Goal: Task Accomplishment & Management: Manage account settings

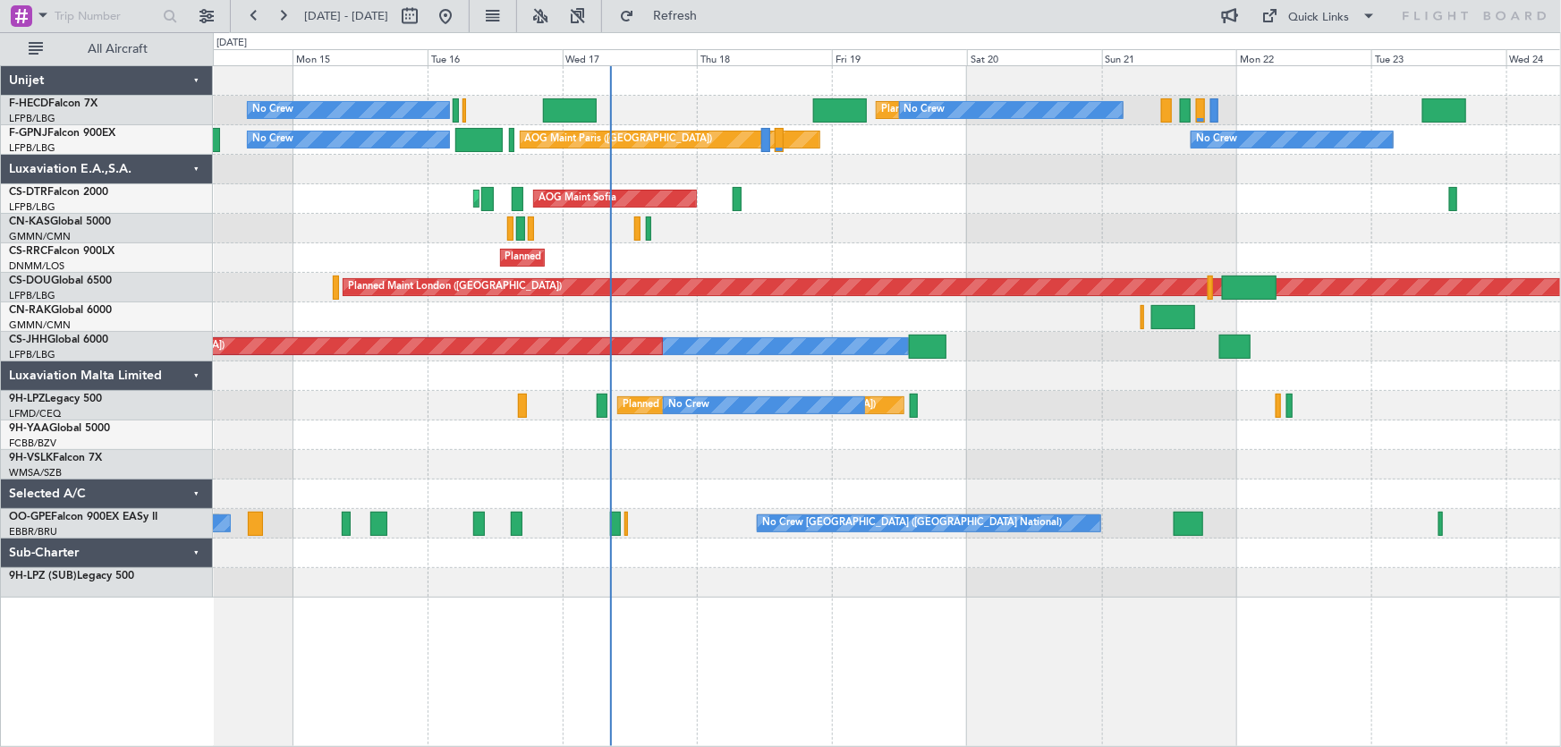
click at [886, 235] on div "Planned Maint [GEOGRAPHIC_DATA] ([GEOGRAPHIC_DATA]) No Crew No Crew No Crew No …" at bounding box center [887, 332] width 1349 height 532
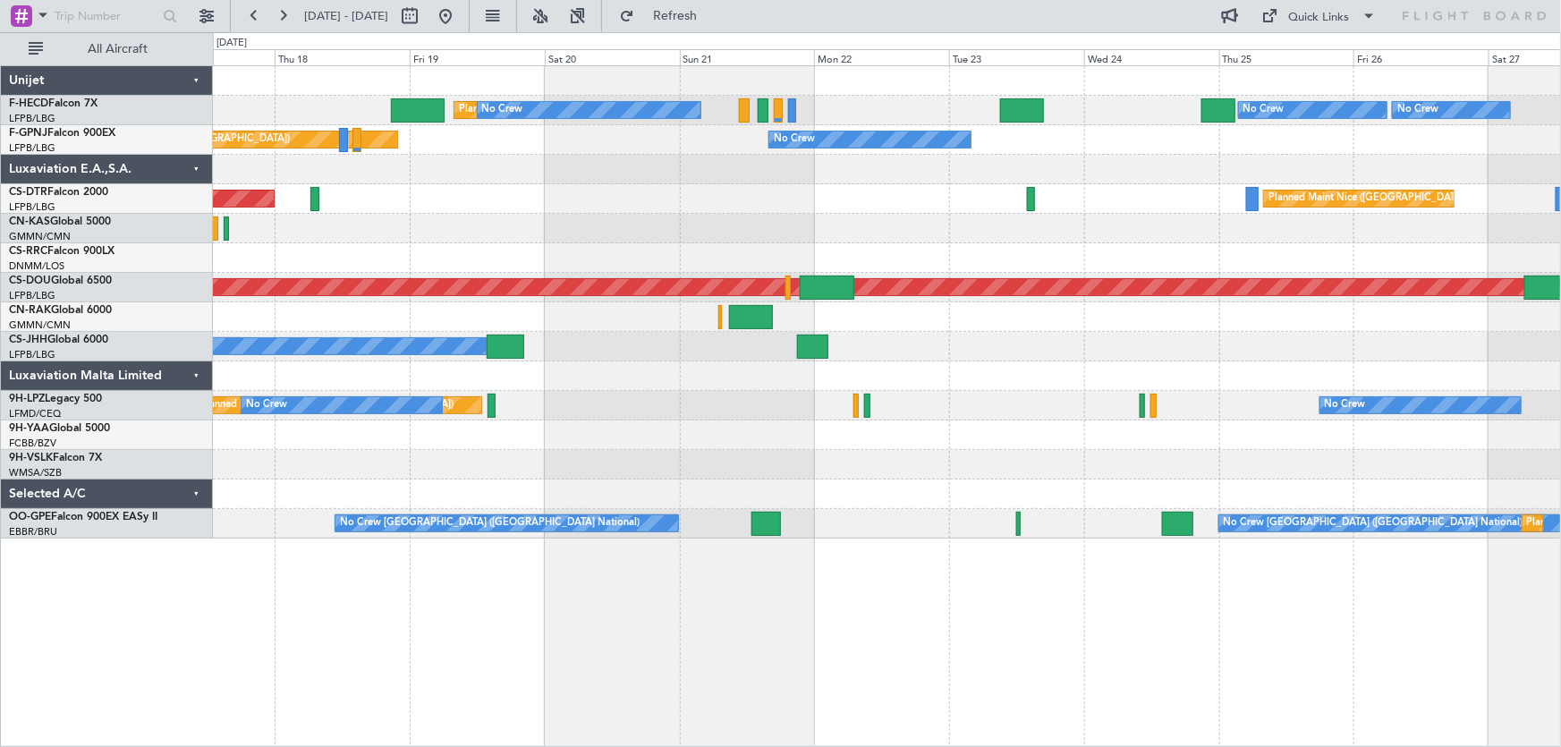
click at [537, 260] on div "Planned Maint [GEOGRAPHIC_DATA] ([GEOGRAPHIC_DATA]) No Crew No Crew No Crew No …" at bounding box center [887, 302] width 1349 height 472
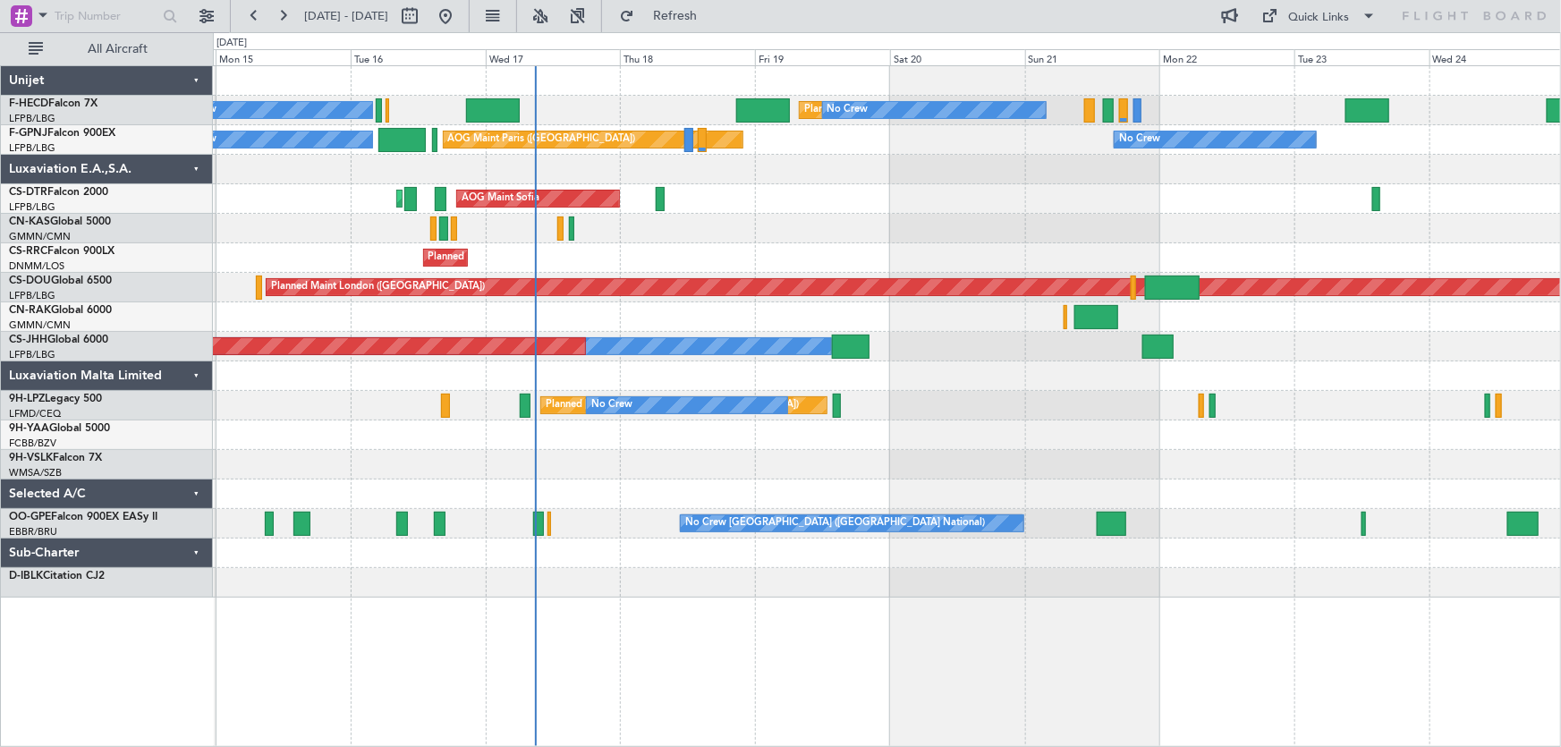
click at [1046, 202] on div "Planned Maint [GEOGRAPHIC_DATA] ([GEOGRAPHIC_DATA]) No Crew No Crew No Crew No …" at bounding box center [887, 332] width 1349 height 532
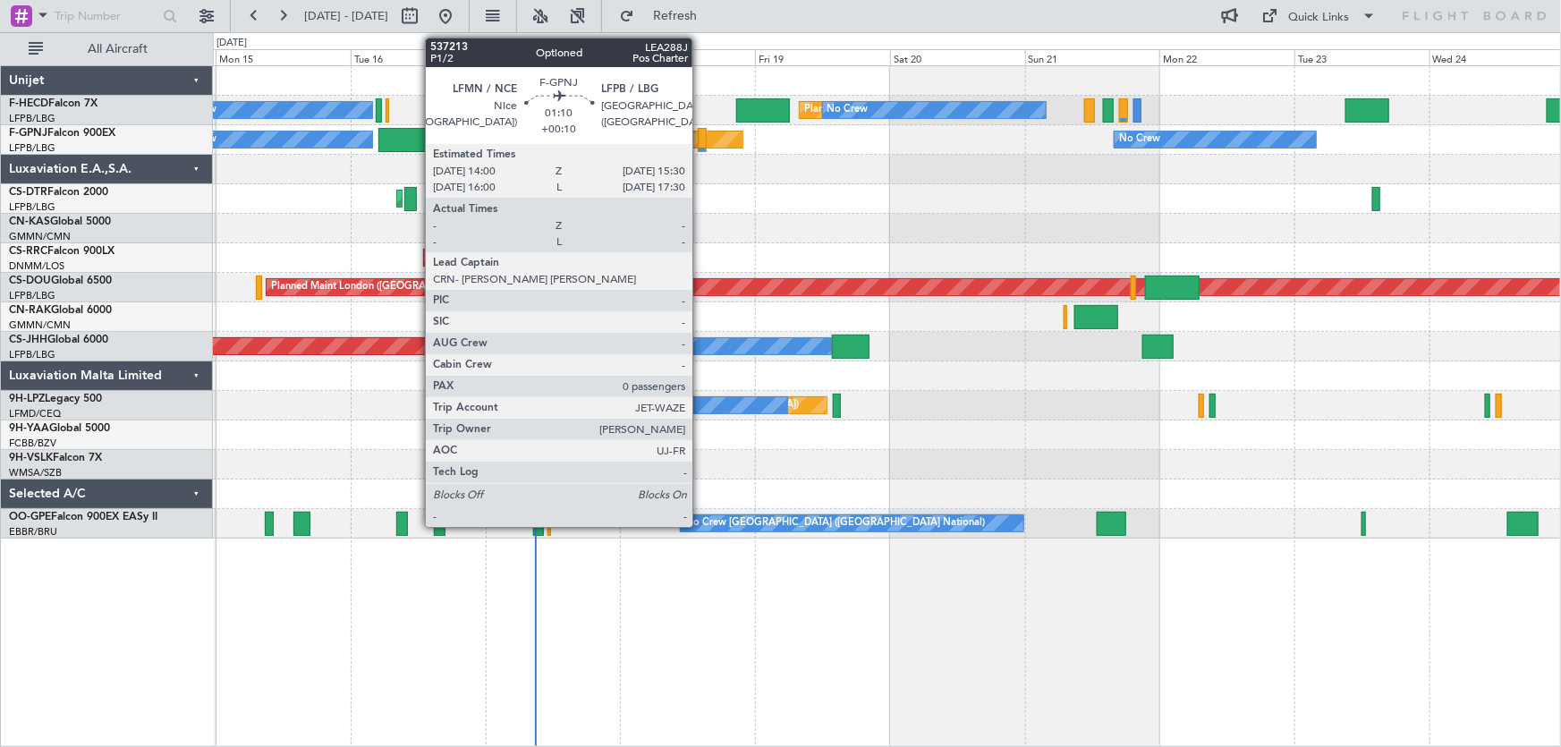
click at [701, 139] on div at bounding box center [702, 140] width 9 height 24
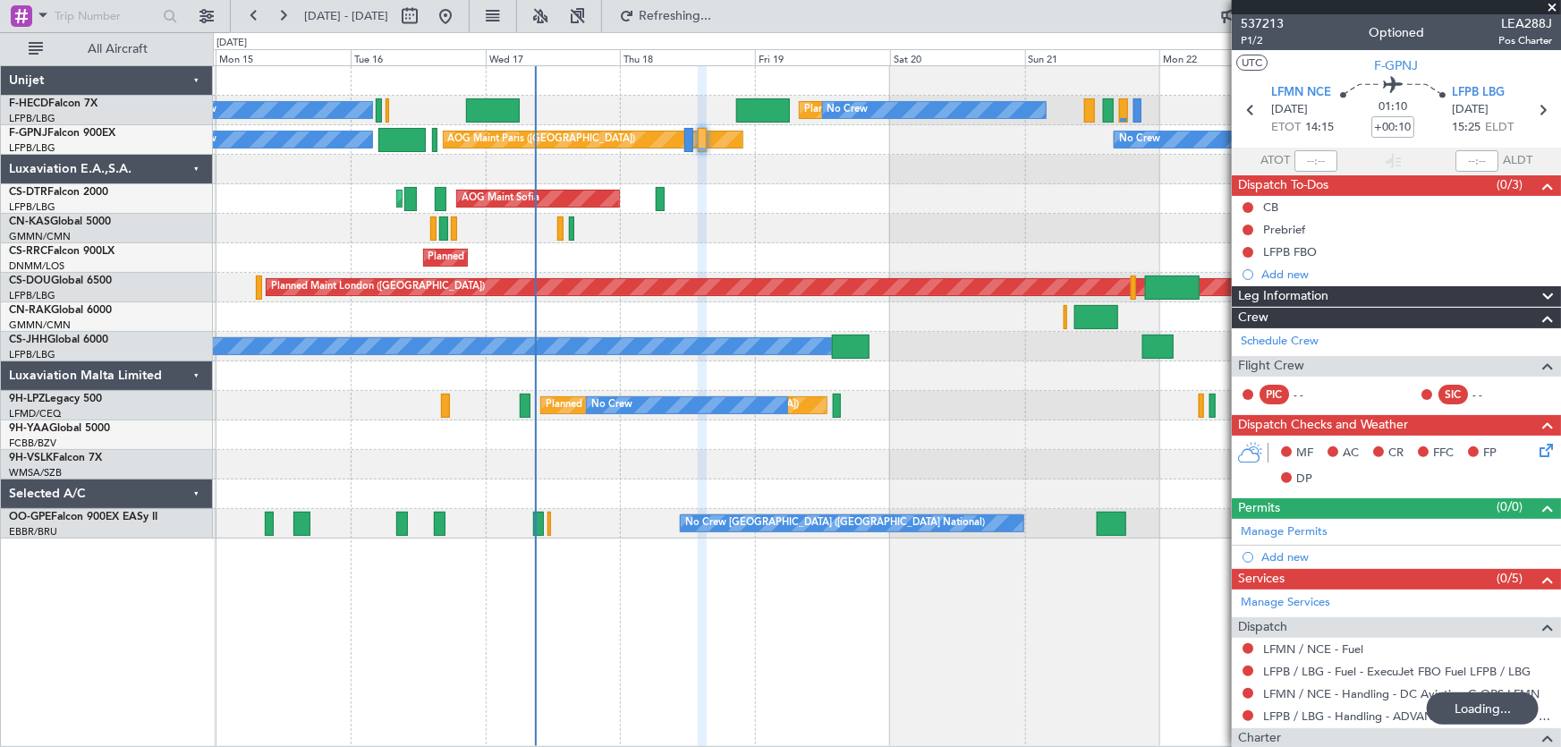
click at [426, 171] on div at bounding box center [887, 170] width 1349 height 30
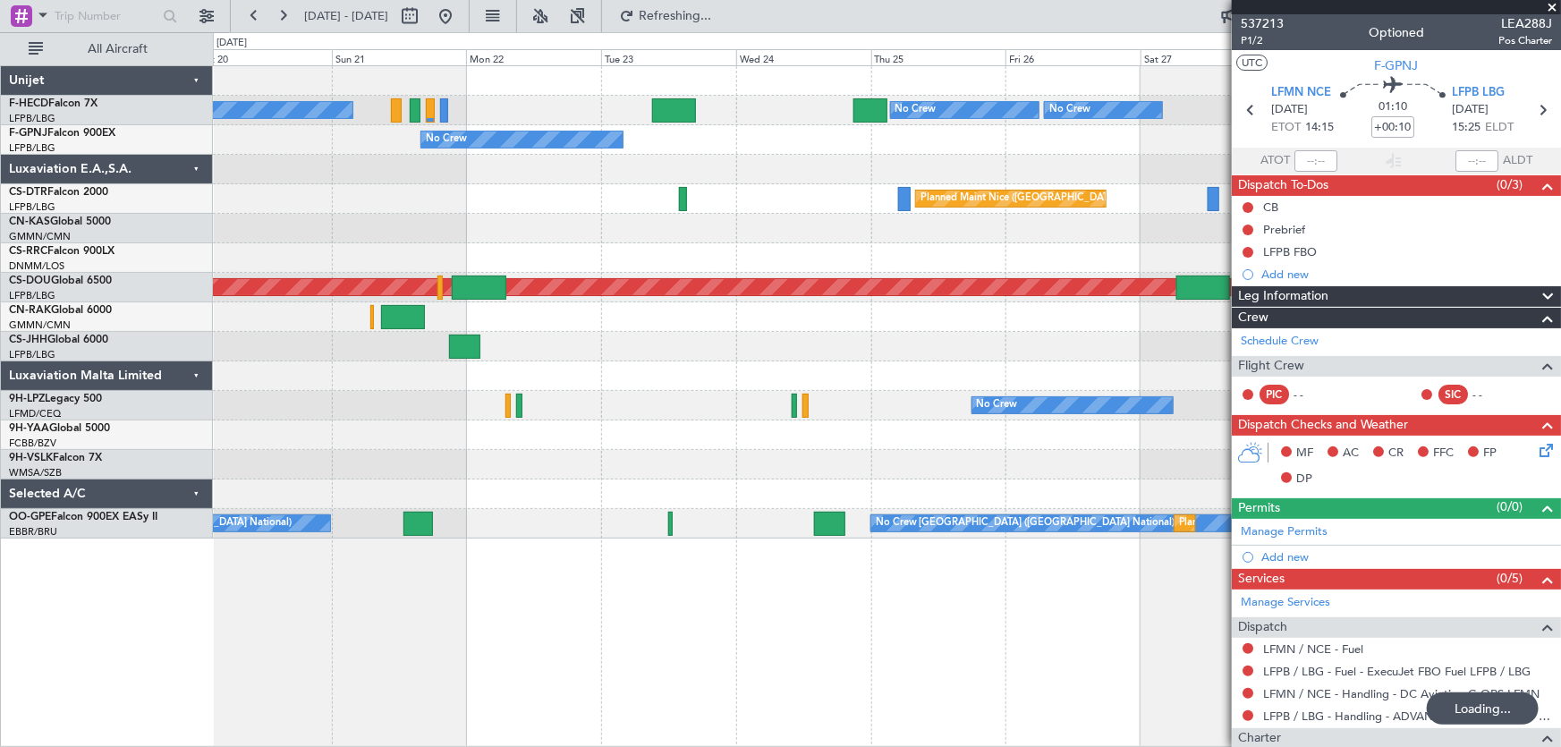
click at [473, 204] on div "Planned Maint Nice ([GEOGRAPHIC_DATA]) AOG Maint Sofia" at bounding box center [887, 199] width 1349 height 30
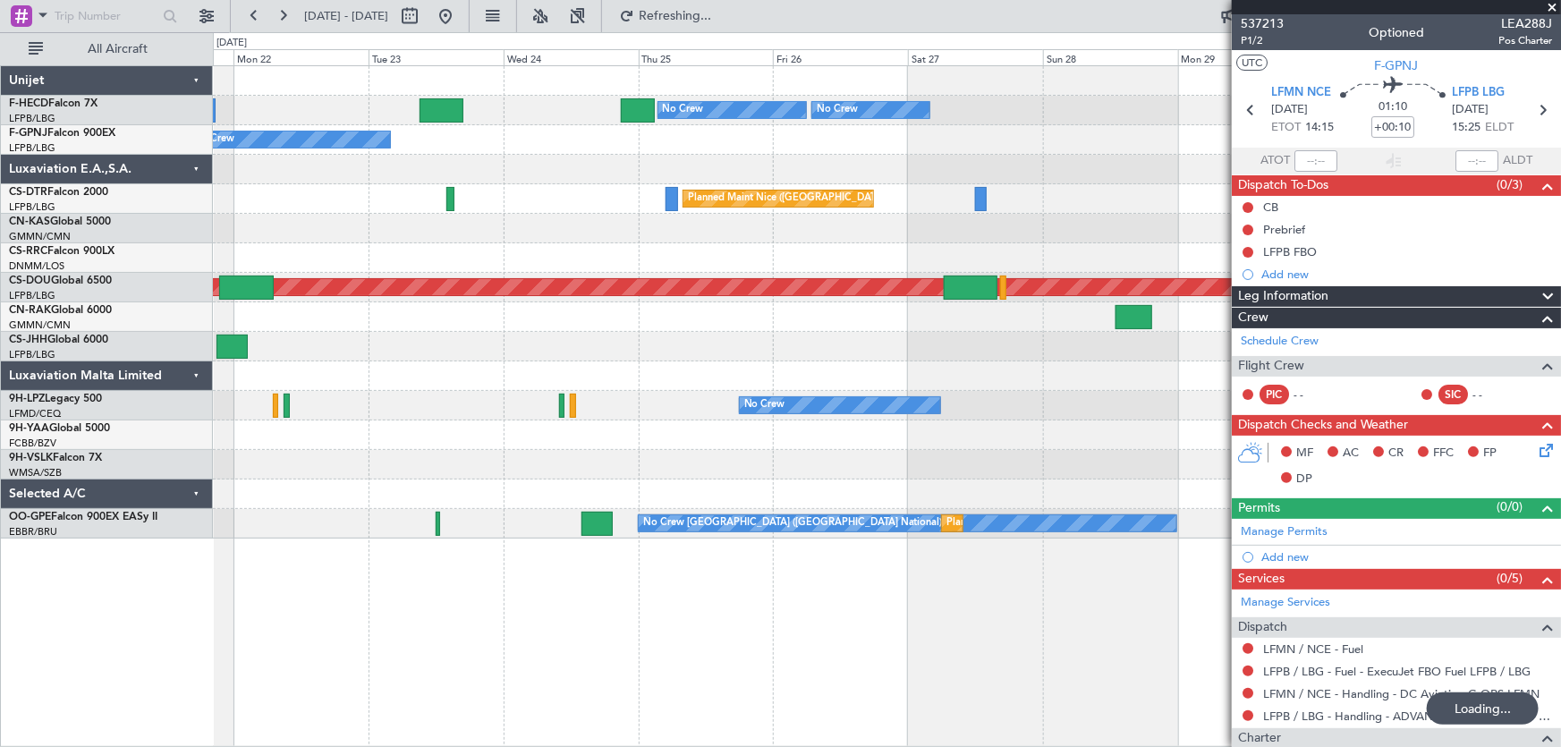
click at [455, 213] on div "No Crew No Crew No Crew No Crew Planned Maint [GEOGRAPHIC_DATA] ([GEOGRAPHIC_DA…" at bounding box center [887, 302] width 1349 height 472
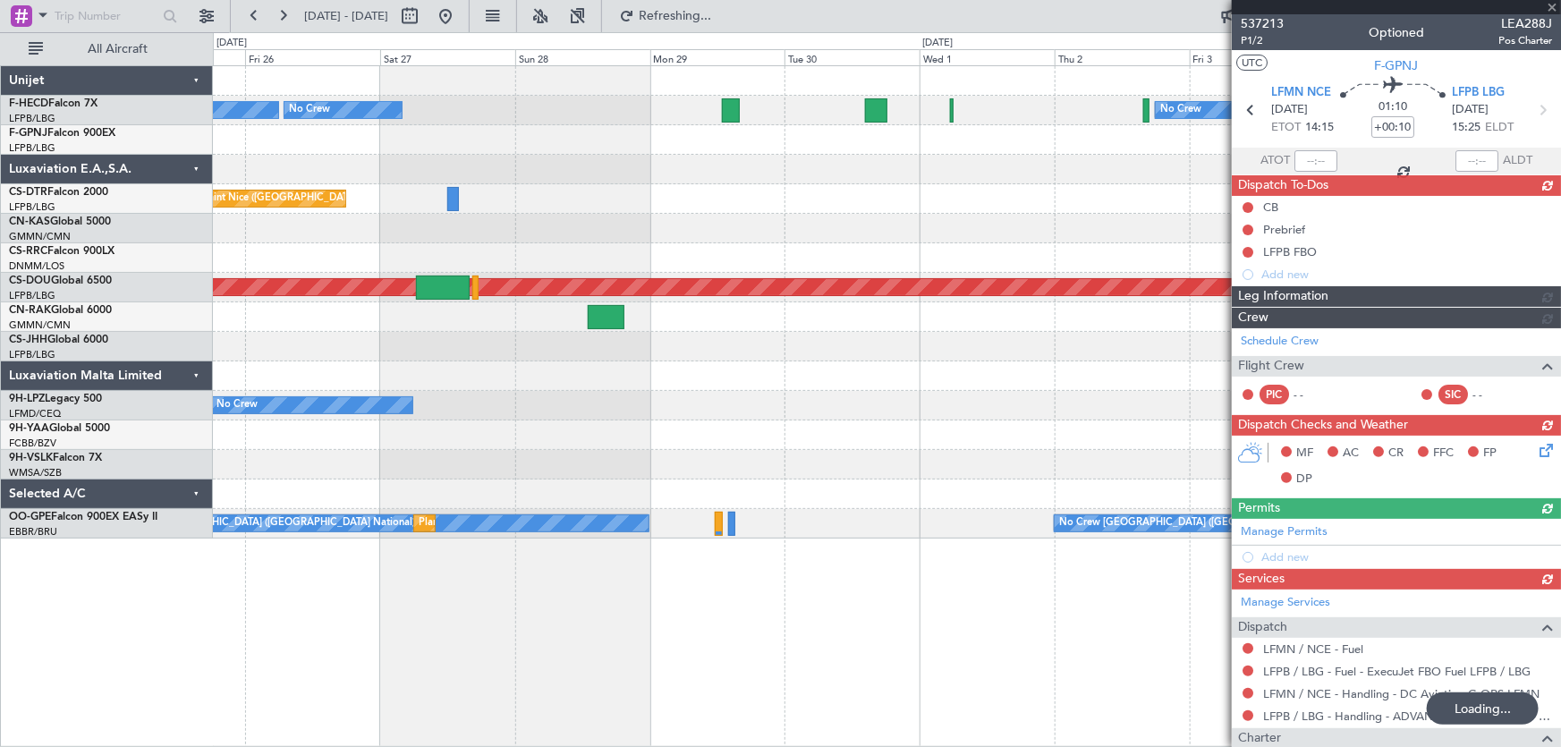
click at [549, 225] on div at bounding box center [887, 229] width 1349 height 30
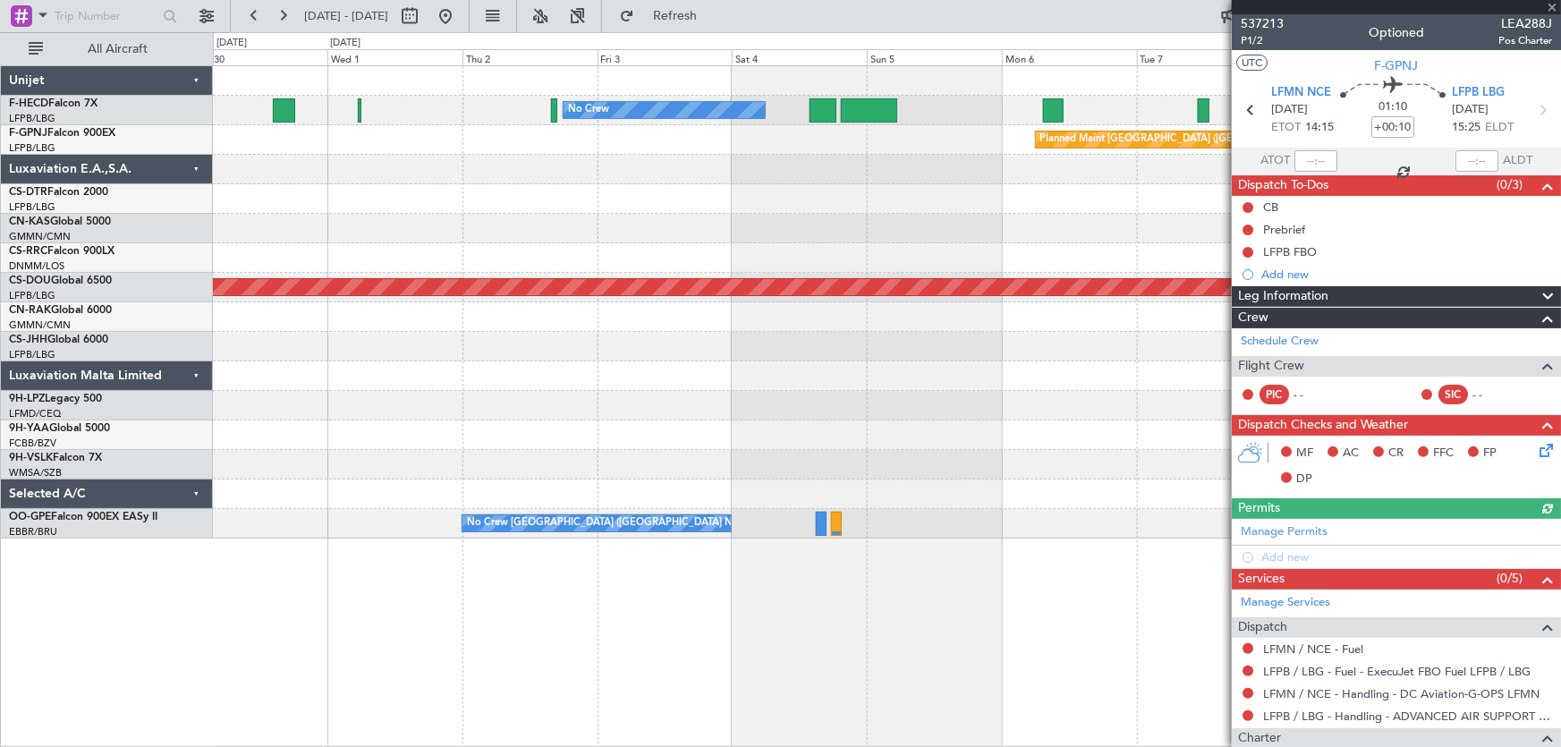
click at [892, 229] on div at bounding box center [887, 229] width 1349 height 30
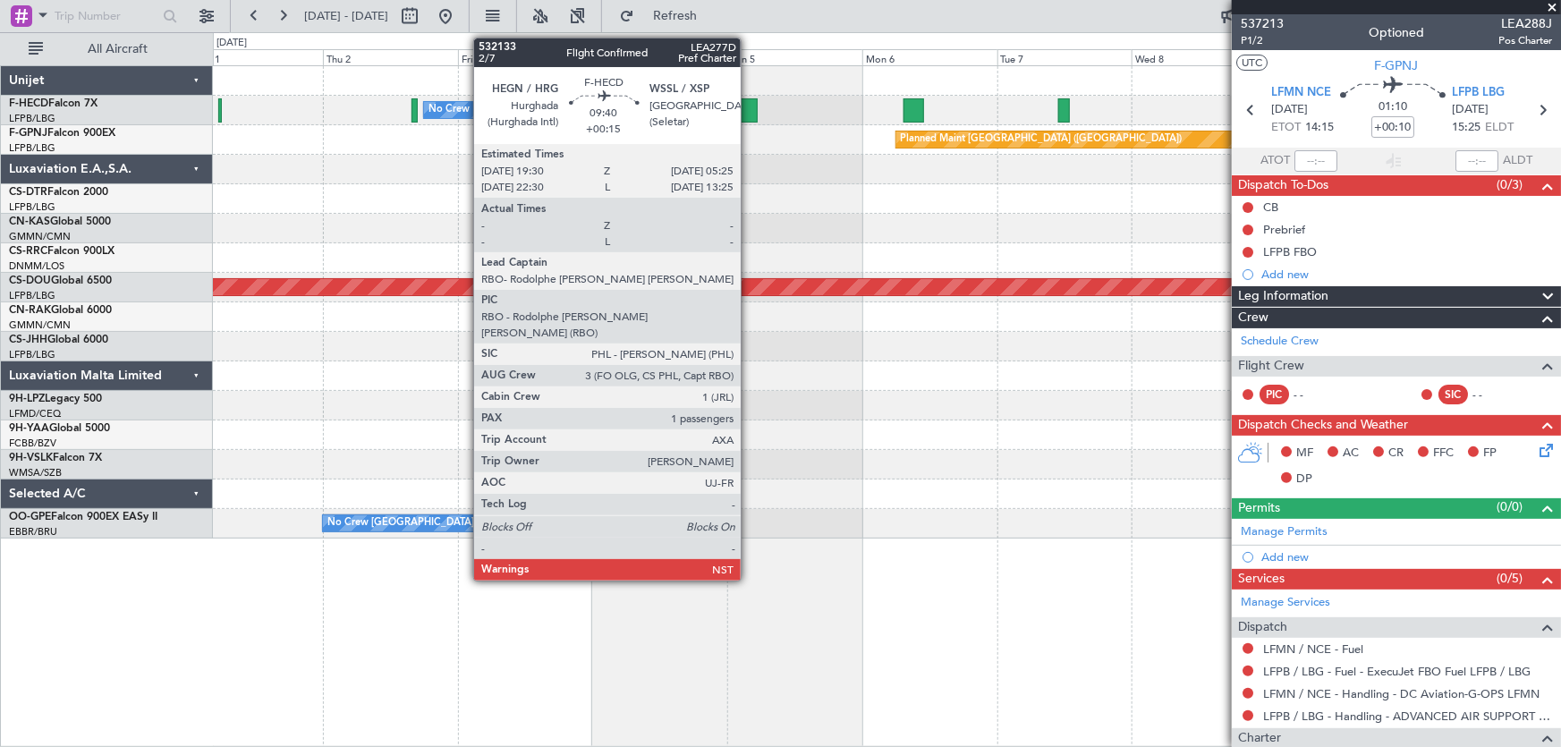
click at [749, 111] on div at bounding box center [730, 110] width 56 height 24
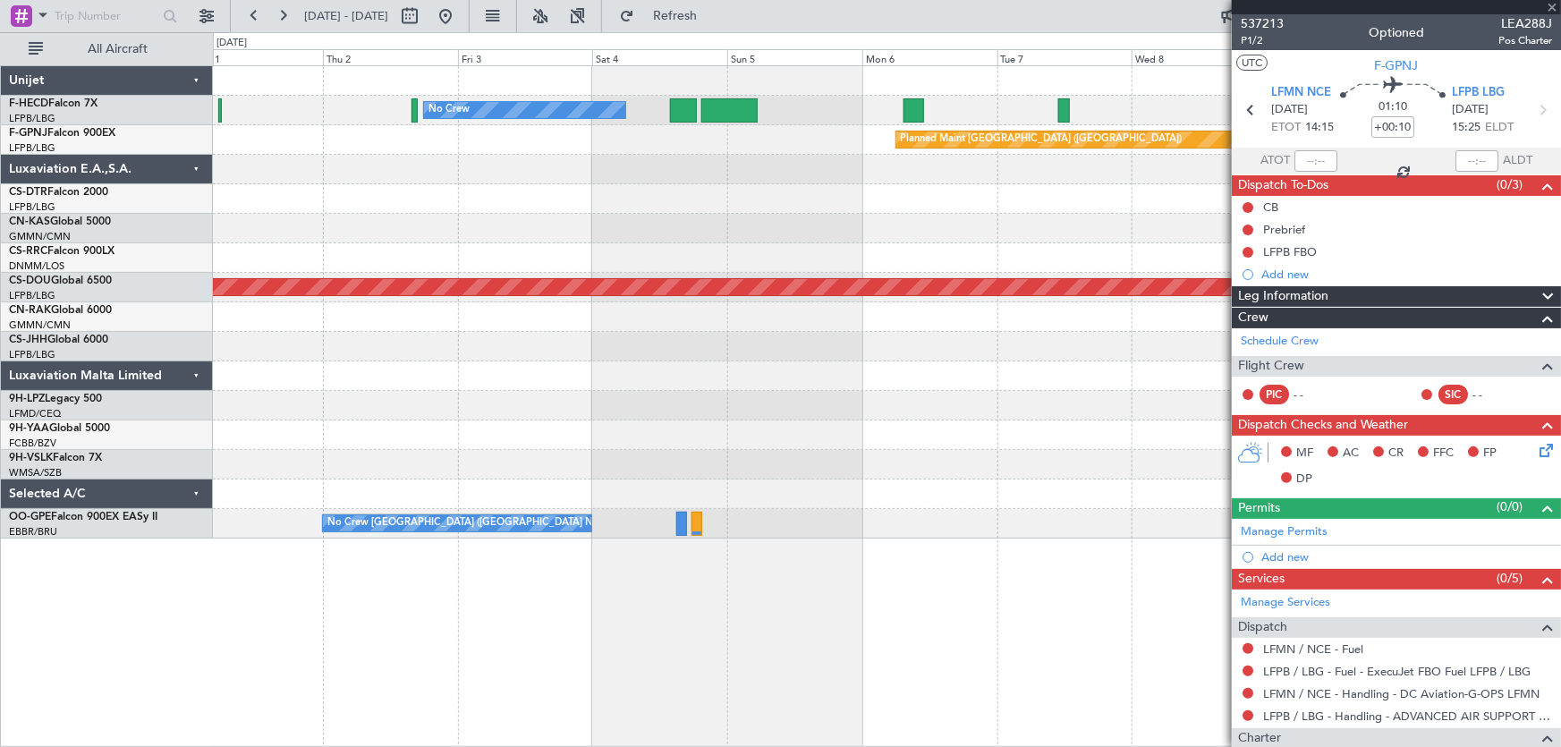
type input "+00:15"
type input "1"
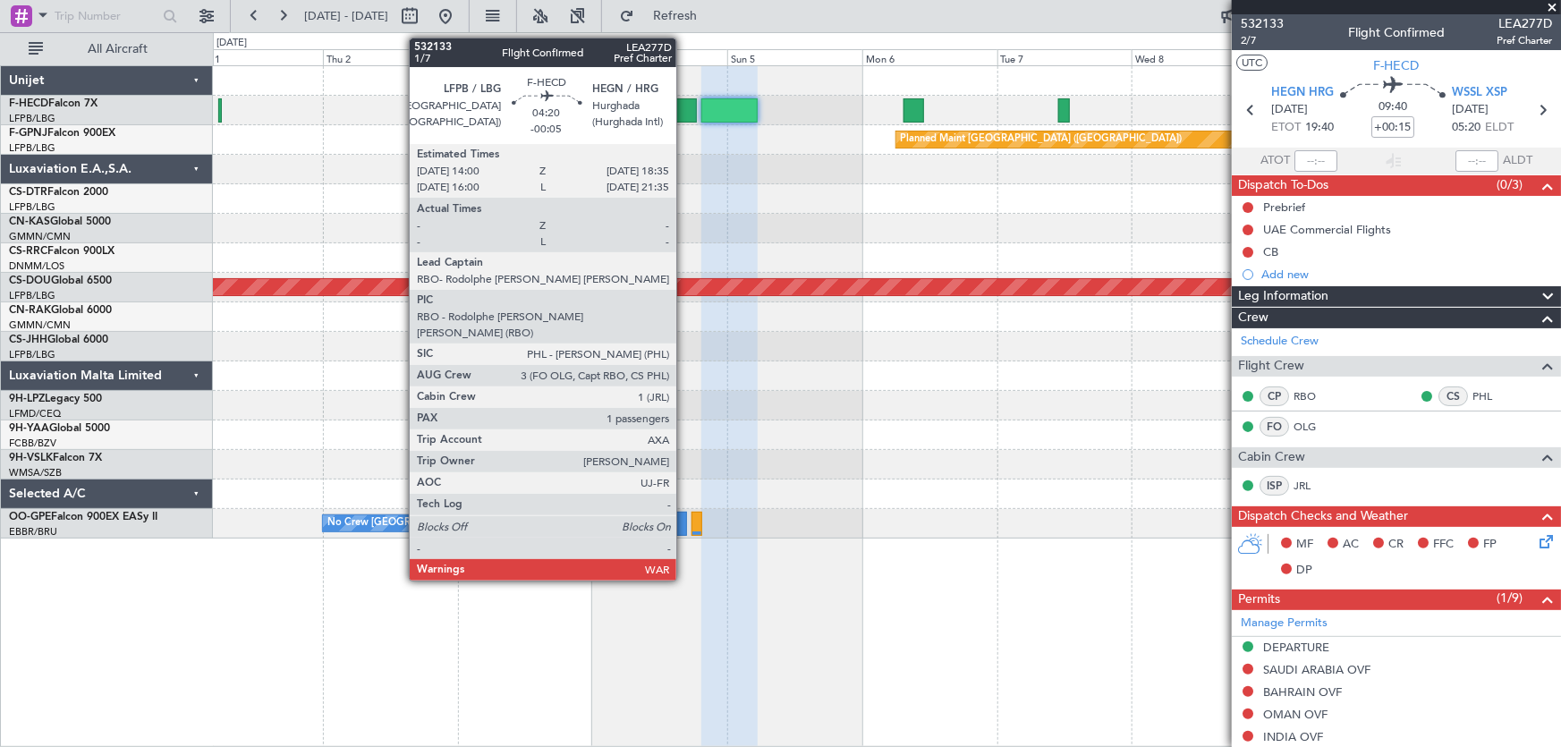
click at [685, 115] on div at bounding box center [683, 110] width 26 height 24
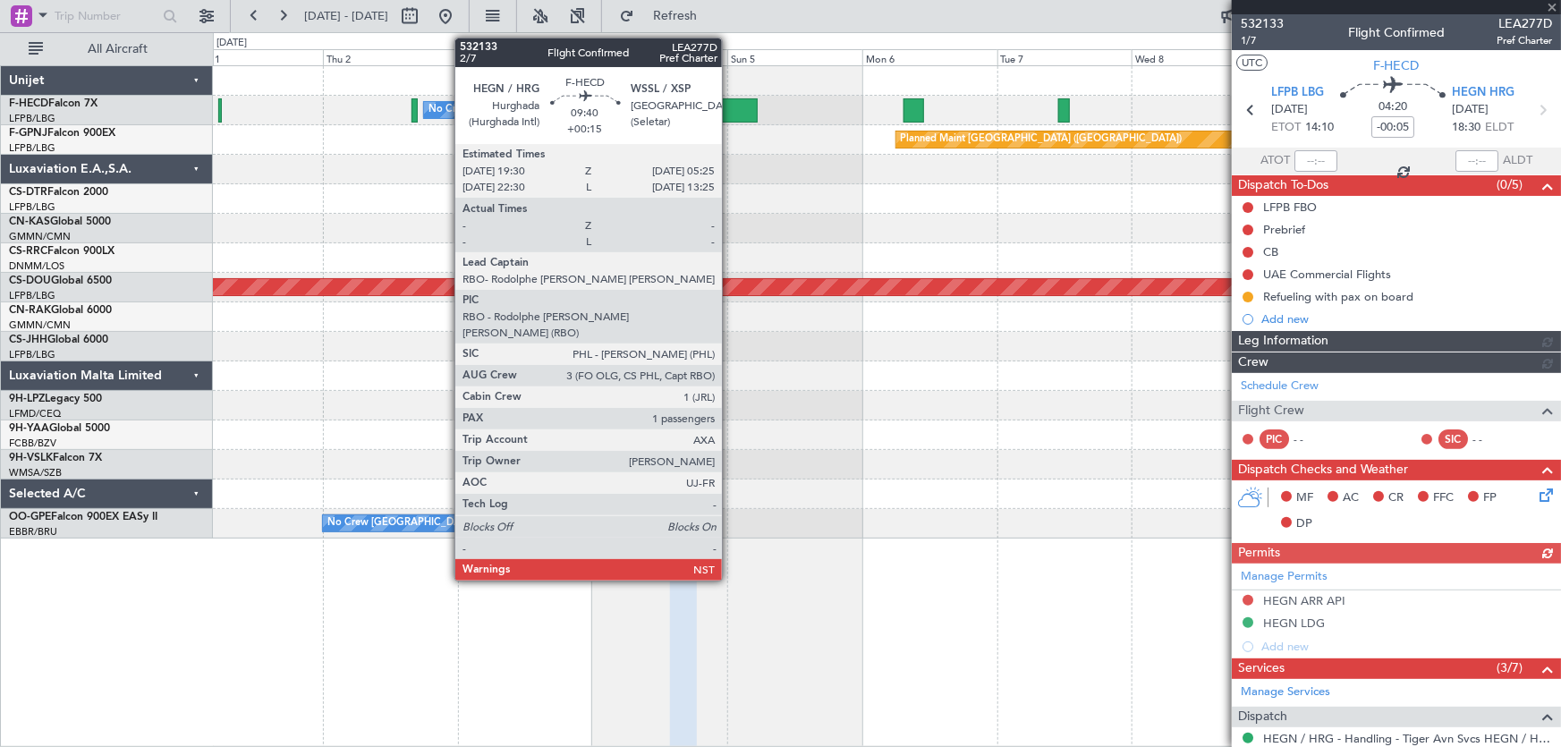
click at [730, 108] on div at bounding box center [730, 110] width 56 height 24
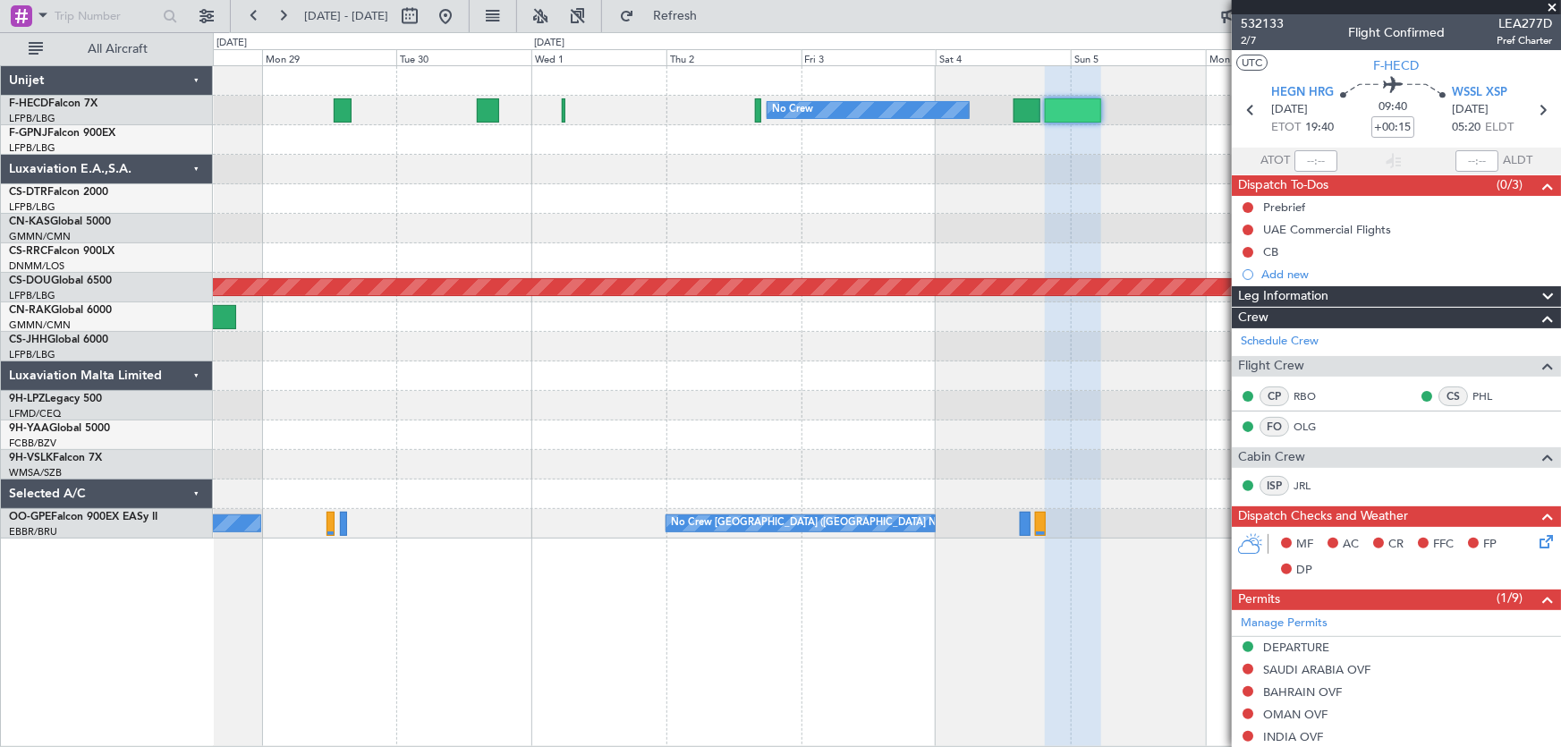
click at [838, 257] on div "No Crew No Crew No Crew No Crew Planned Maint [GEOGRAPHIC_DATA] ([GEOGRAPHIC_DA…" at bounding box center [887, 302] width 1349 height 472
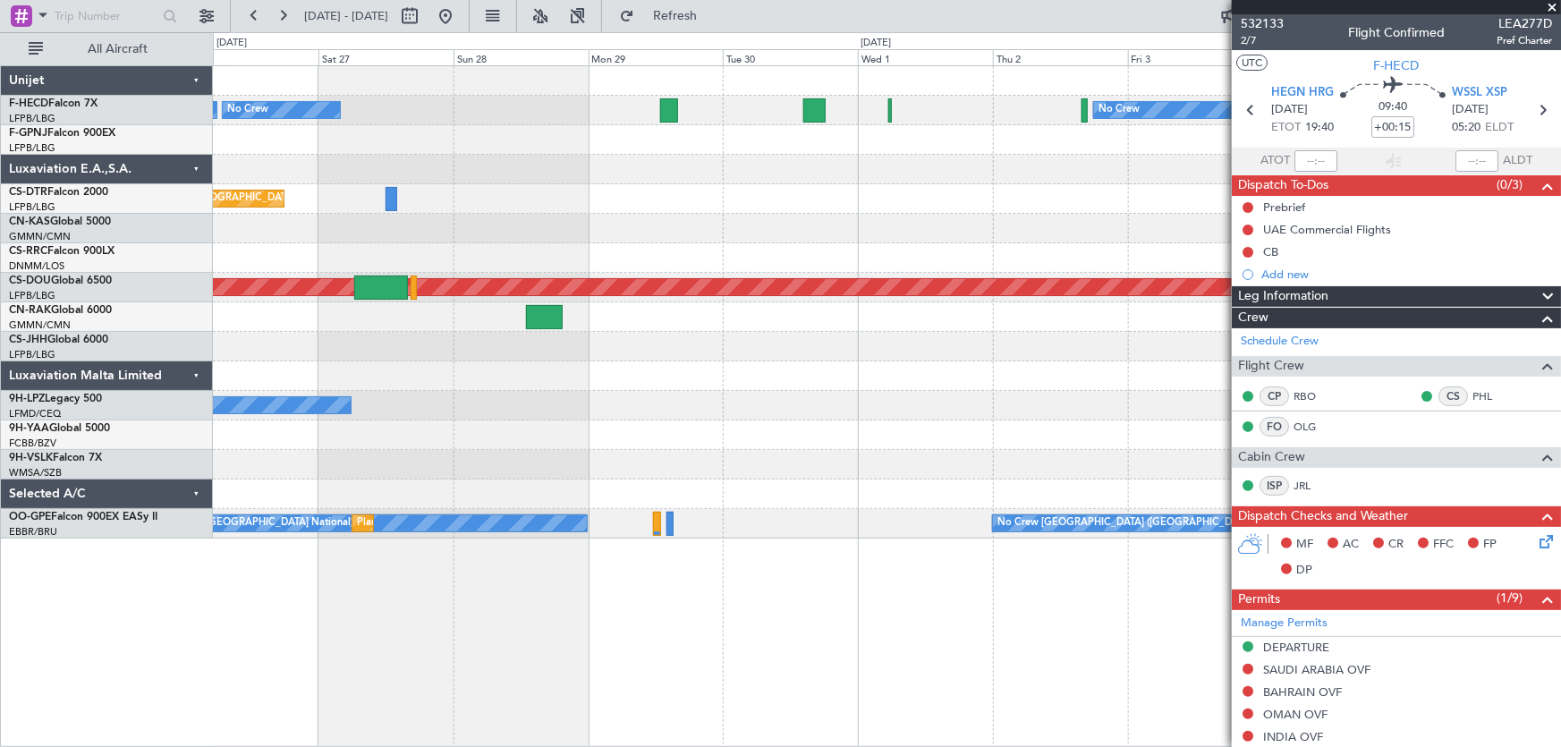
click at [908, 265] on div at bounding box center [887, 258] width 1349 height 30
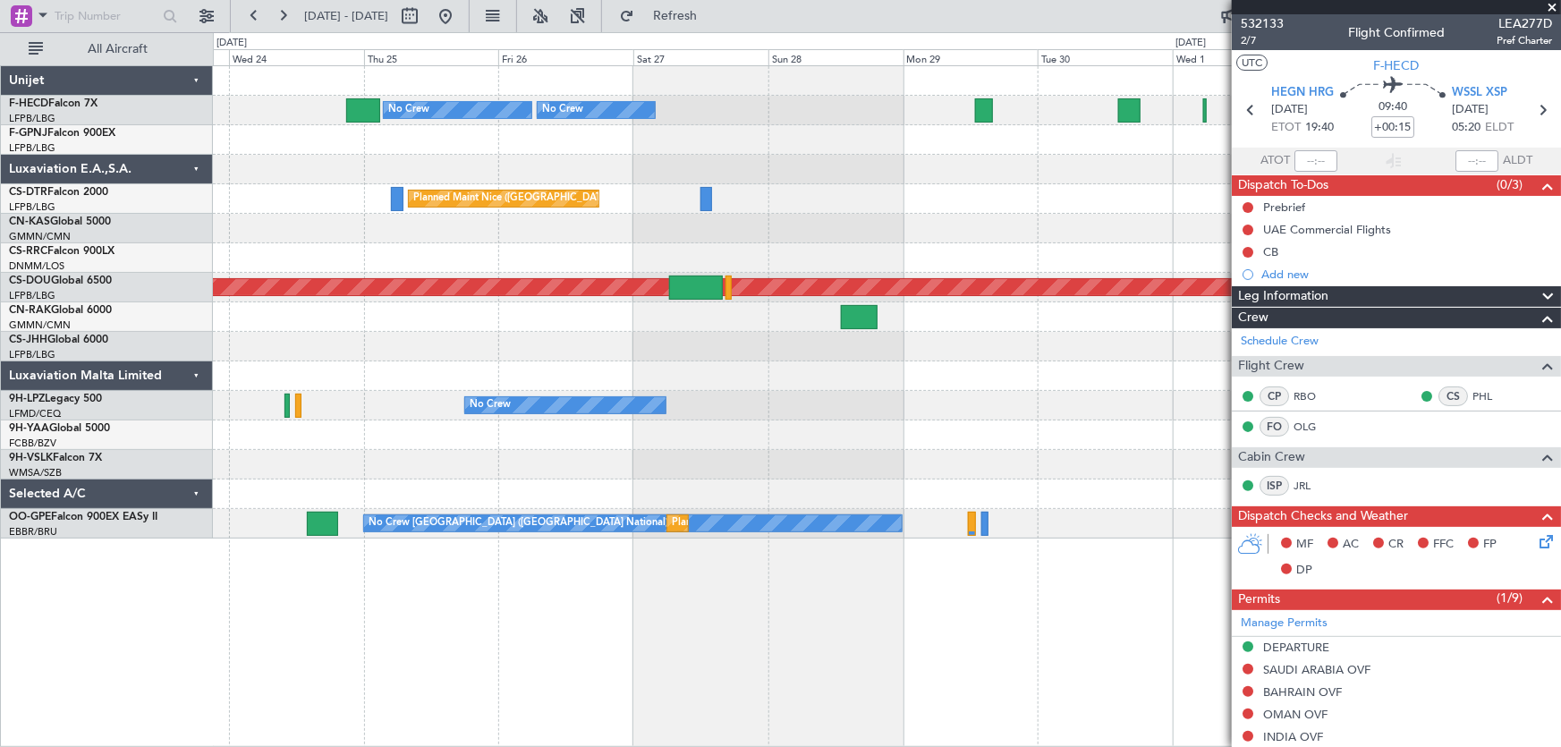
click at [808, 246] on div at bounding box center [887, 258] width 1349 height 30
click at [884, 237] on div at bounding box center [887, 229] width 1349 height 30
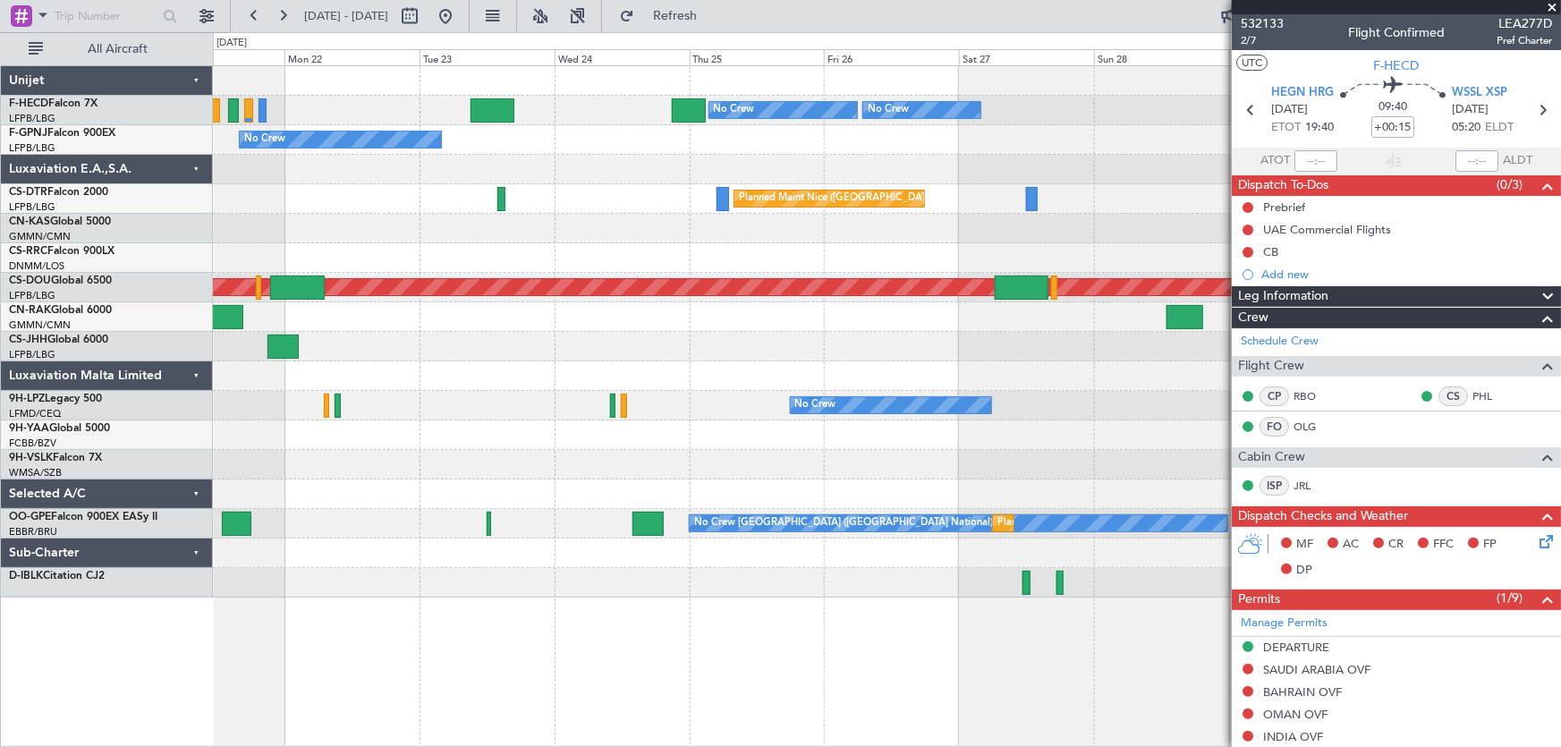
click at [530, 154] on div "No Crew No Crew No Crew Planned Maint [GEOGRAPHIC_DATA] ([GEOGRAPHIC_DATA]) No …" at bounding box center [887, 332] width 1349 height 532
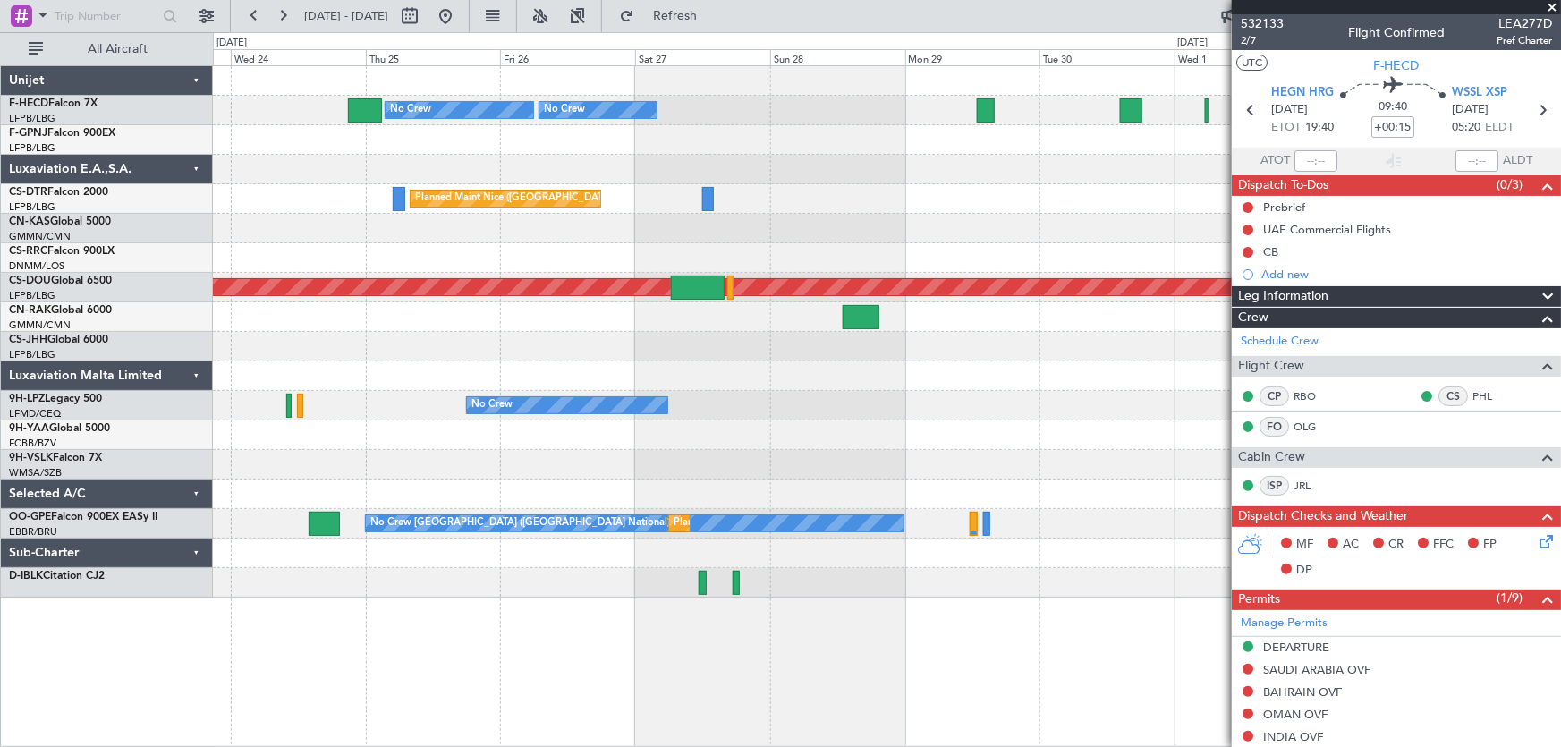
click at [630, 158] on div "No Crew No Crew No Crew No Crew Planned Maint [GEOGRAPHIC_DATA] ([GEOGRAPHIC_DA…" at bounding box center [887, 332] width 1349 height 532
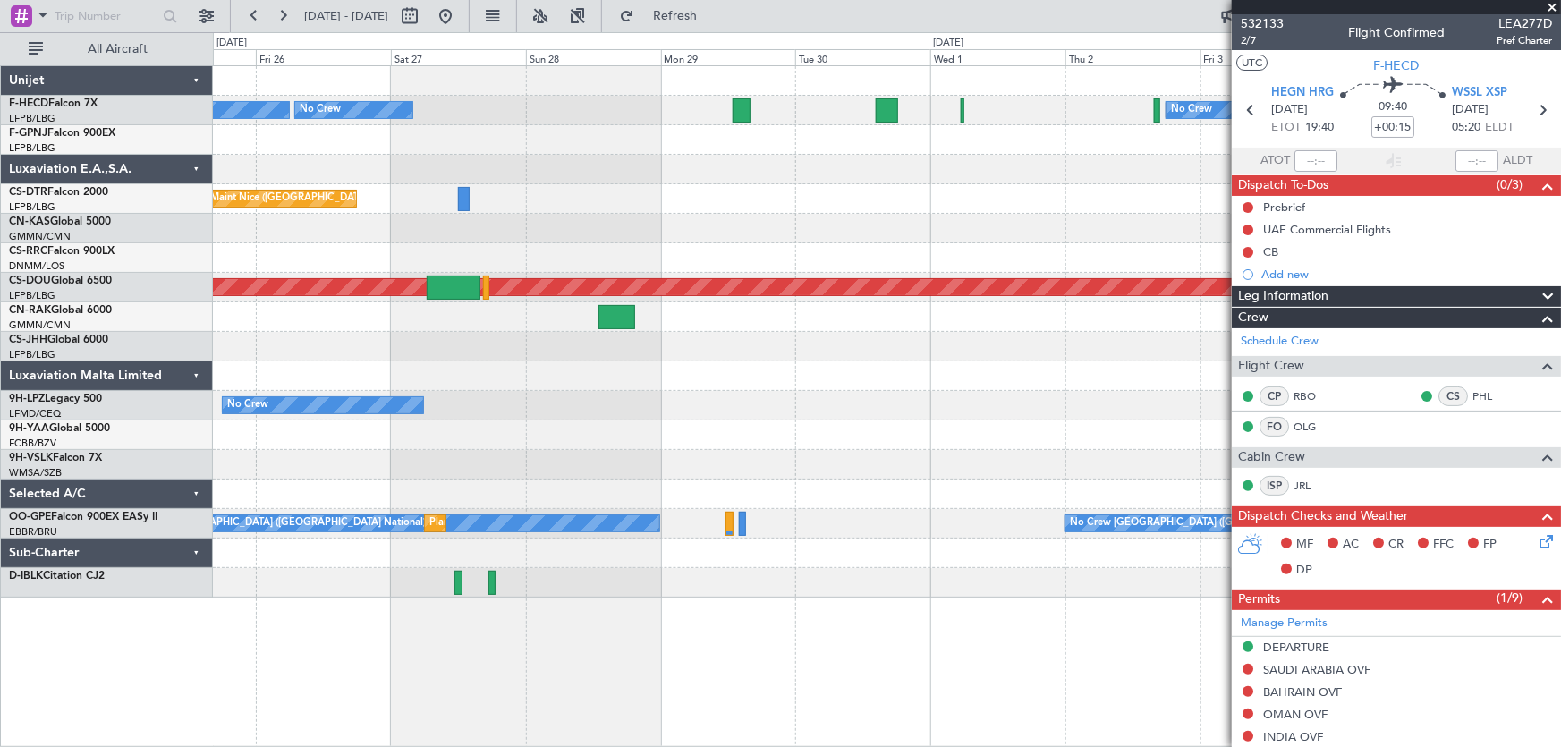
click at [528, 174] on div "No Crew No Crew No Crew Planned Maint [GEOGRAPHIC_DATA] ([GEOGRAPHIC_DATA]) [GE…" at bounding box center [887, 332] width 1349 height 532
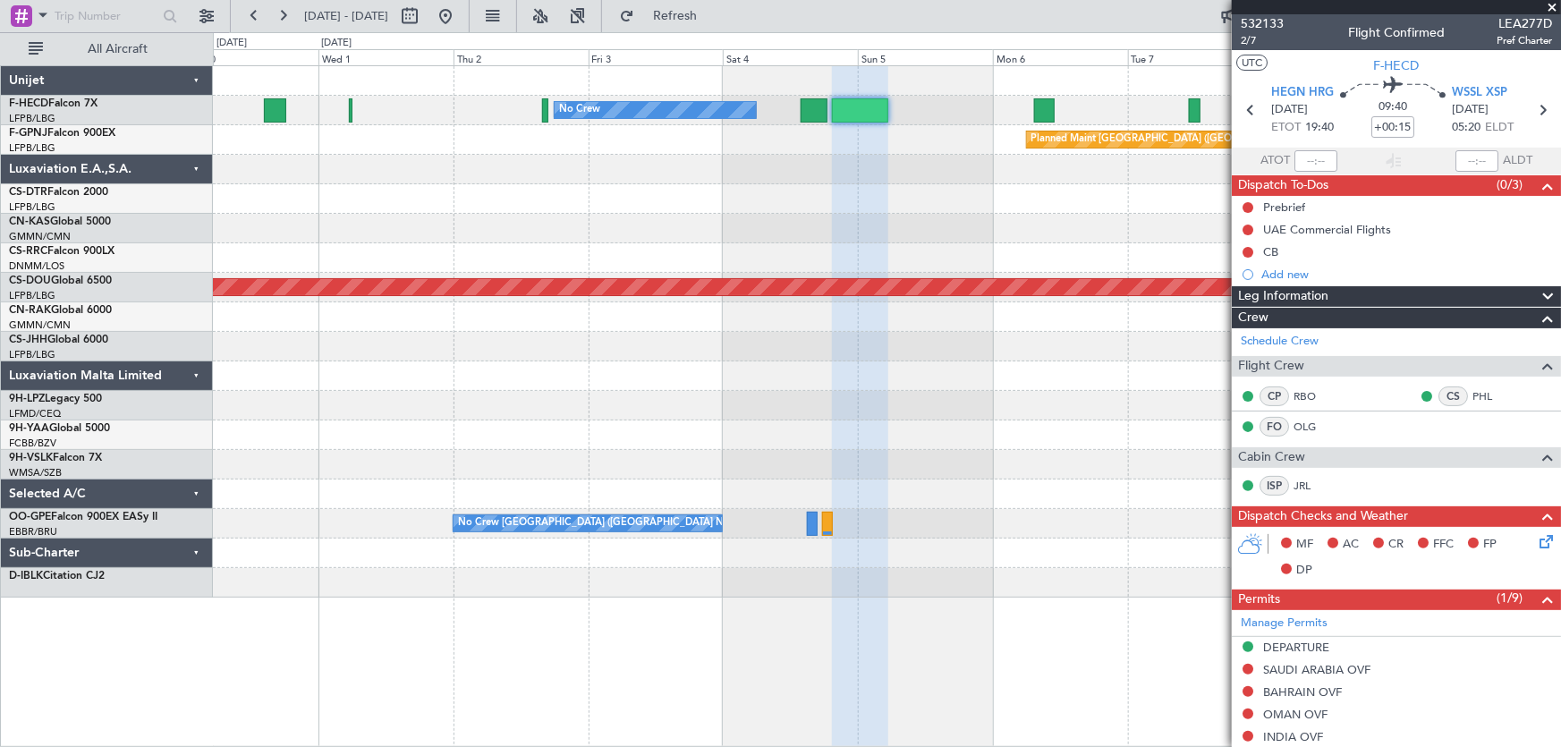
click at [404, 193] on div "No Crew No Crew Planned Maint [GEOGRAPHIC_DATA] ([GEOGRAPHIC_DATA]) Planned Mai…" at bounding box center [887, 332] width 1349 height 532
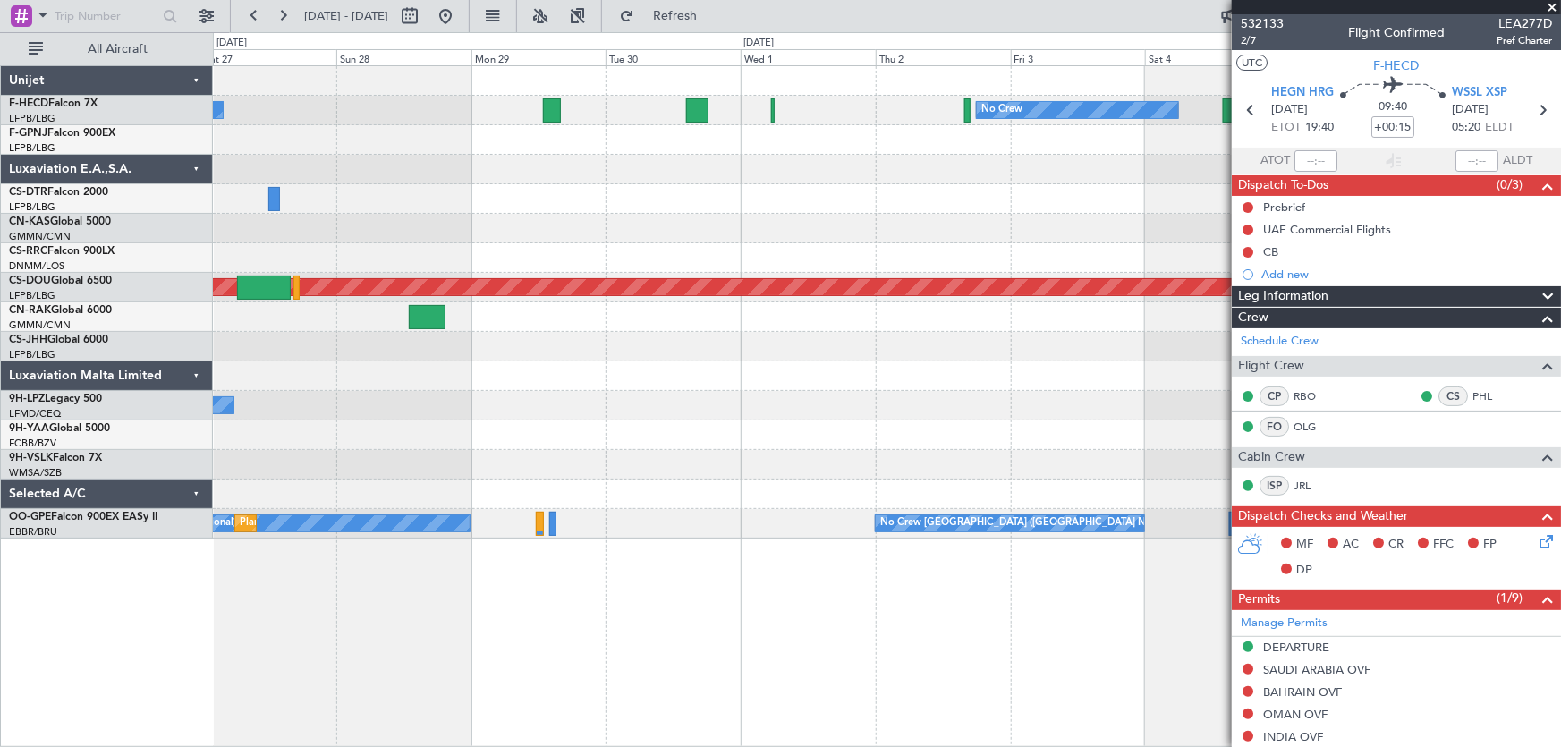
click at [913, 216] on div "No Crew No Crew No Crew Planned Maint [GEOGRAPHIC_DATA] ([GEOGRAPHIC_DATA]) [GE…" at bounding box center [887, 302] width 1349 height 472
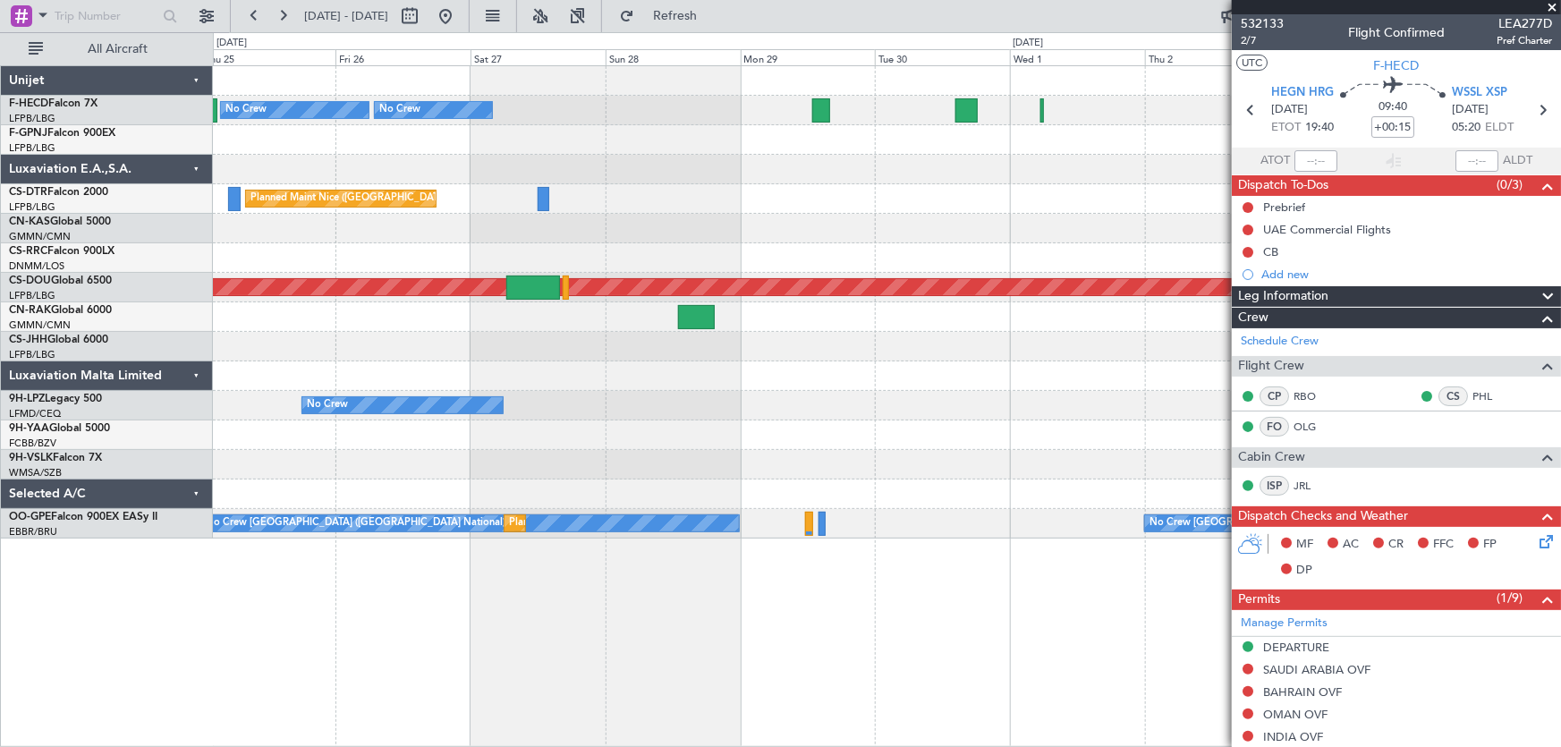
click at [787, 250] on div "No Crew No Crew No Crew Planned Maint [GEOGRAPHIC_DATA] ([GEOGRAPHIC_DATA]) No …" at bounding box center [887, 302] width 1349 height 472
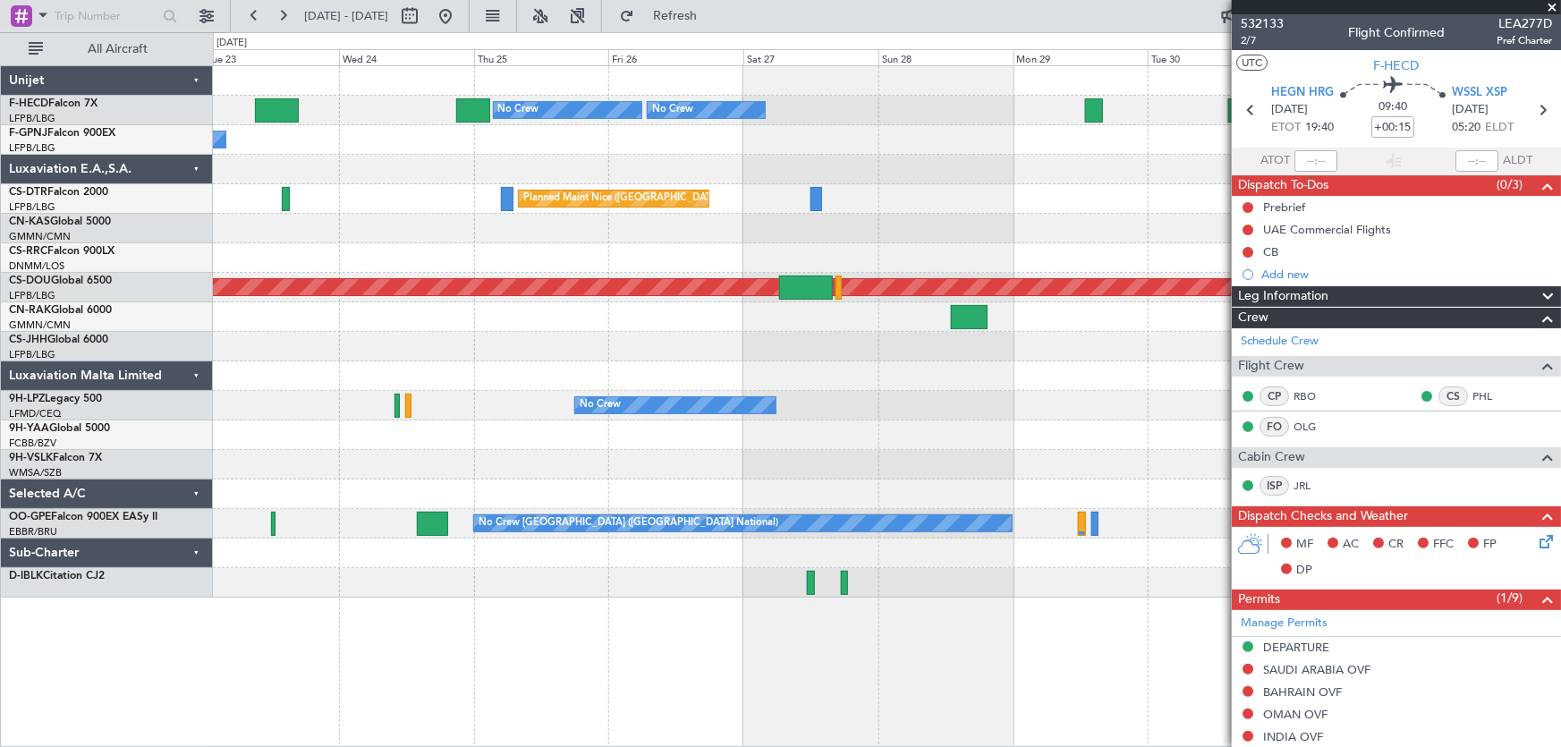
click at [828, 184] on div "Planned Maint Nice ([GEOGRAPHIC_DATA])" at bounding box center [887, 199] width 1349 height 30
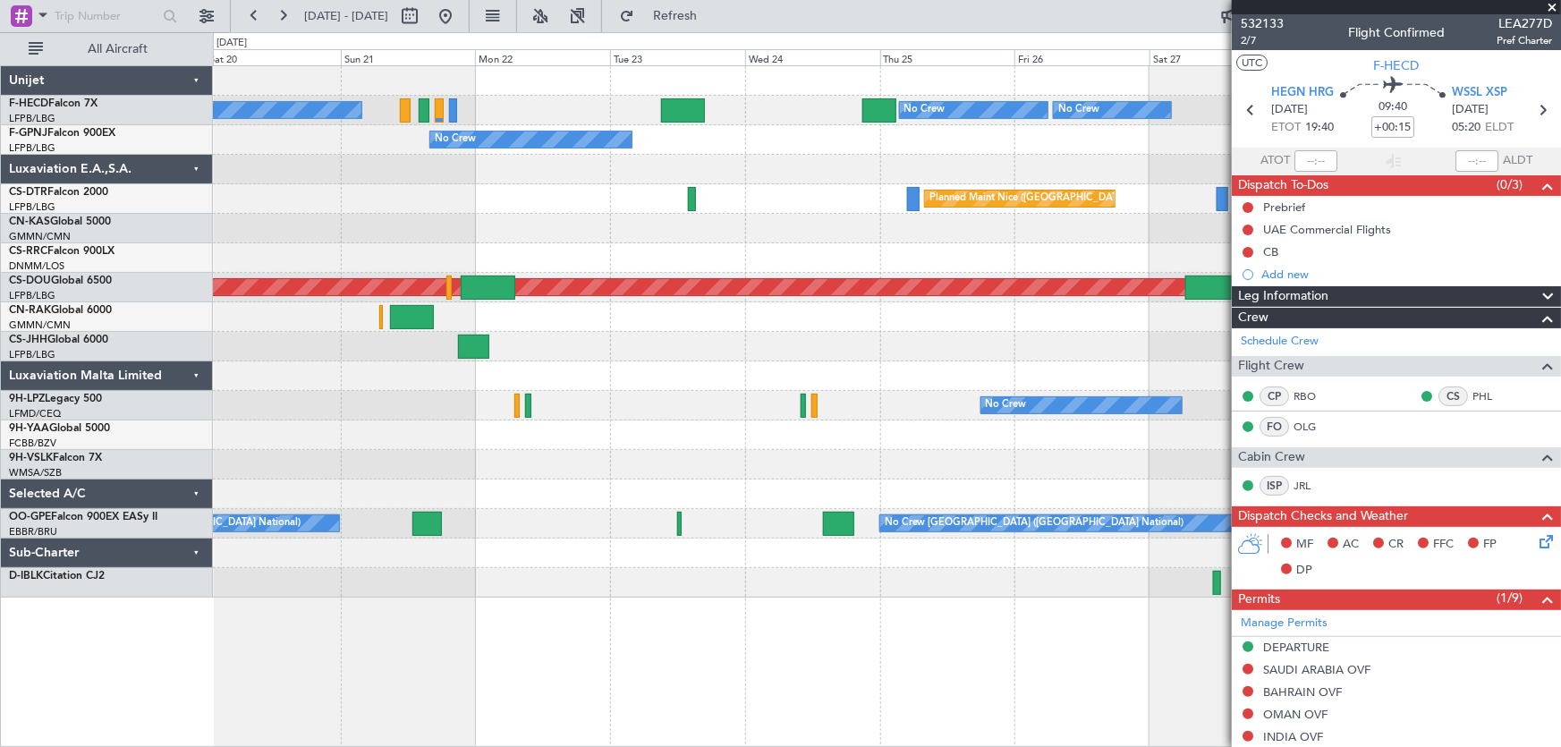
click at [822, 166] on div "No Crew No Crew No Crew Planned Maint [GEOGRAPHIC_DATA] ([GEOGRAPHIC_DATA]) No …" at bounding box center [887, 332] width 1349 height 532
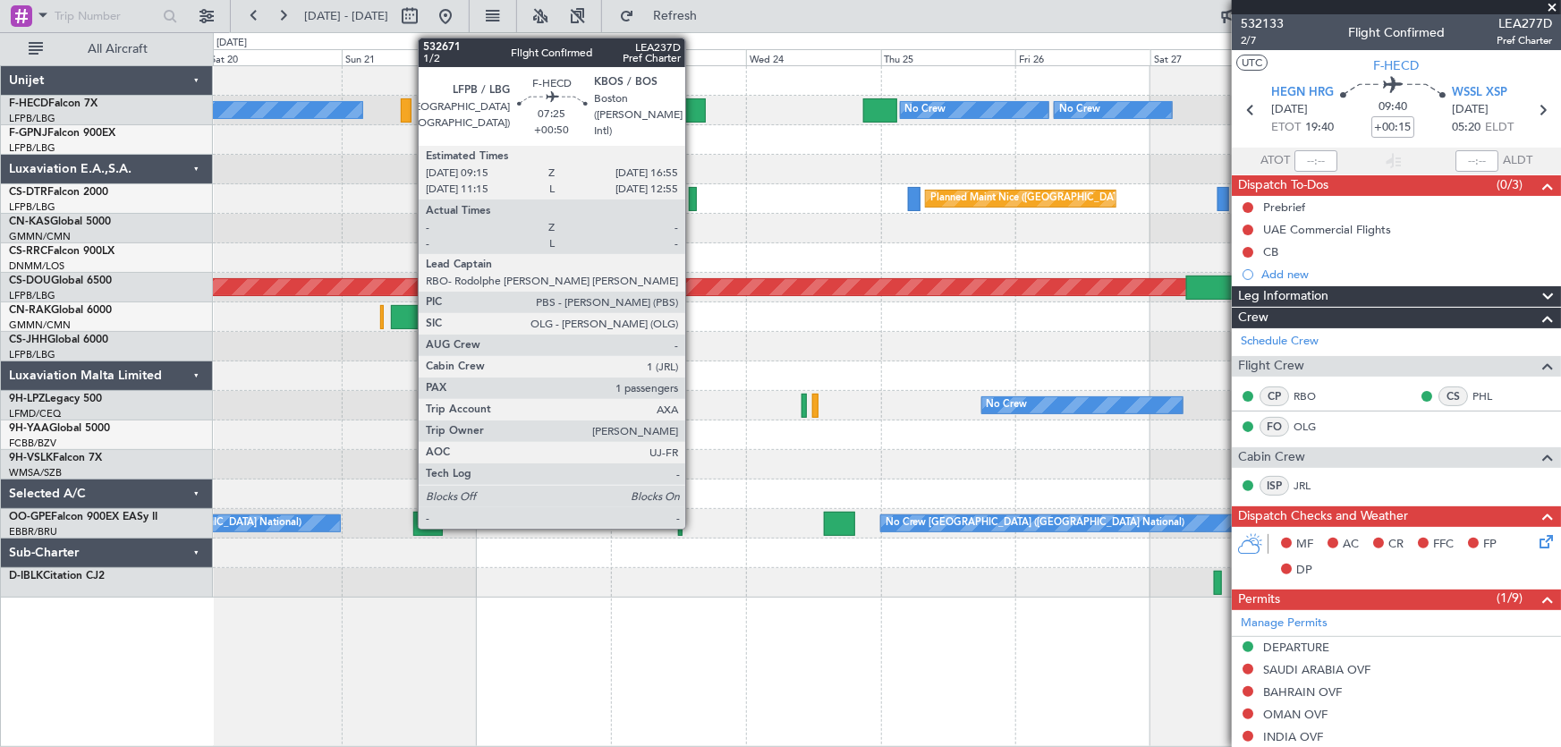
click at [693, 109] on div at bounding box center [684, 110] width 44 height 24
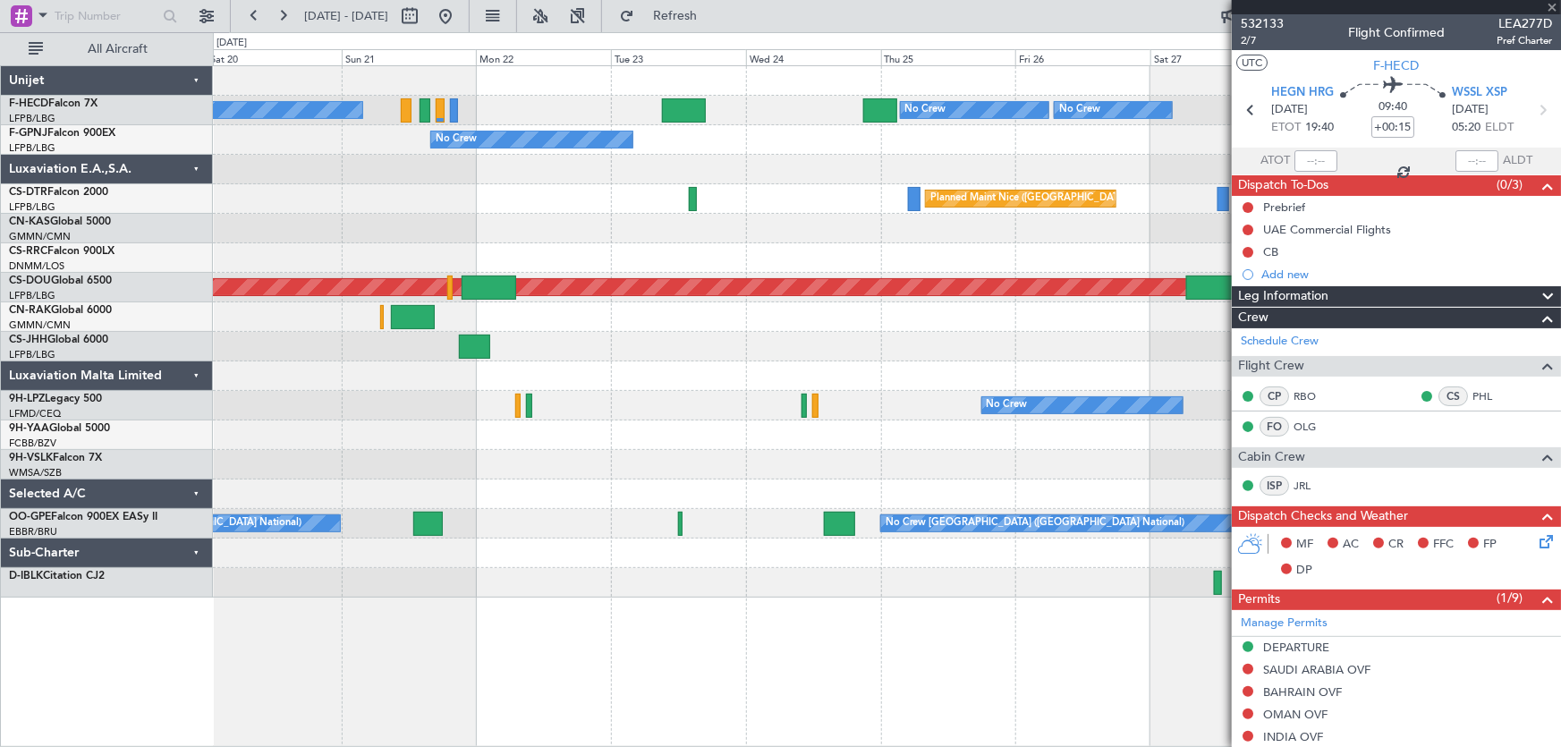
click at [753, 164] on div at bounding box center [887, 170] width 1349 height 30
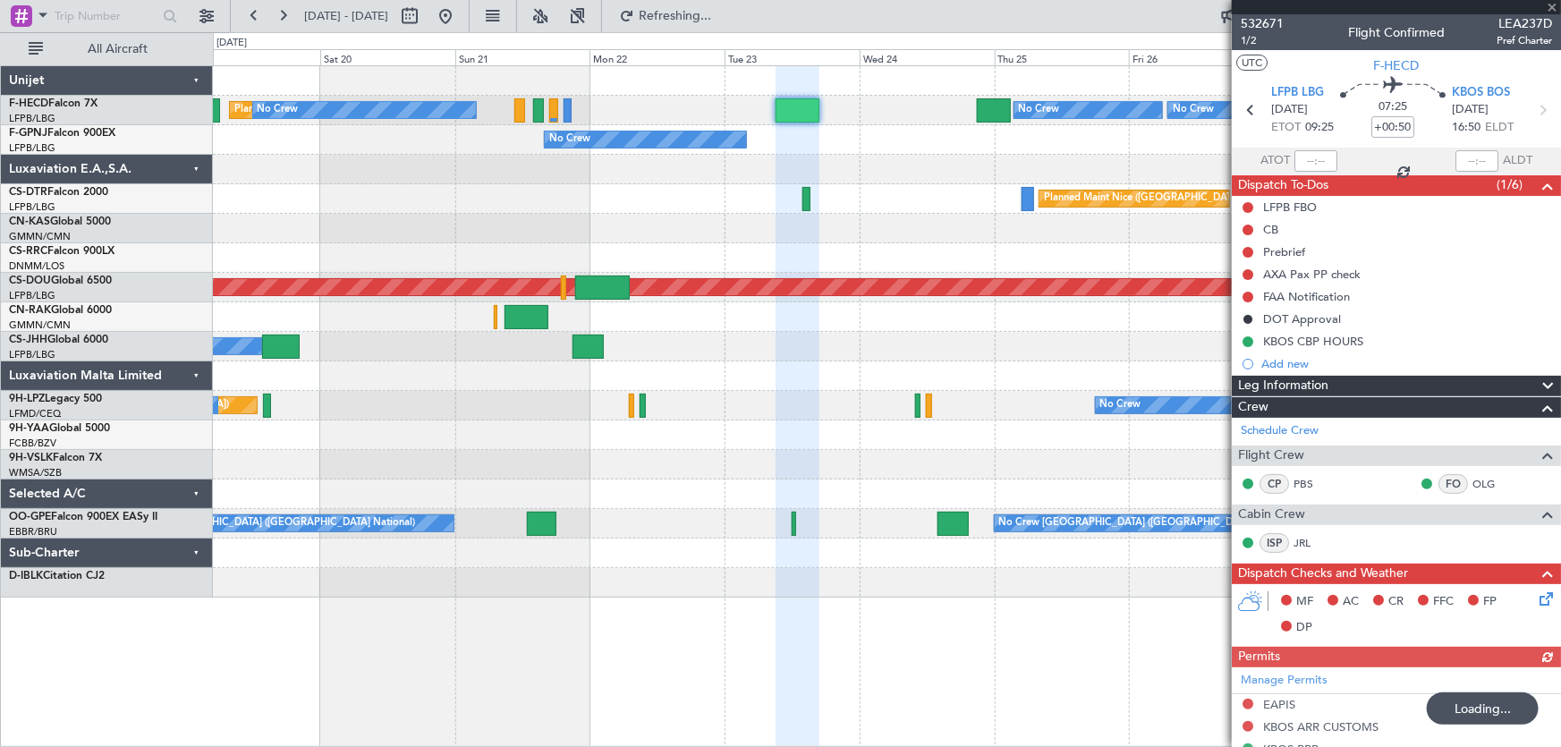
click at [958, 155] on div at bounding box center [887, 170] width 1349 height 30
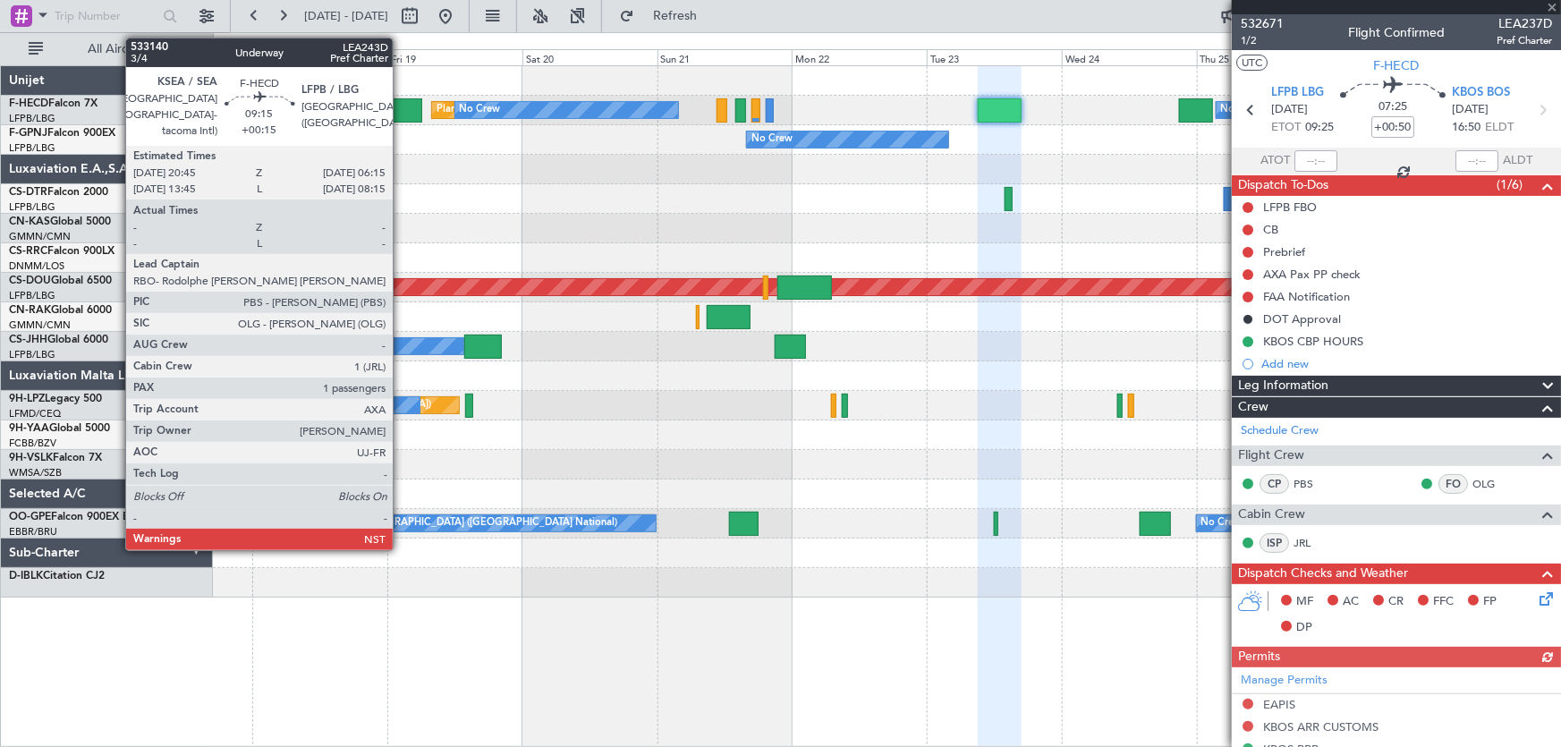
click at [401, 107] on div at bounding box center [396, 110] width 54 height 24
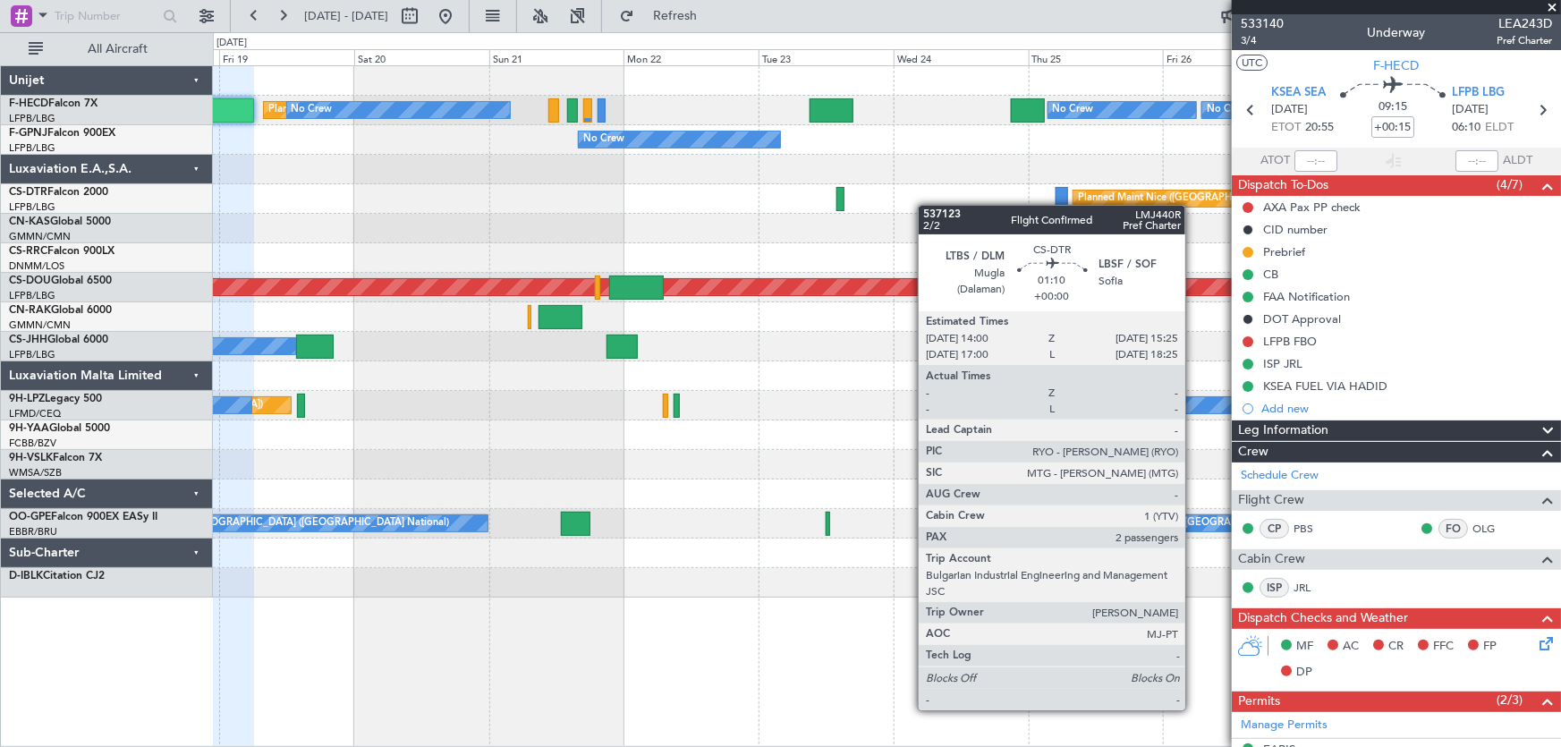
click at [403, 209] on div "No Crew No Crew Planned Maint [GEOGRAPHIC_DATA] ([GEOGRAPHIC_DATA]) No Crew No …" at bounding box center [887, 332] width 1349 height 532
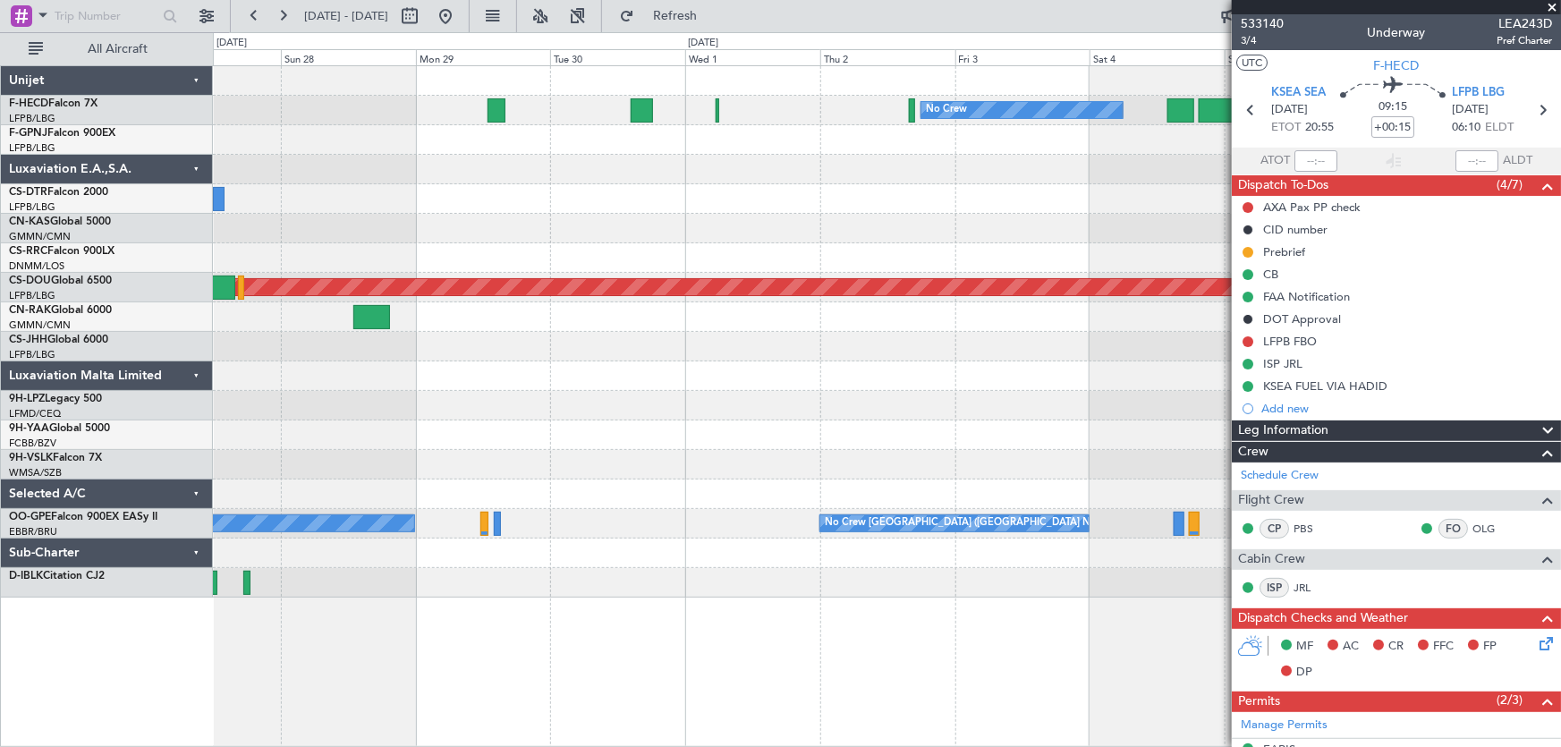
click at [187, 164] on div "No Crew No Crew No Crew Planned Maint [GEOGRAPHIC_DATA] ([GEOGRAPHIC_DATA]) [GE…" at bounding box center [780, 389] width 1561 height 715
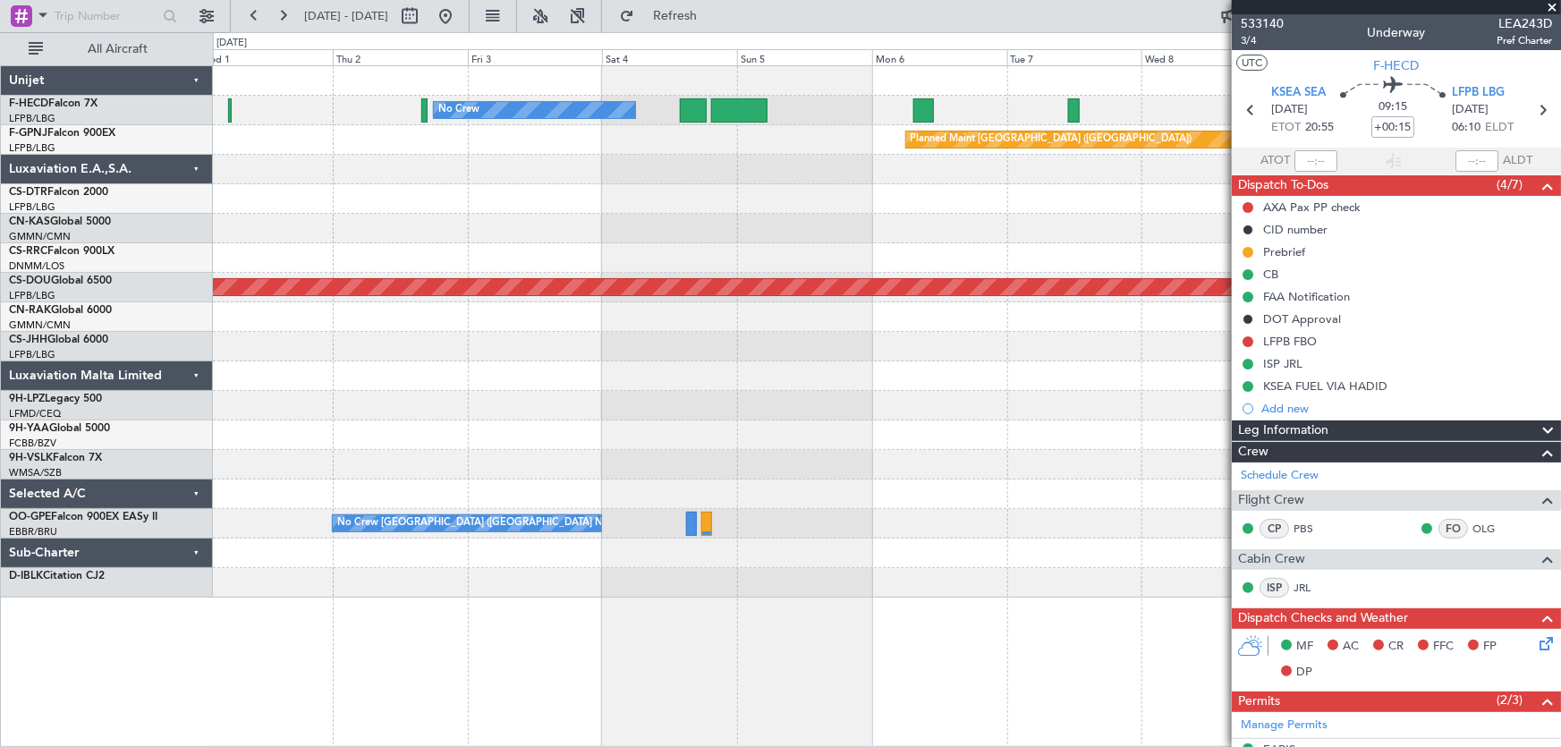
click at [347, 191] on div "No Crew No Crew Planned Maint [GEOGRAPHIC_DATA] ([GEOGRAPHIC_DATA]) Planned Mai…" at bounding box center [887, 332] width 1349 height 532
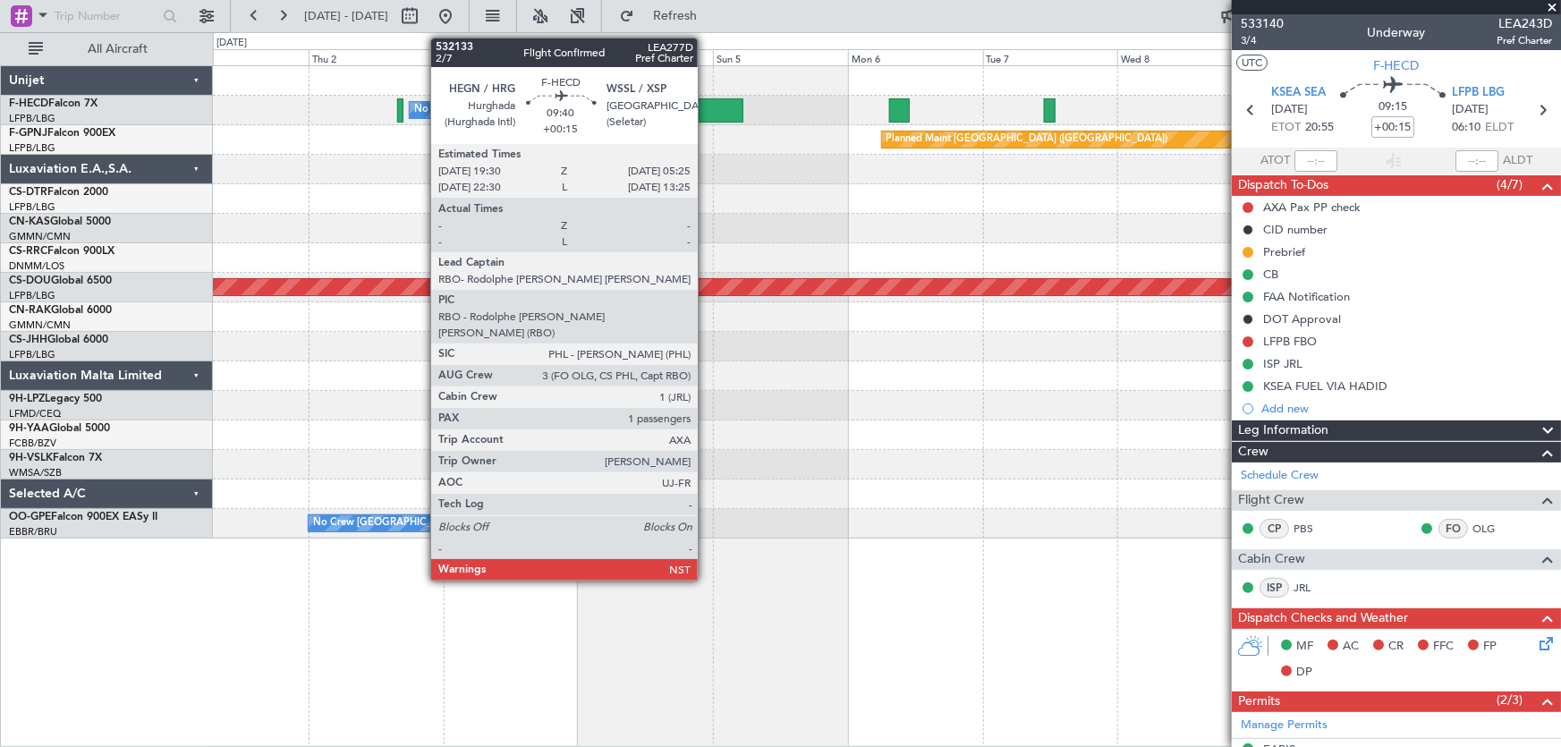
click at [706, 107] on div at bounding box center [715, 110] width 56 height 24
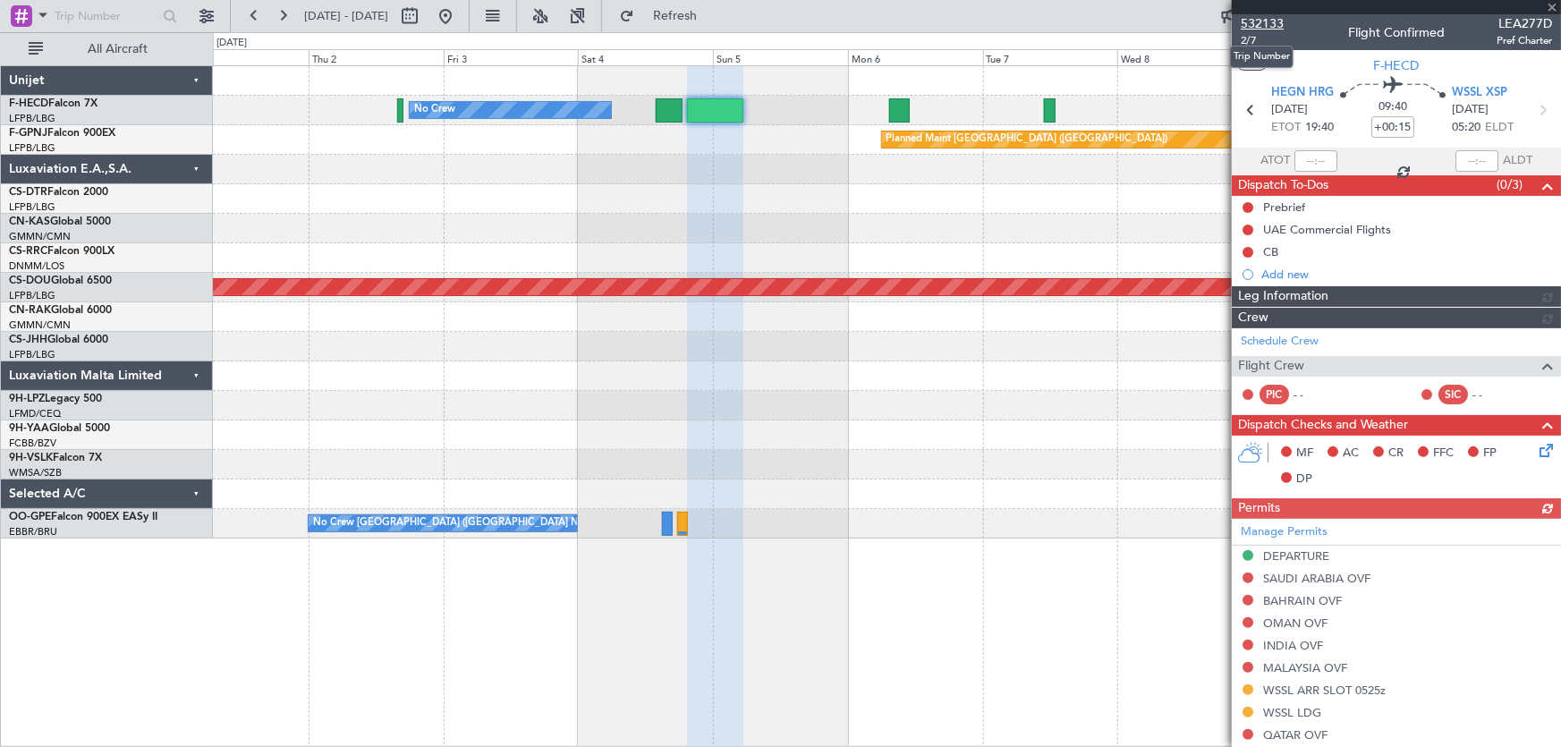
click at [1274, 25] on span "532133" at bounding box center [1262, 23] width 43 height 19
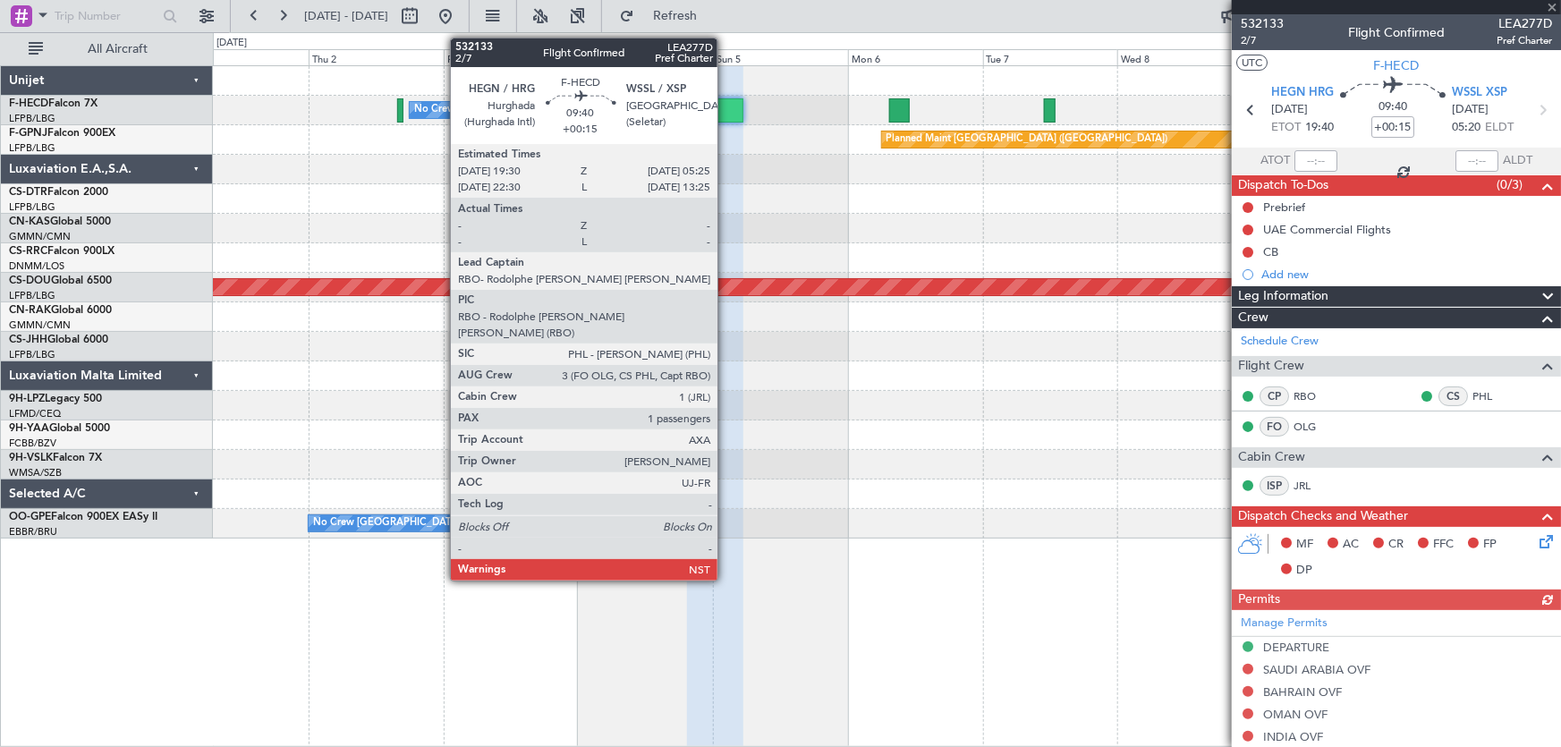
click at [726, 115] on div at bounding box center [715, 110] width 56 height 24
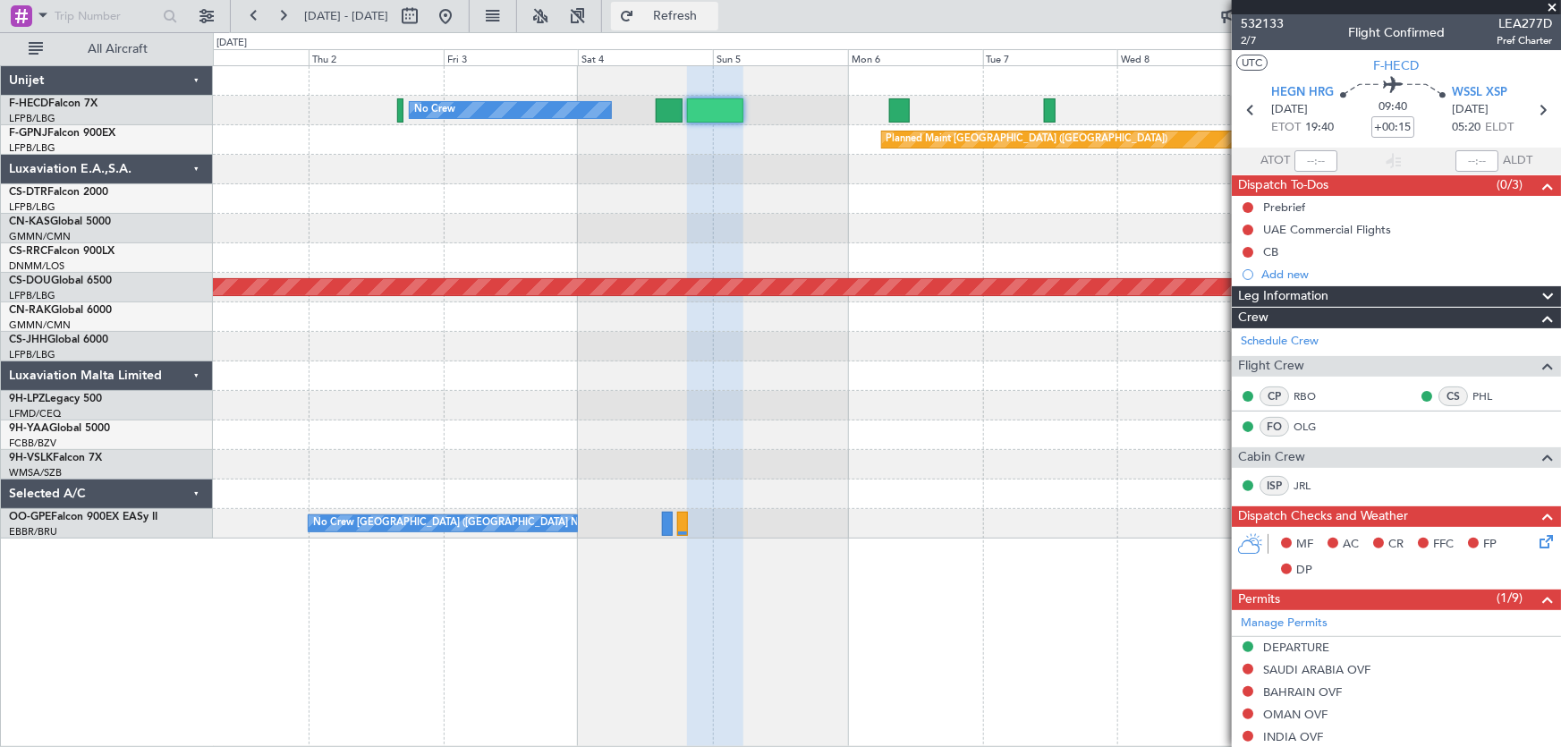
click at [713, 17] on span "Refresh" at bounding box center [675, 16] width 75 height 13
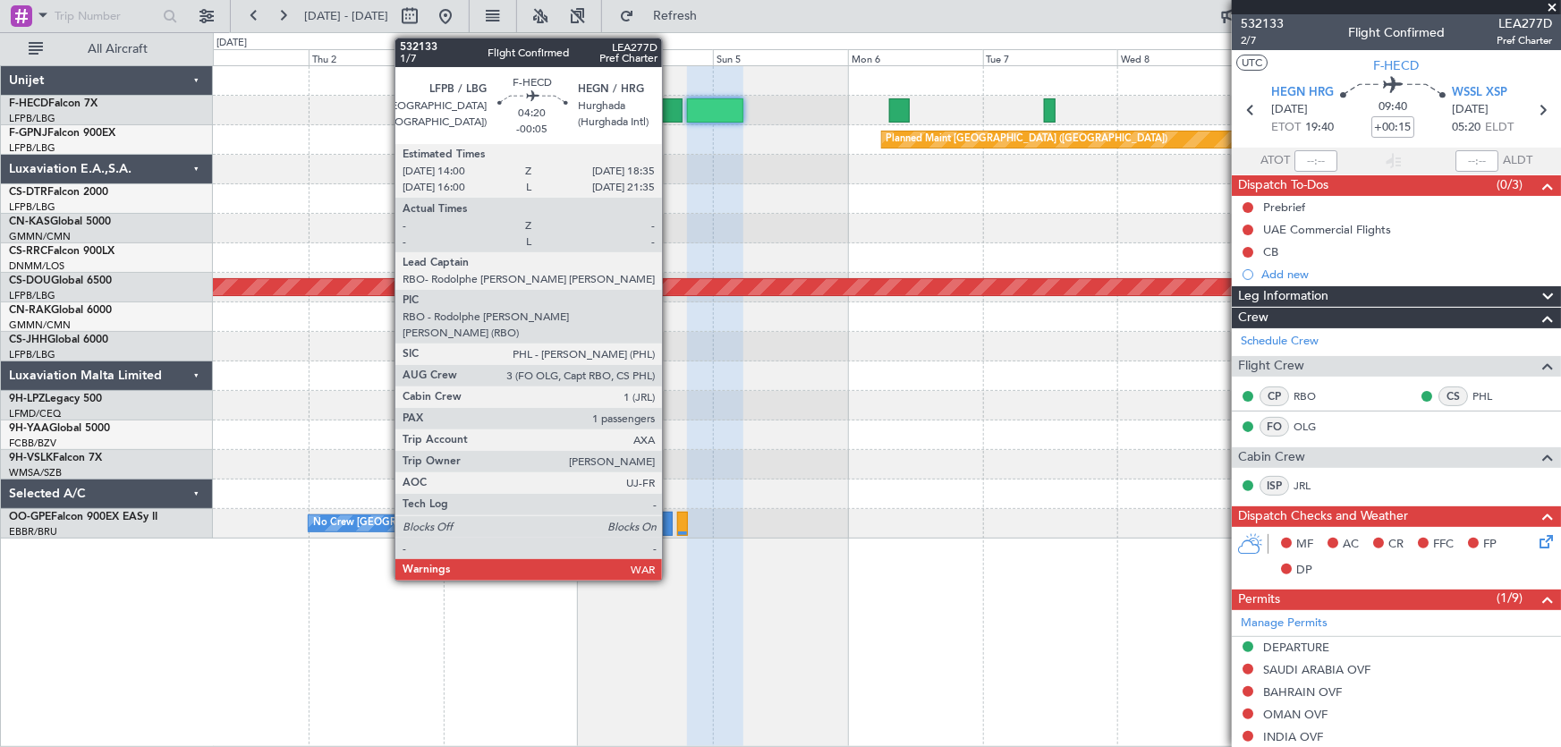
click at [670, 110] on div at bounding box center [669, 110] width 26 height 24
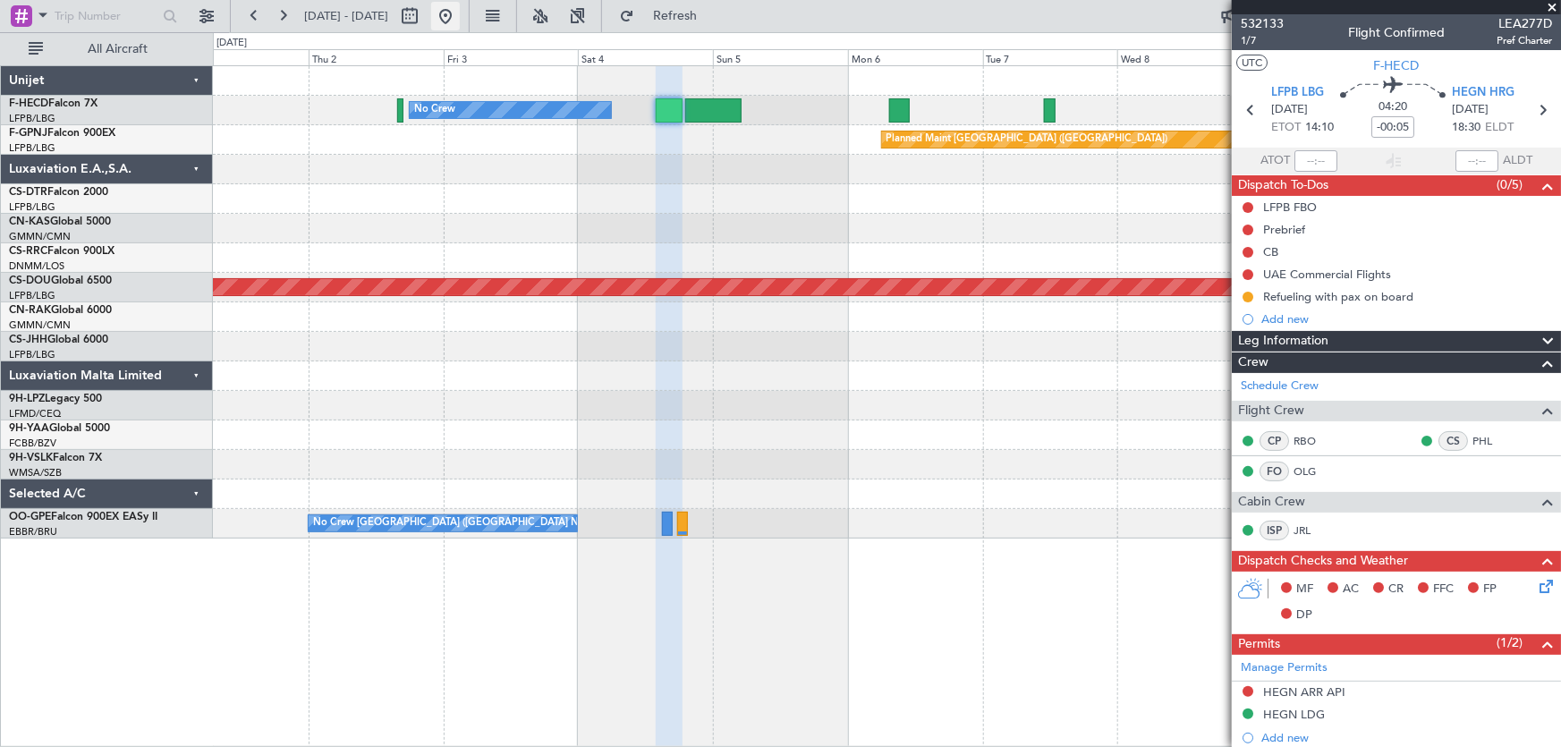
click at [460, 13] on button at bounding box center [445, 16] width 29 height 29
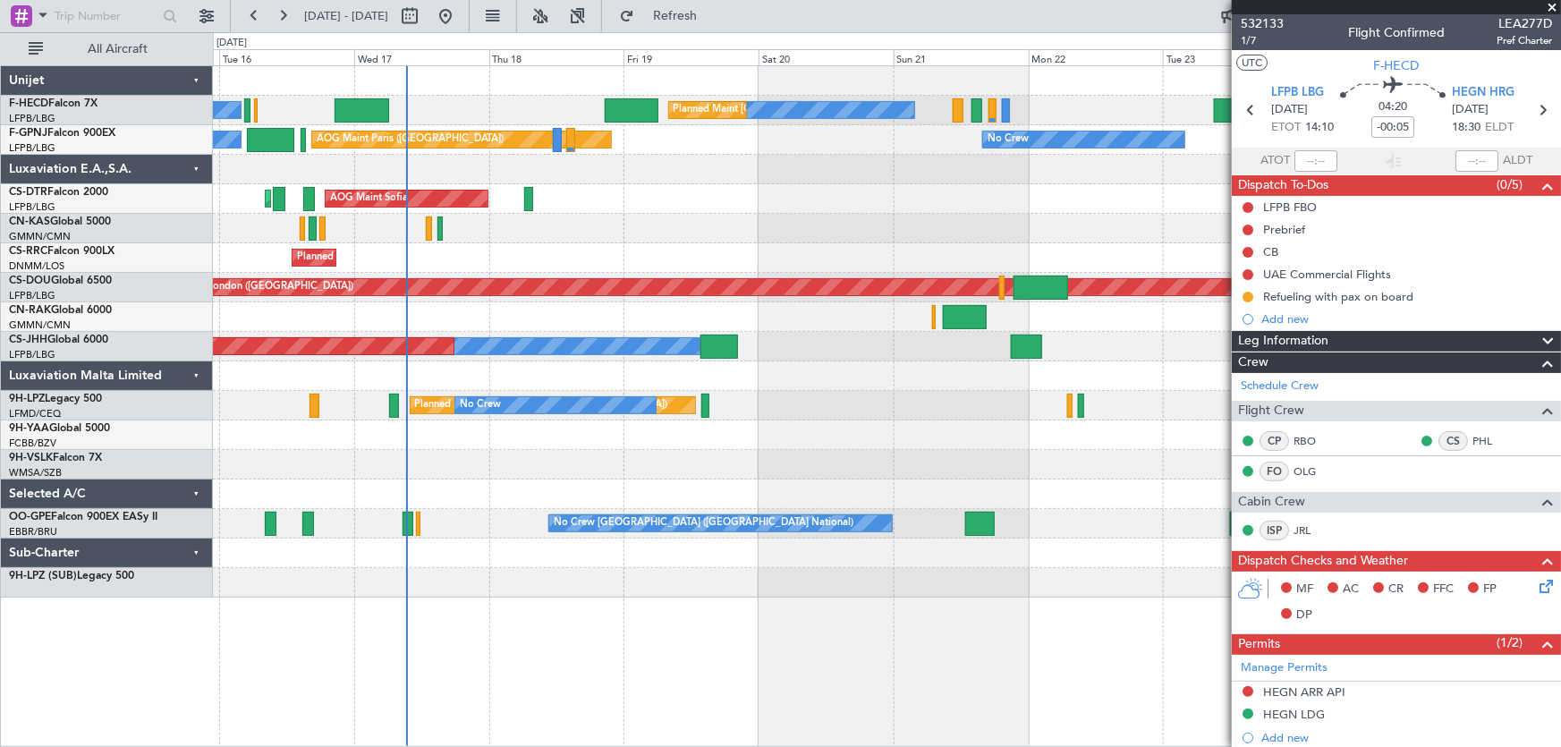
click at [533, 190] on div "No Crew Planned Maint [GEOGRAPHIC_DATA] ([GEOGRAPHIC_DATA]) No Crew No Crew No …" at bounding box center [887, 332] width 1349 height 532
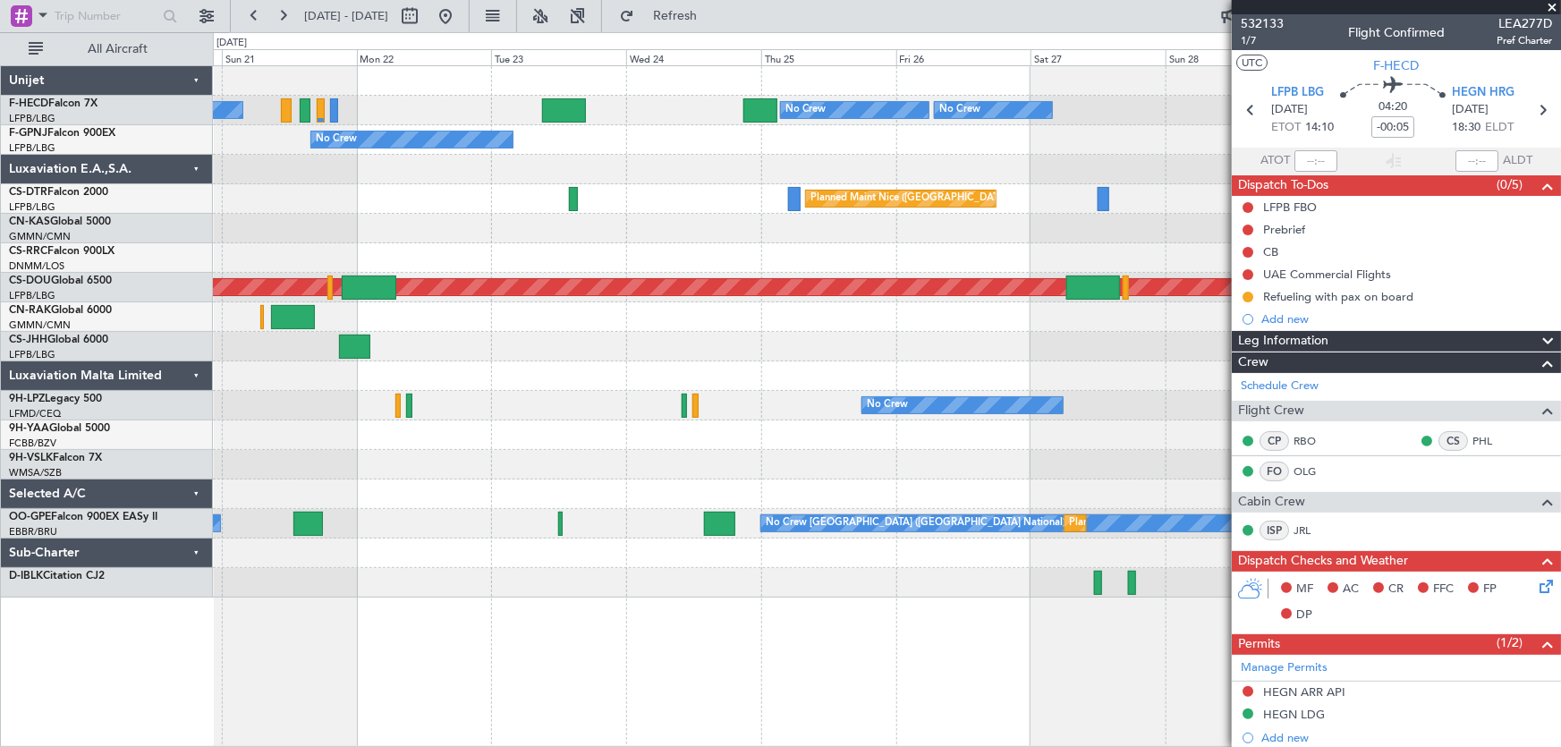
click at [617, 225] on div "No Crew No Crew No Crew Planned Maint [GEOGRAPHIC_DATA] ([GEOGRAPHIC_DATA]) No …" at bounding box center [887, 332] width 1349 height 532
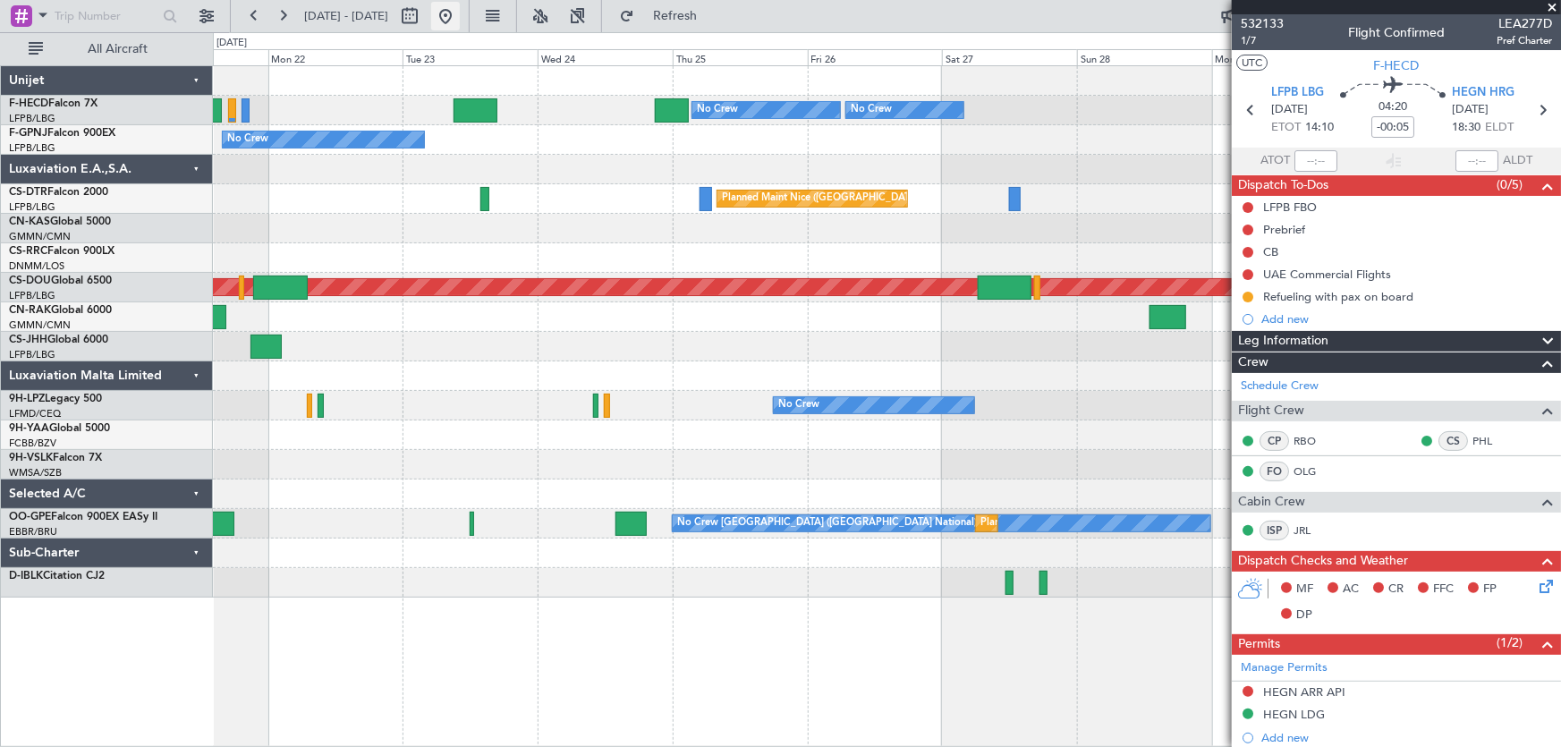
click at [460, 20] on button at bounding box center [445, 16] width 29 height 29
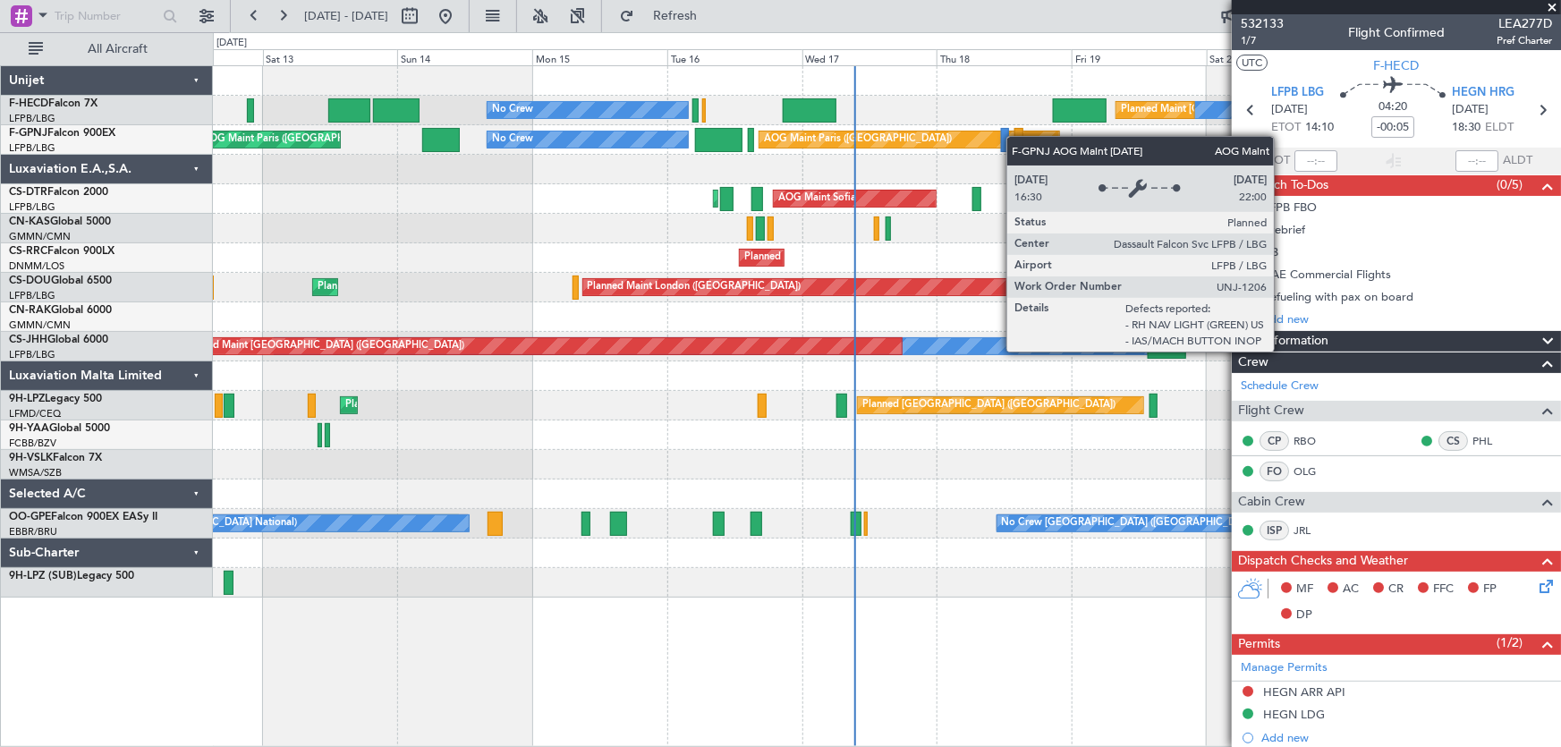
click at [1015, 143] on div at bounding box center [1019, 140] width 9 height 24
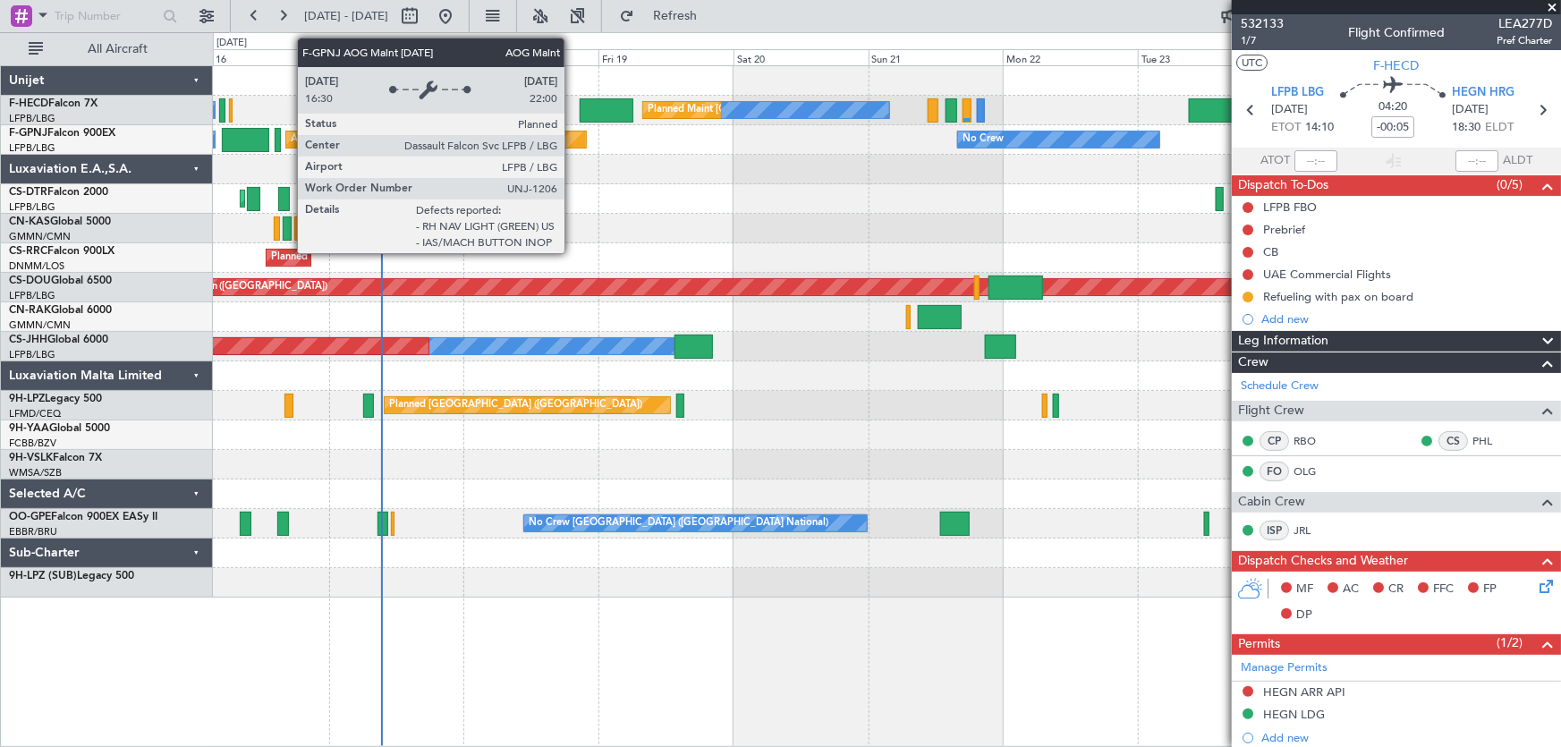
click at [492, 177] on div at bounding box center [887, 170] width 1349 height 30
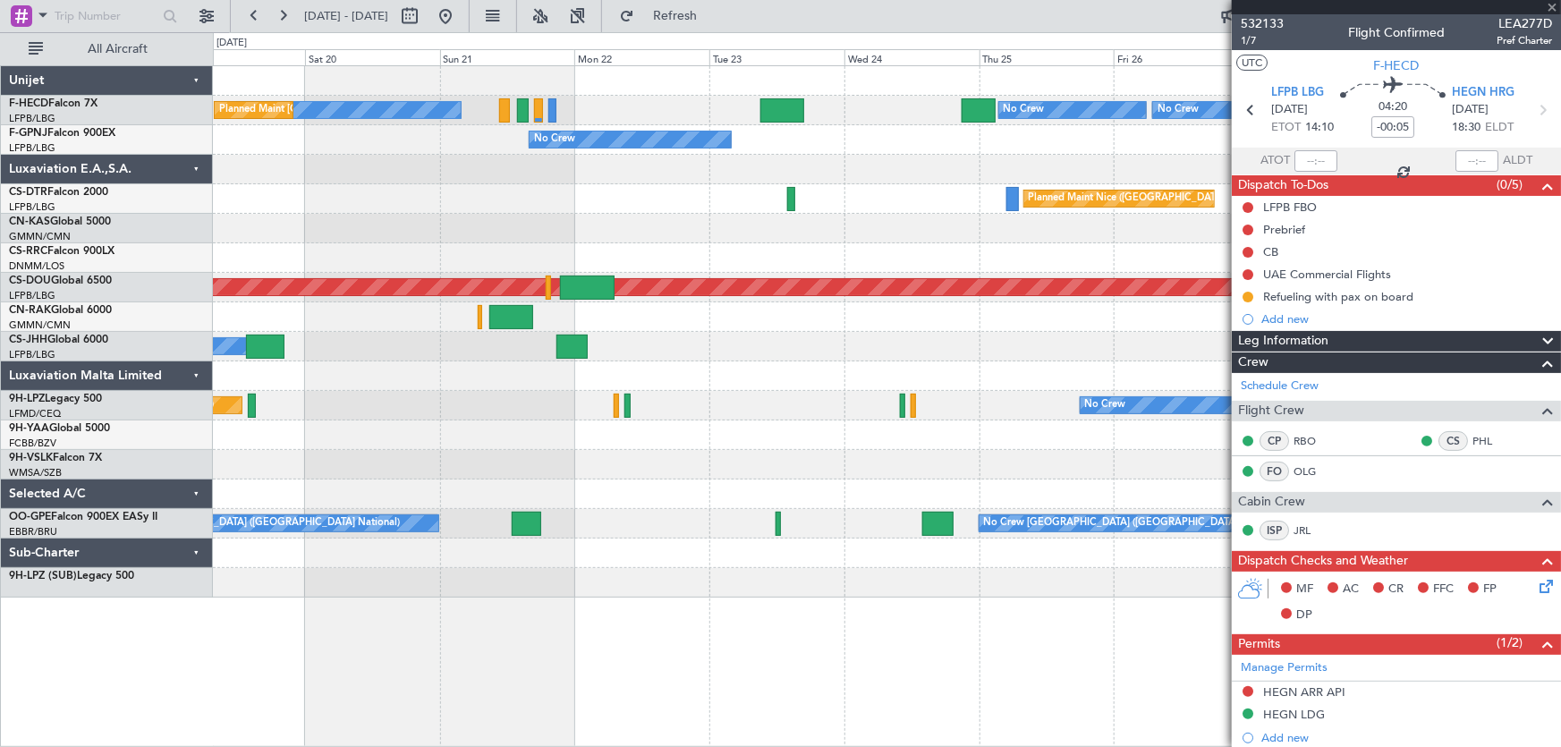
click at [485, 185] on div "No Crew Planned Maint [GEOGRAPHIC_DATA] ([GEOGRAPHIC_DATA]) No Crew No Crew No …" at bounding box center [887, 332] width 1349 height 532
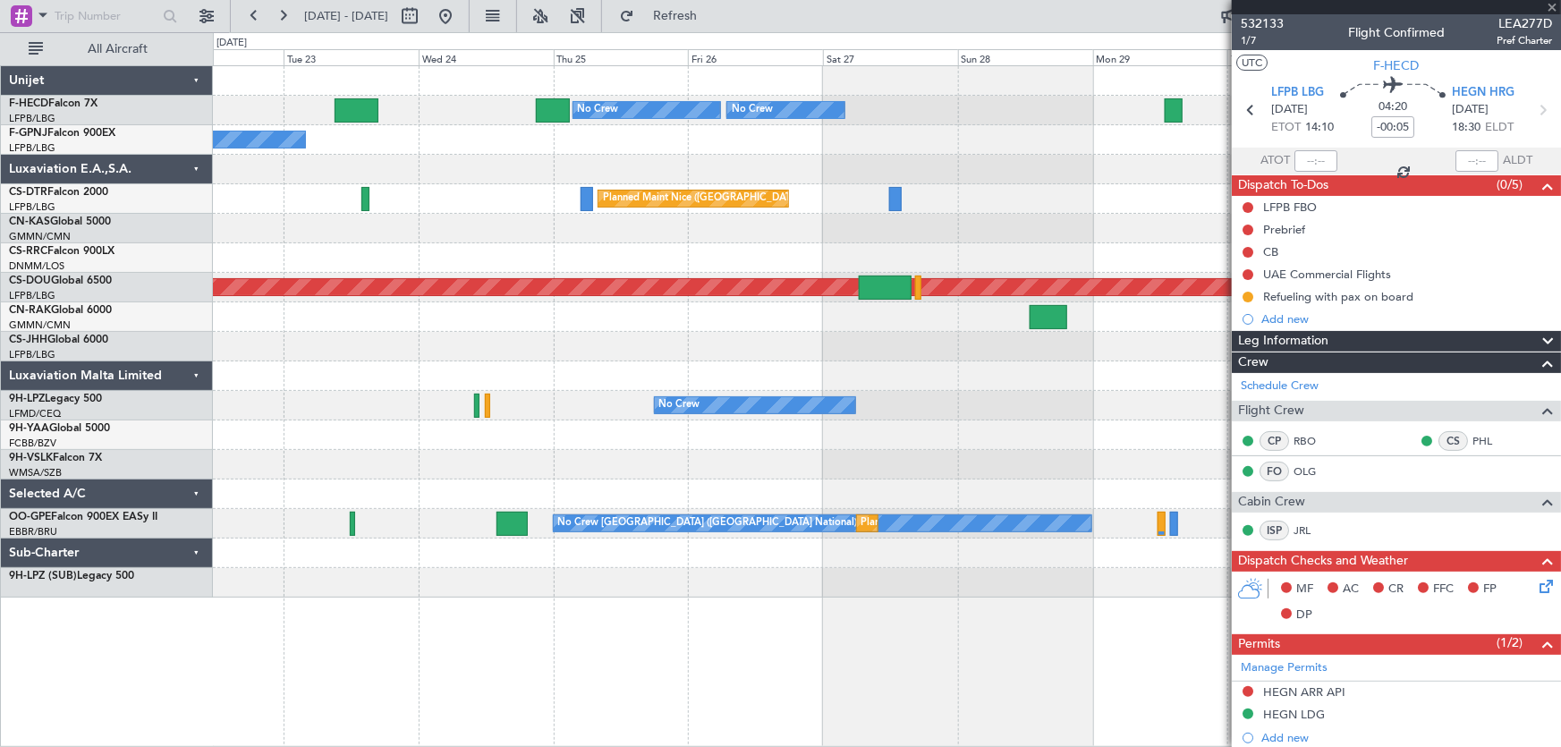
click at [515, 202] on div "No Crew No Crew No Crew No Crew No Crew [GEOGRAPHIC_DATA] ([GEOGRAPHIC_DATA]) P…" at bounding box center [887, 332] width 1349 height 532
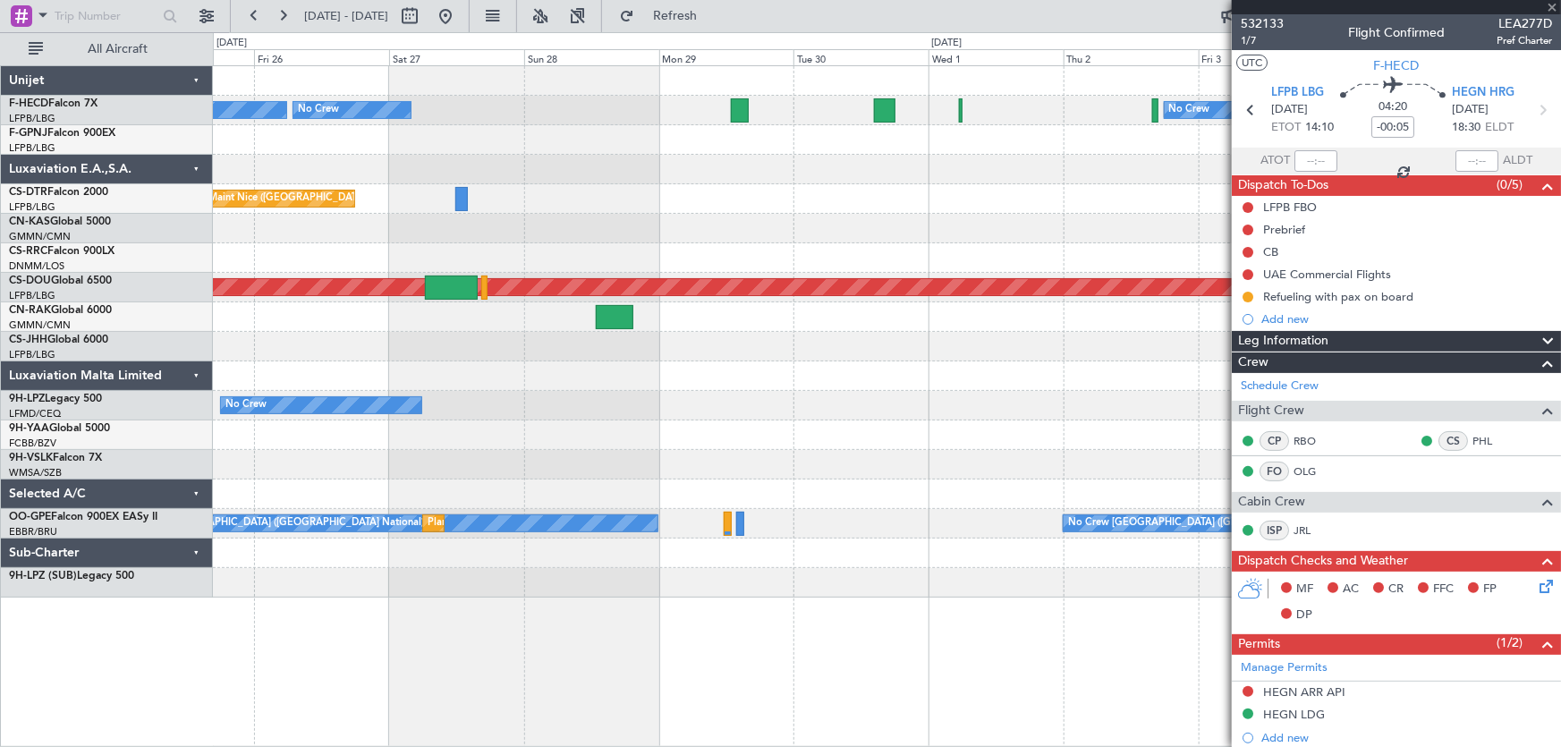
click at [515, 205] on div "Planned Maint Nice ([GEOGRAPHIC_DATA])" at bounding box center [887, 199] width 1349 height 30
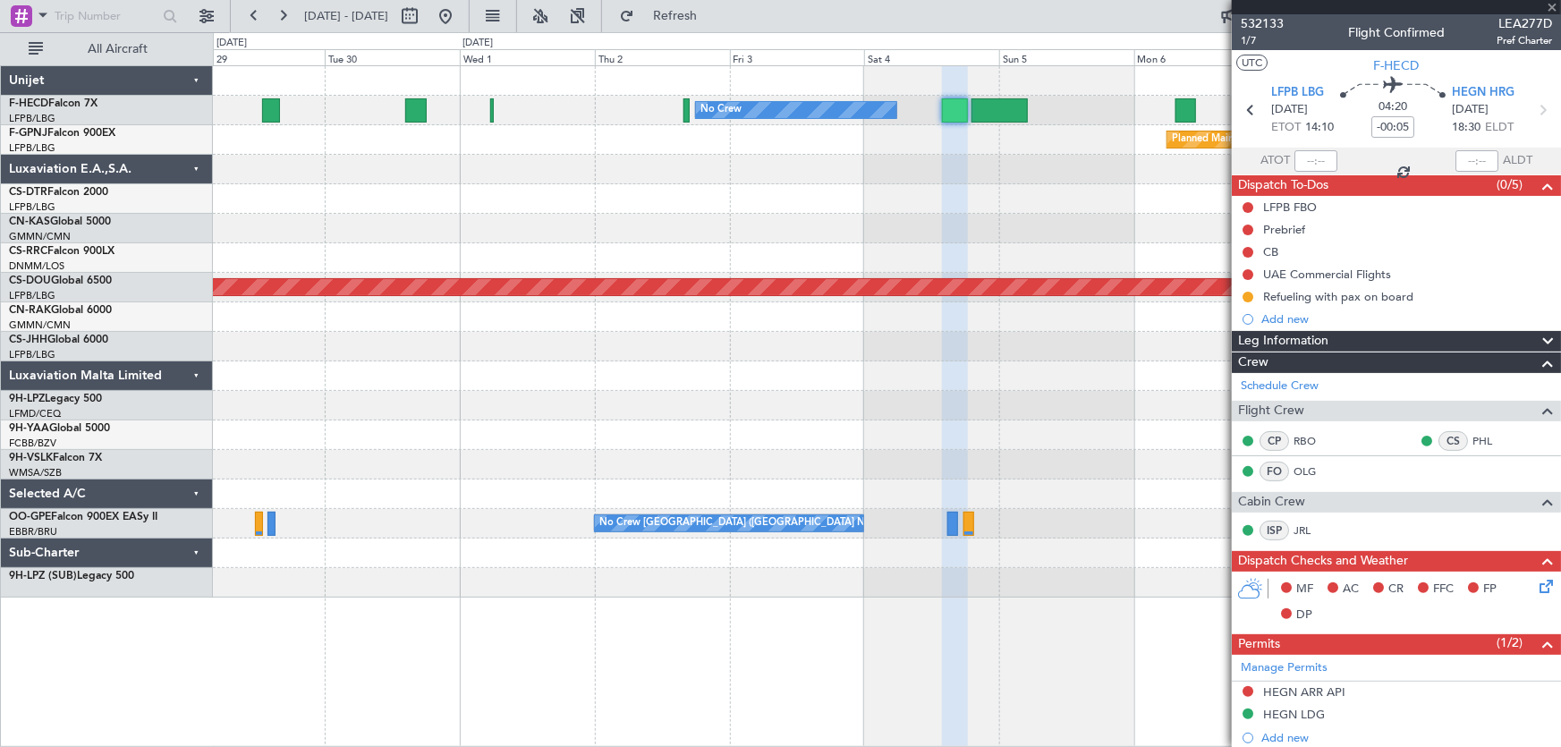
type input "+00:10"
type input "0"
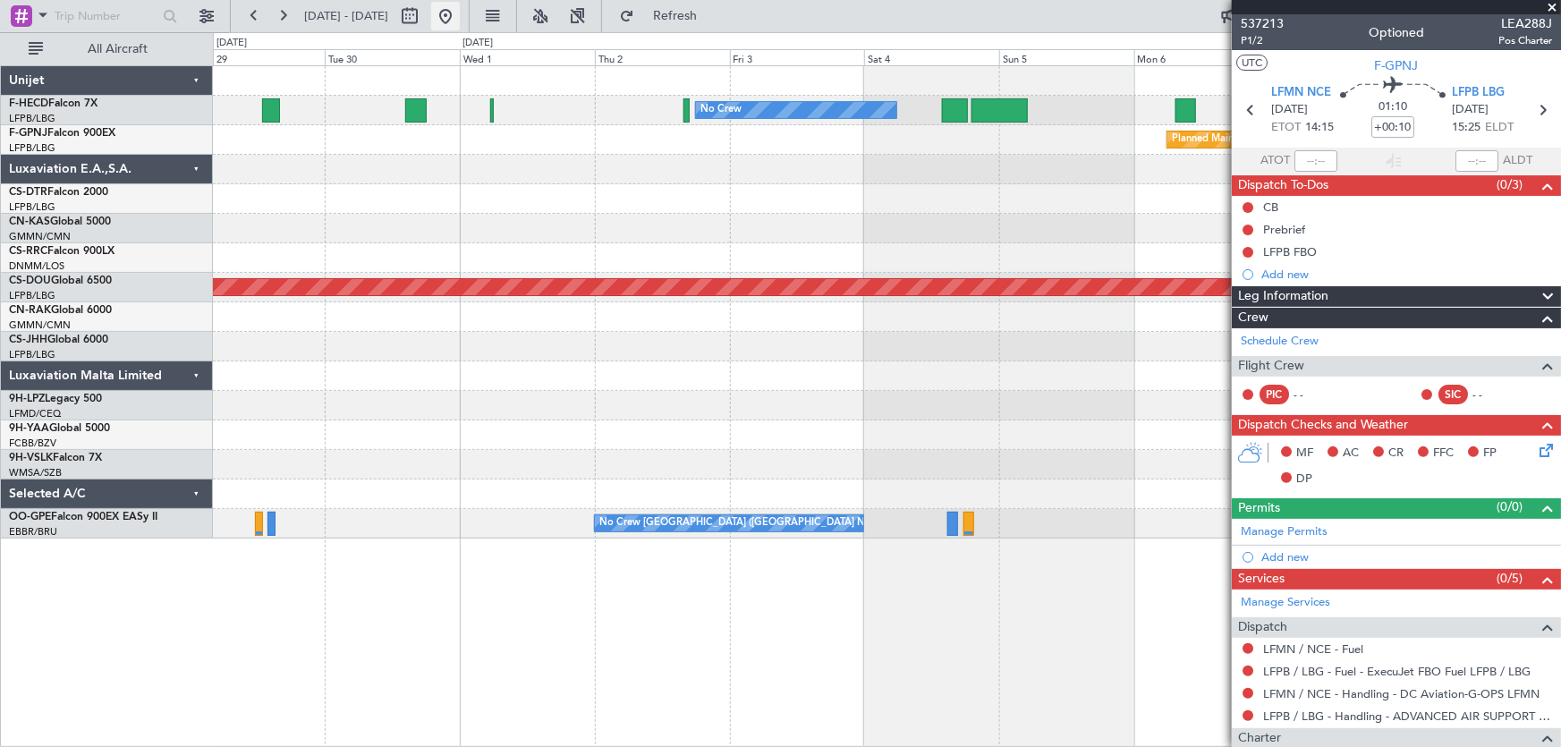
click at [460, 21] on button at bounding box center [445, 16] width 29 height 29
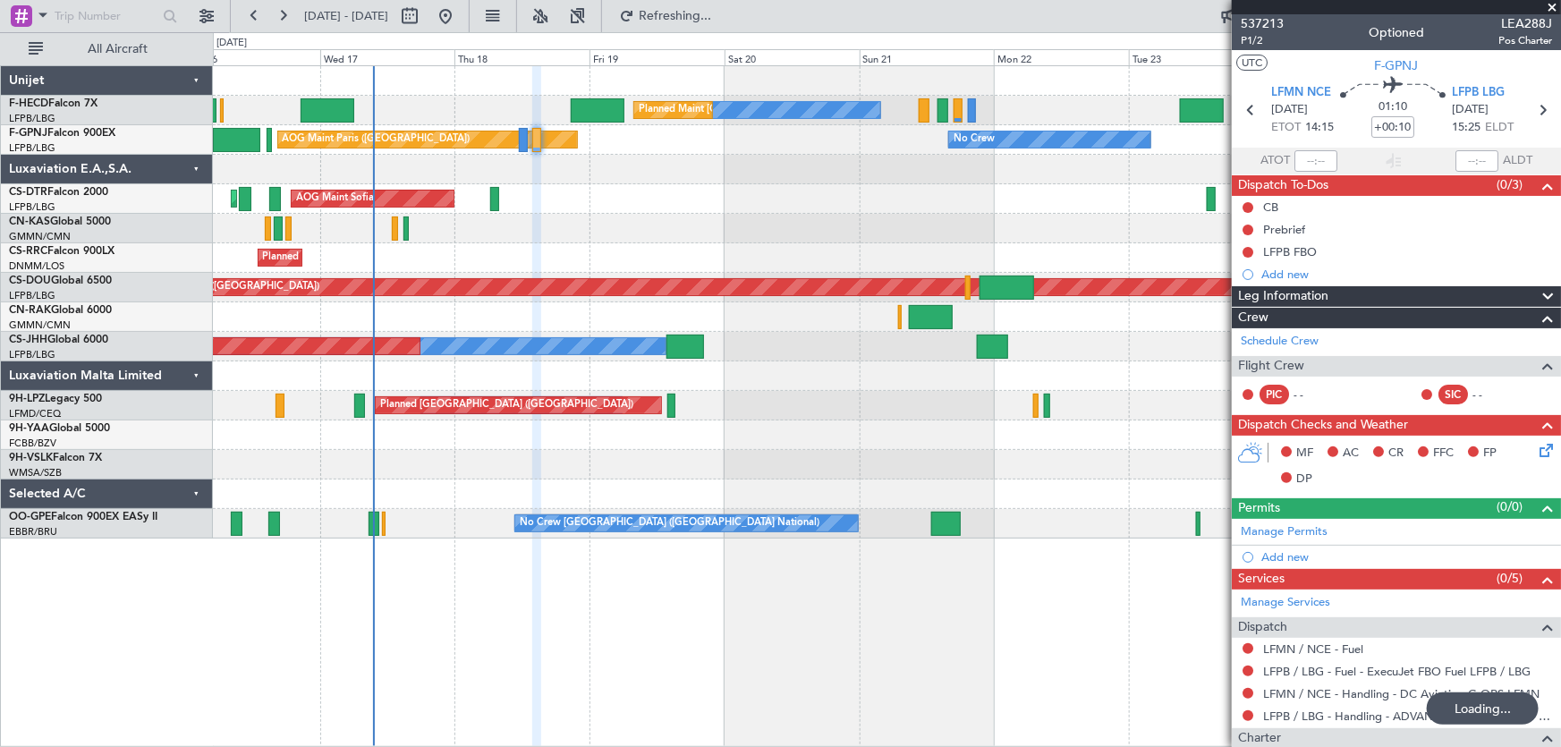
click at [210, 263] on div "No Crew Planned Maint [GEOGRAPHIC_DATA] ([GEOGRAPHIC_DATA]) No Crew No Crew No …" at bounding box center [780, 389] width 1561 height 715
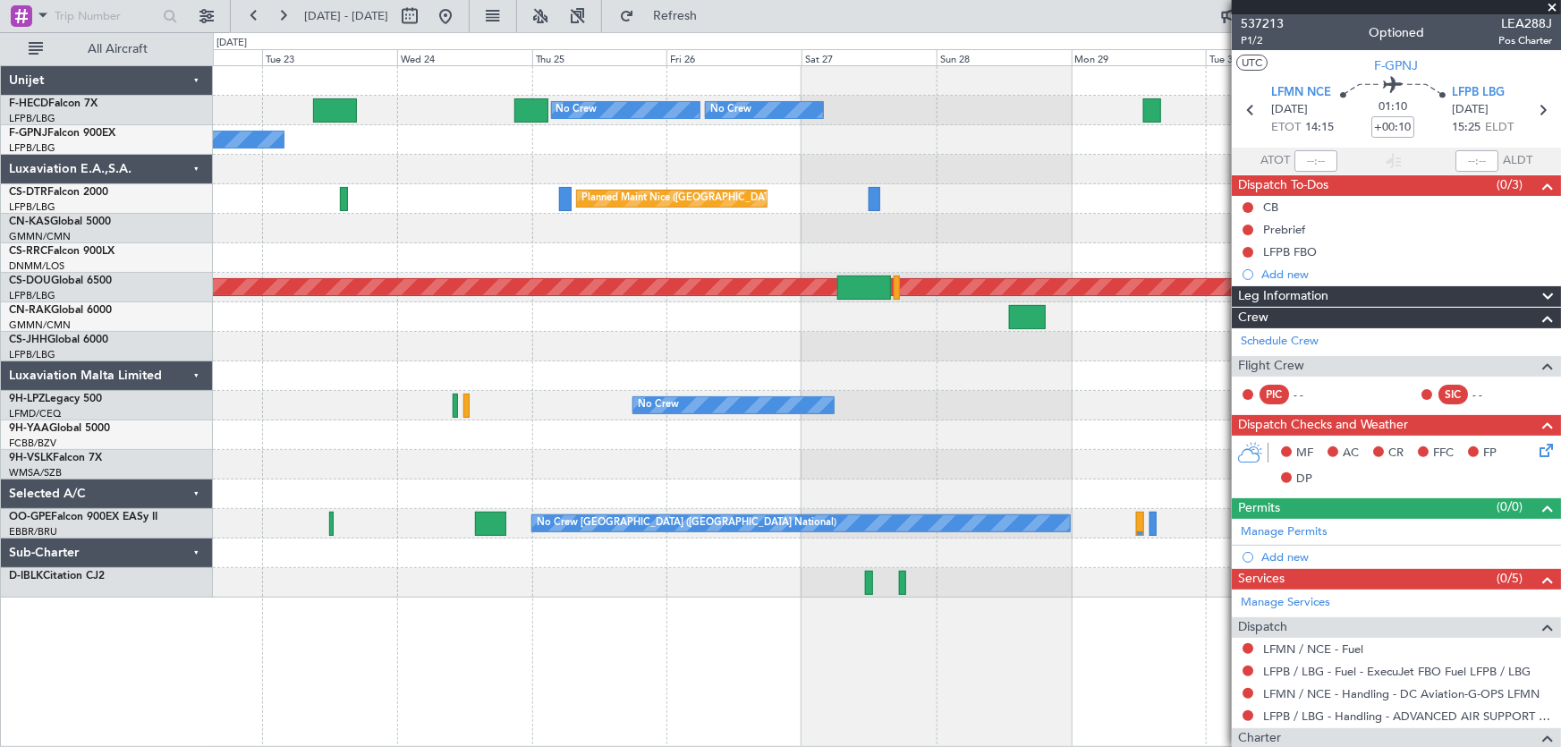
click at [424, 225] on div "No Crew No Crew No Crew No Crew No Crew [GEOGRAPHIC_DATA] ([GEOGRAPHIC_DATA]) P…" at bounding box center [887, 332] width 1349 height 532
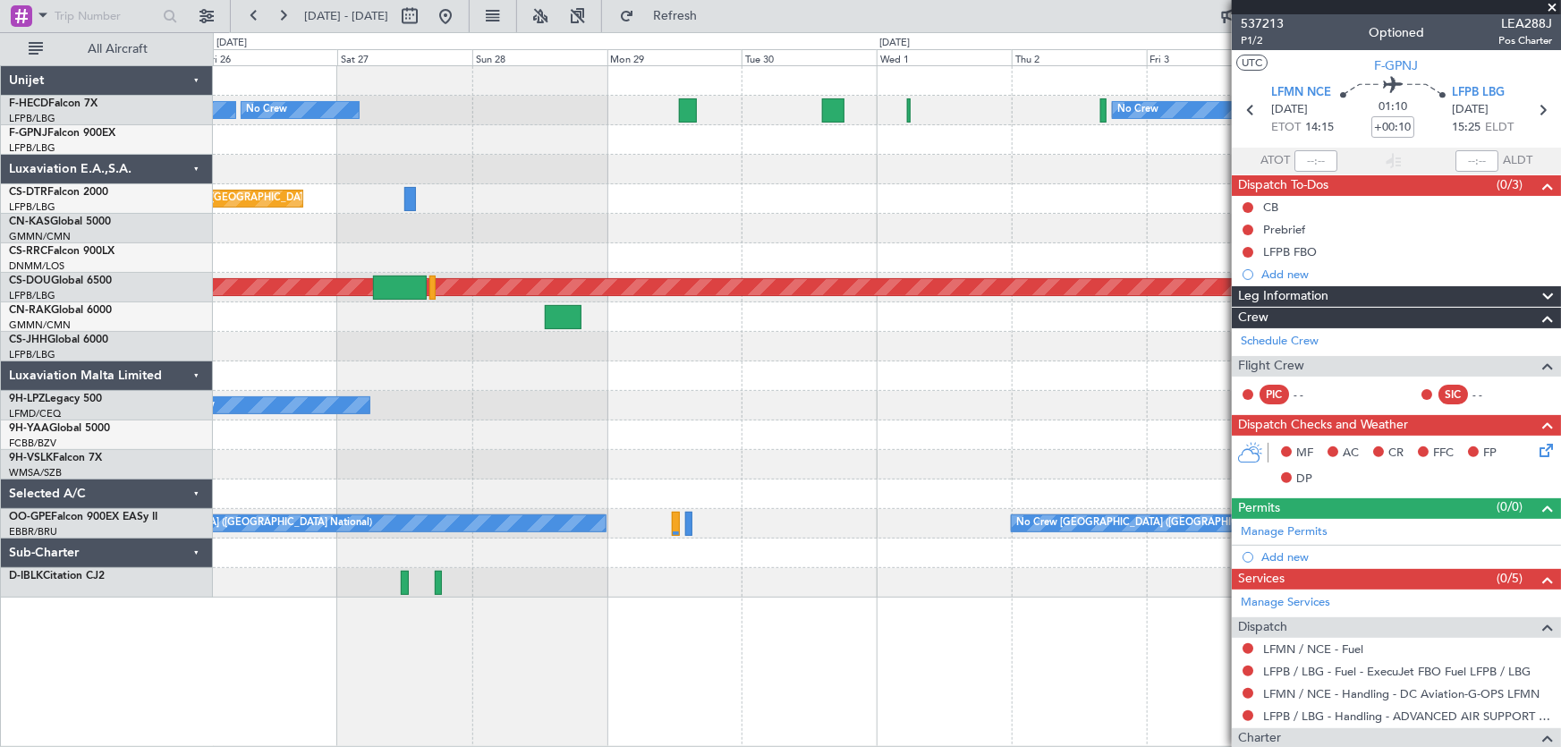
click at [581, 259] on div "No Crew No Crew No Crew Planned Maint [GEOGRAPHIC_DATA] ([GEOGRAPHIC_DATA]) [GE…" at bounding box center [887, 332] width 1349 height 532
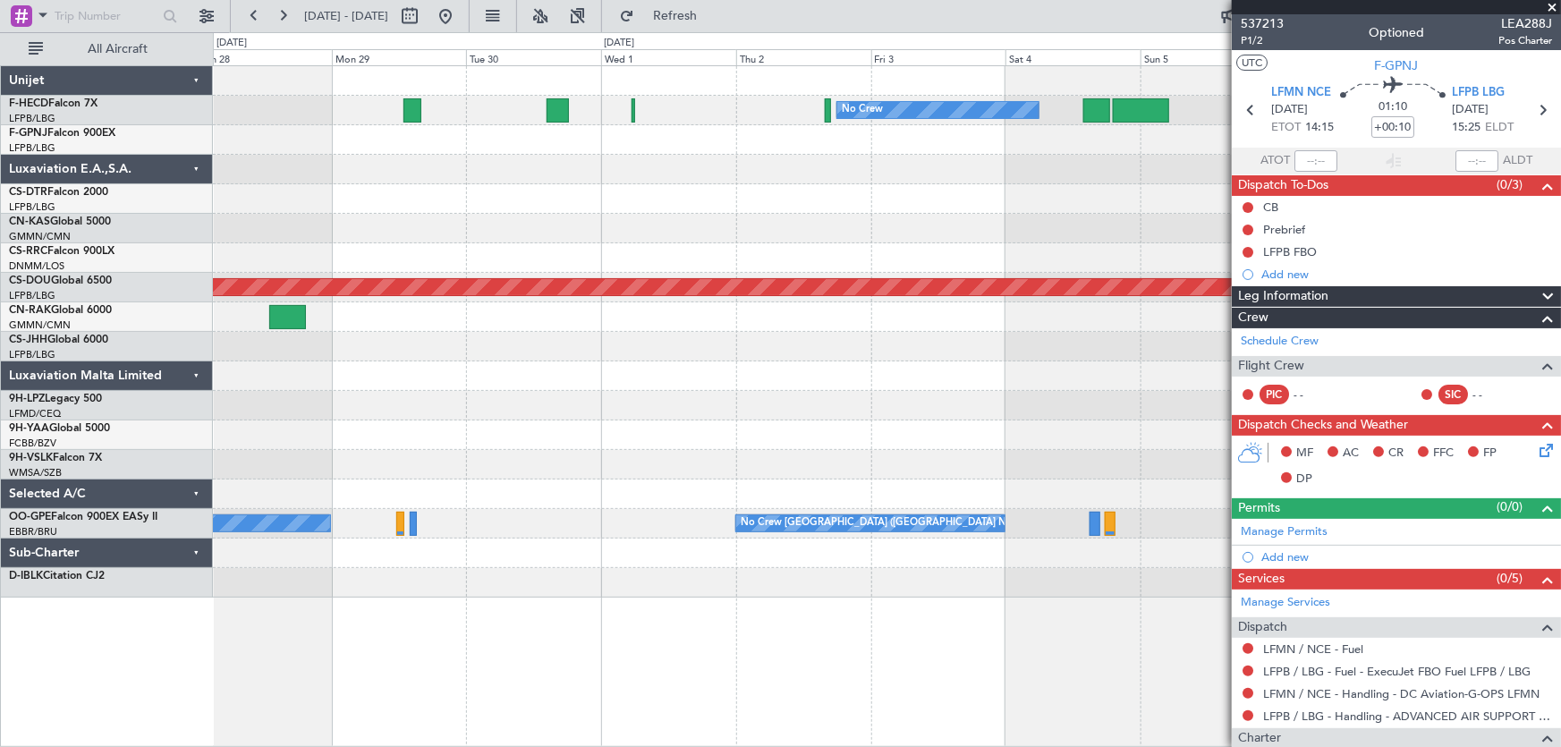
click at [519, 253] on div "No Crew No Crew No Crew Planned Maint [GEOGRAPHIC_DATA] ([GEOGRAPHIC_DATA]) [GE…" at bounding box center [887, 332] width 1349 height 532
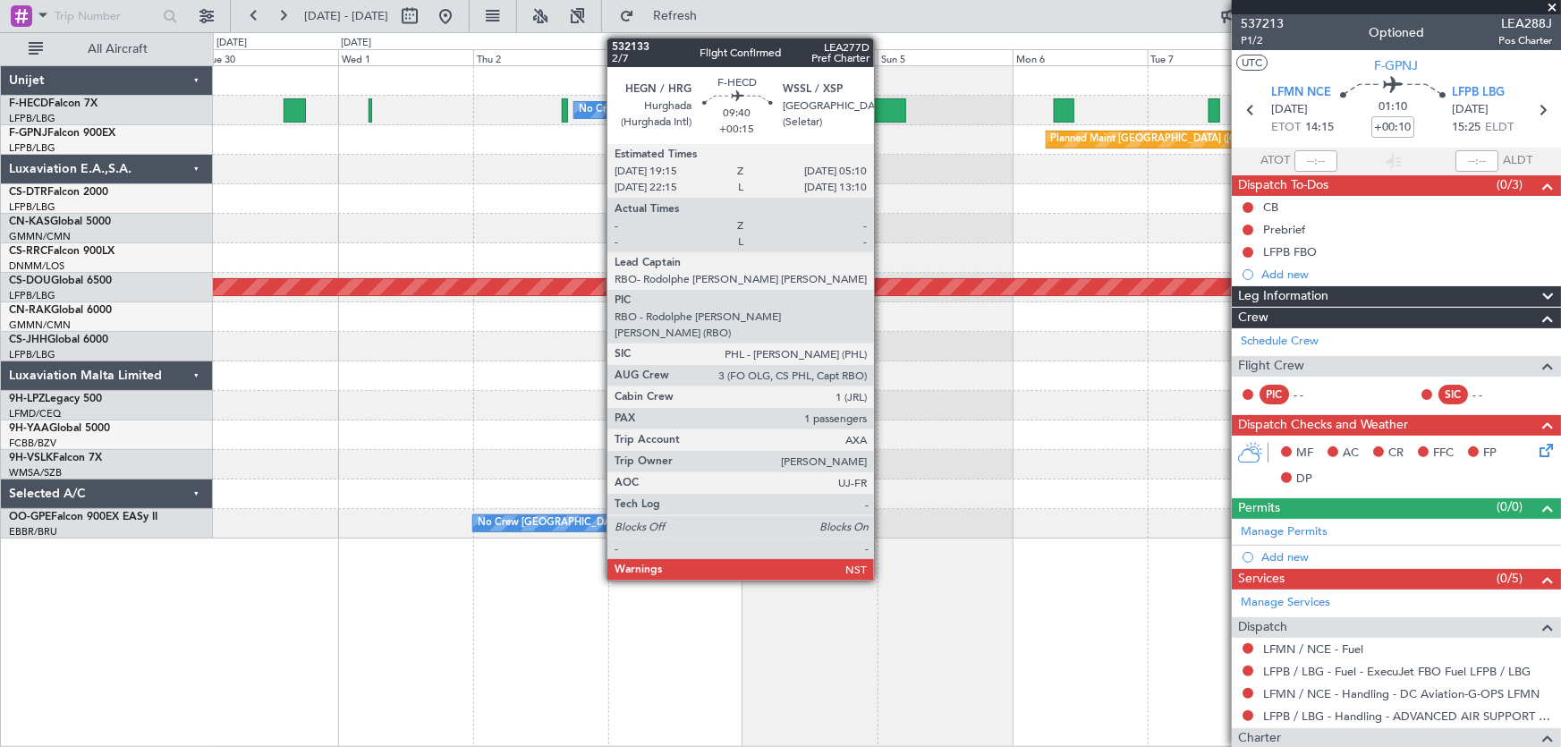
click at [882, 113] on div at bounding box center [878, 110] width 56 height 24
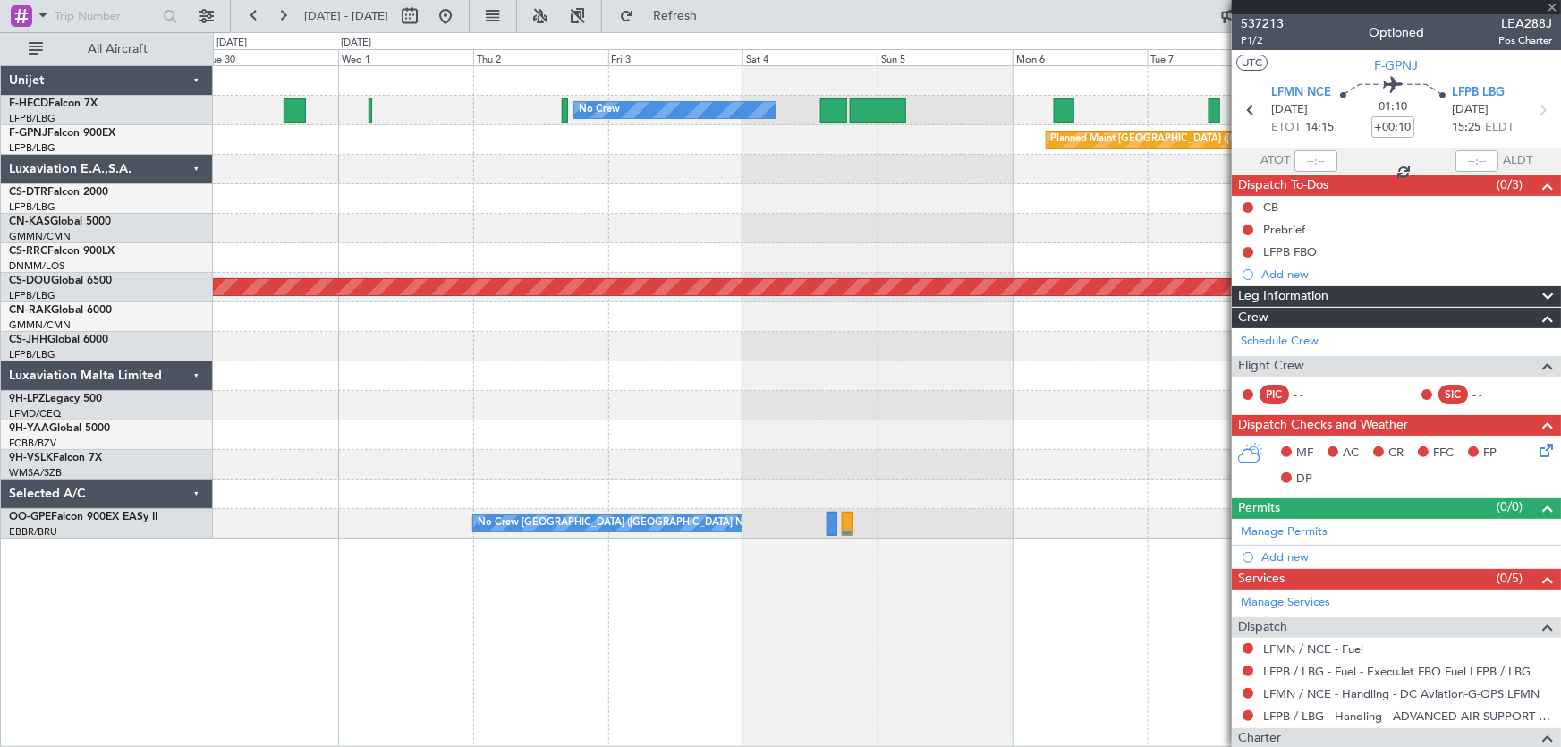
type input "+00:15"
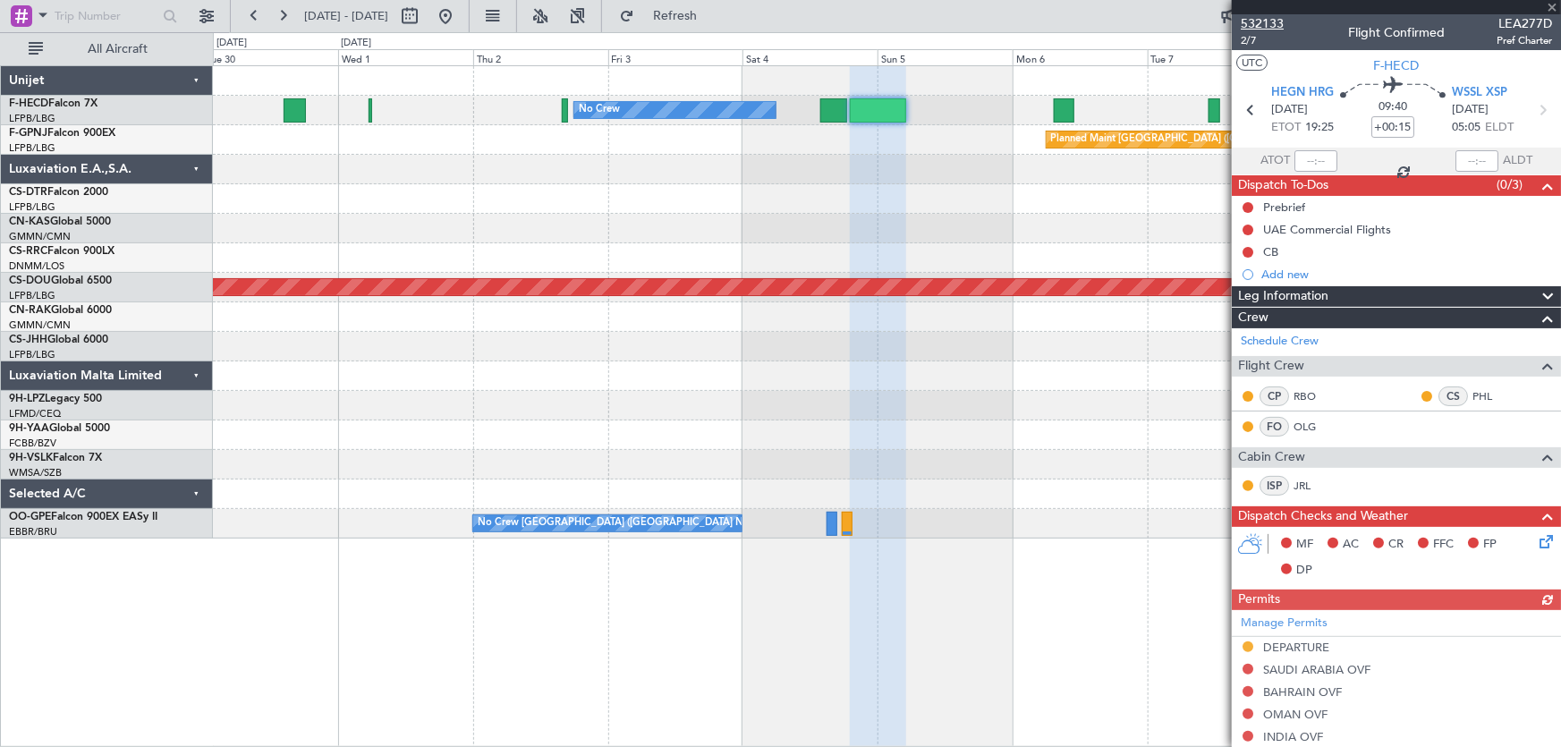
click at [1273, 23] on span "532133" at bounding box center [1262, 23] width 43 height 19
click at [460, 10] on button at bounding box center [445, 16] width 29 height 29
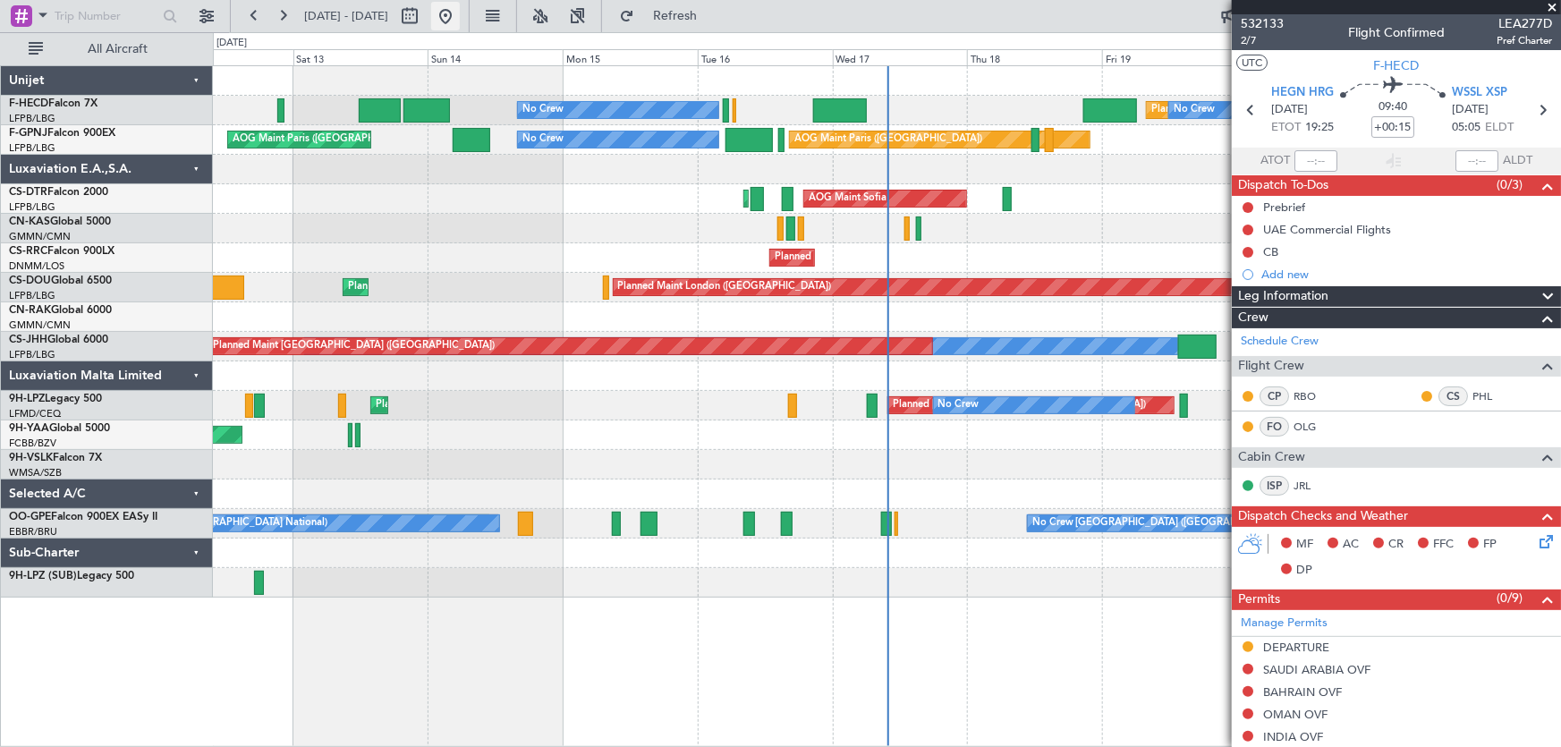
click at [460, 15] on button at bounding box center [445, 16] width 29 height 29
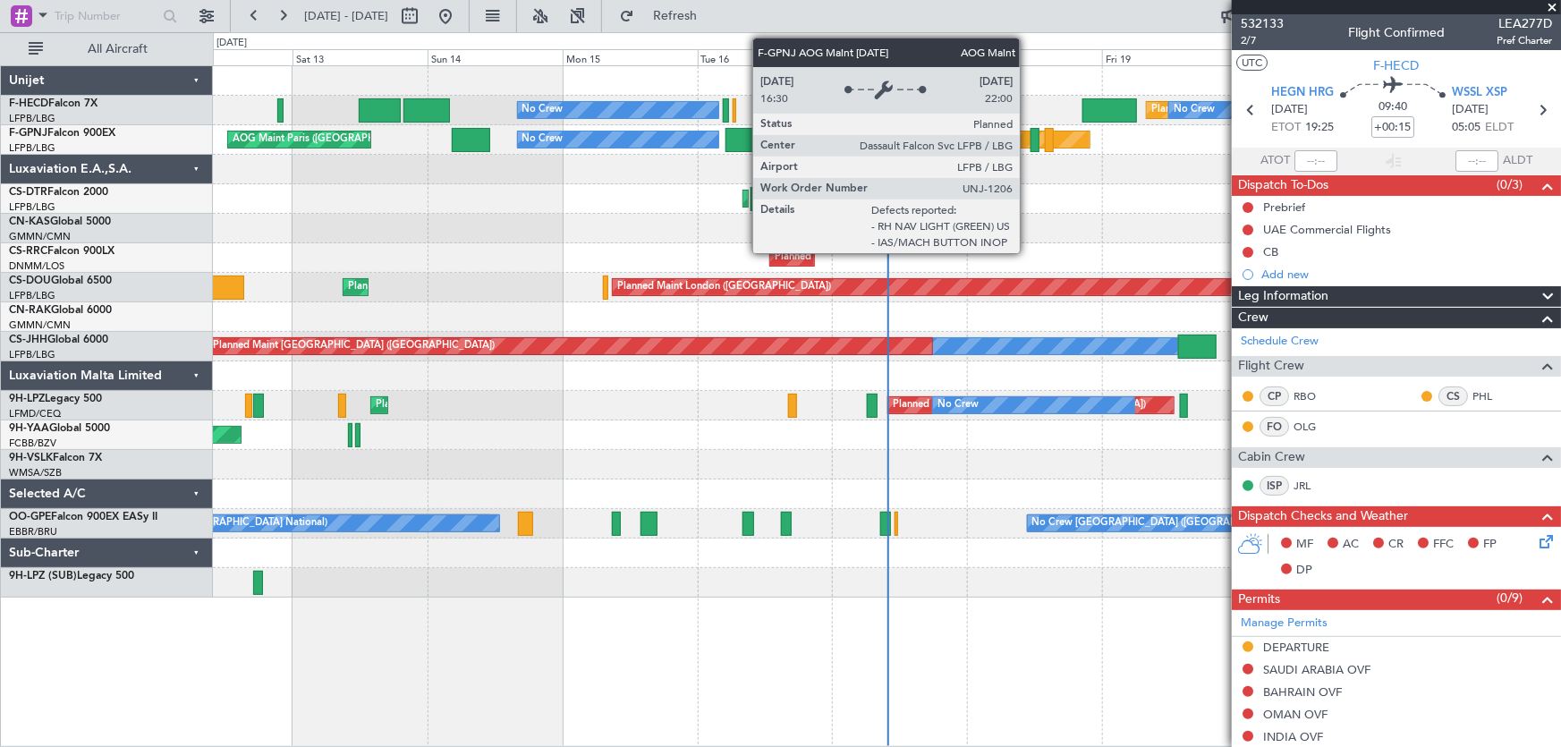
click at [1028, 136] on div "AOG Maint Paris ([GEOGRAPHIC_DATA])" at bounding box center [940, 140] width 300 height 16
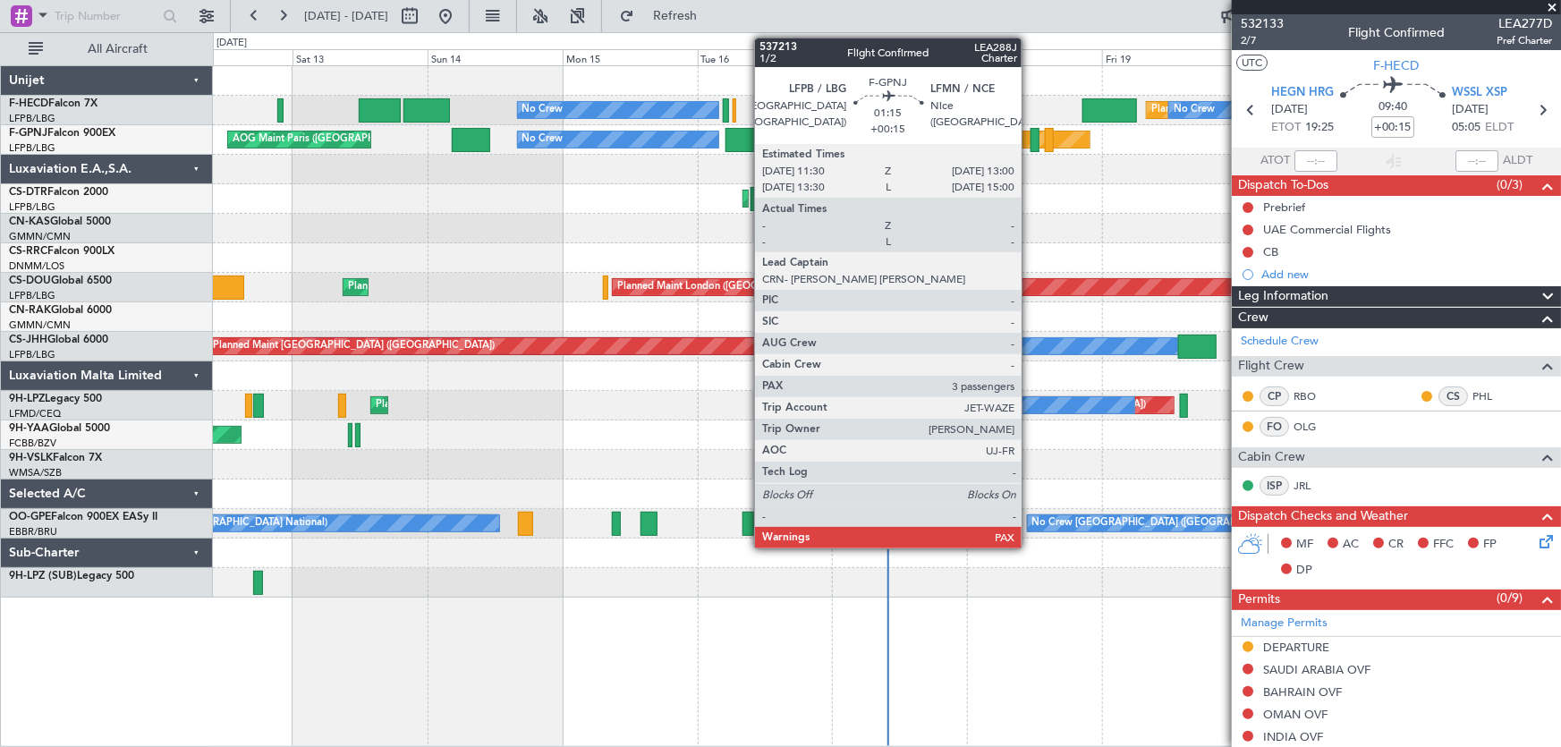
click at [1031, 136] on div at bounding box center [1035, 140] width 9 height 24
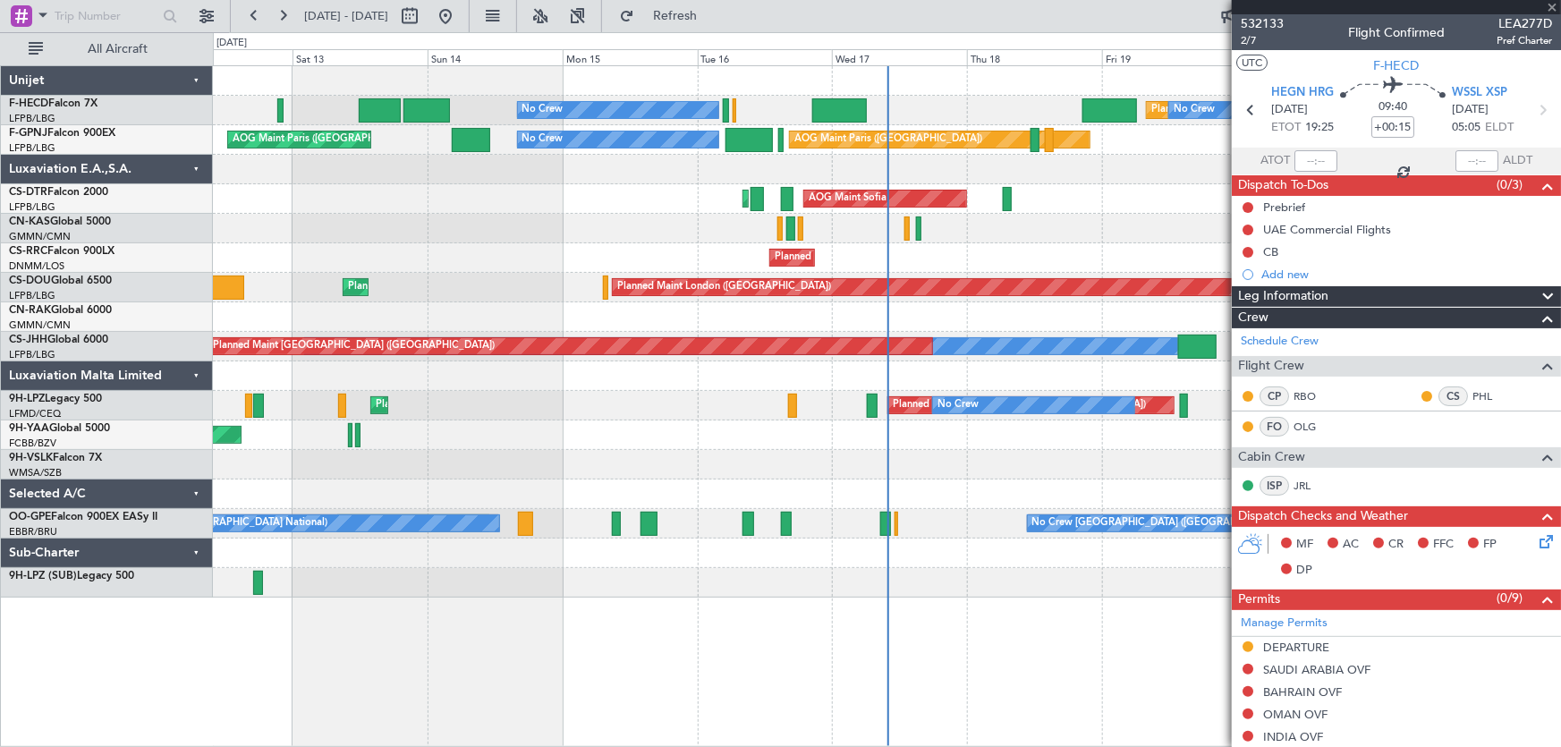
type input "3"
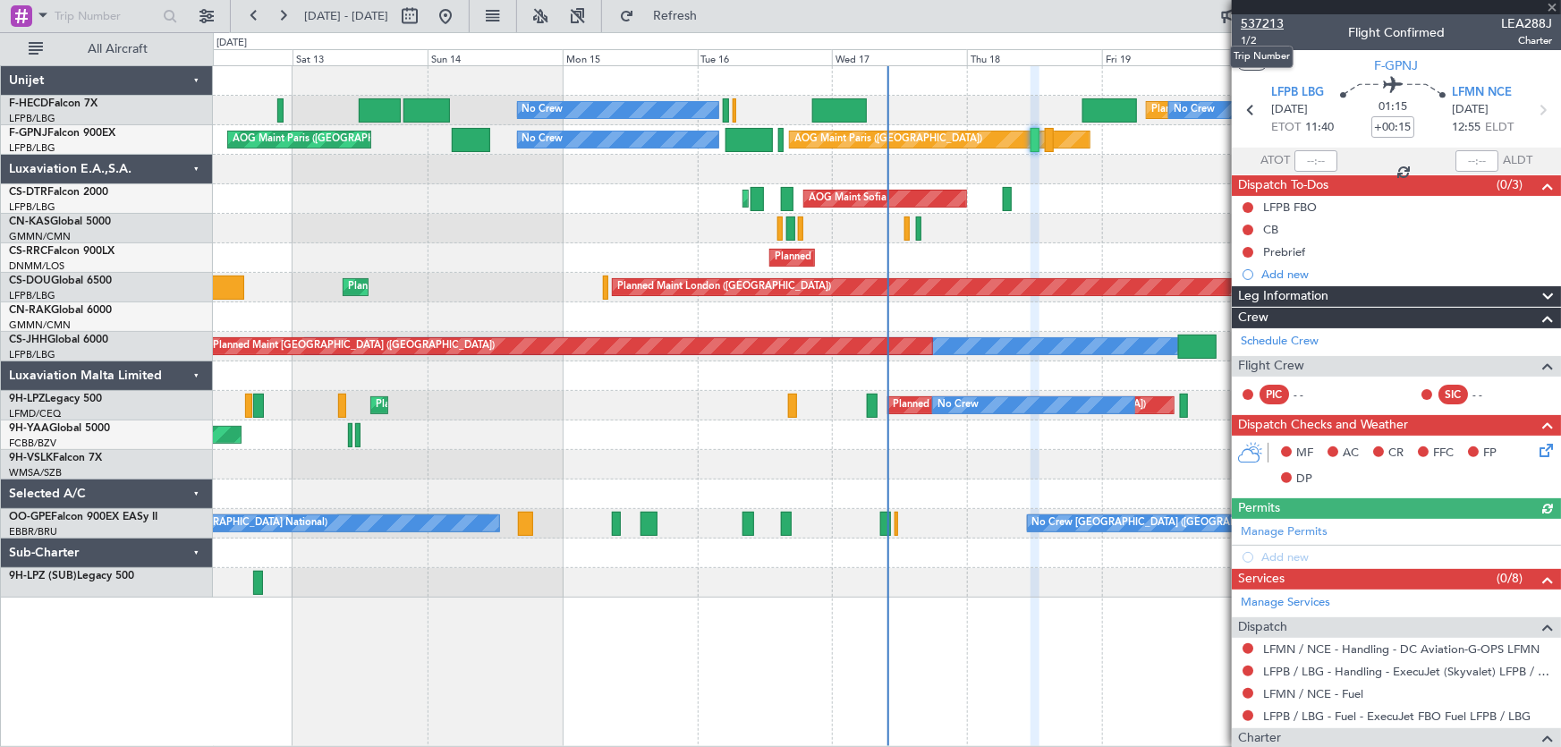
click at [1269, 20] on span "537213" at bounding box center [1262, 23] width 43 height 19
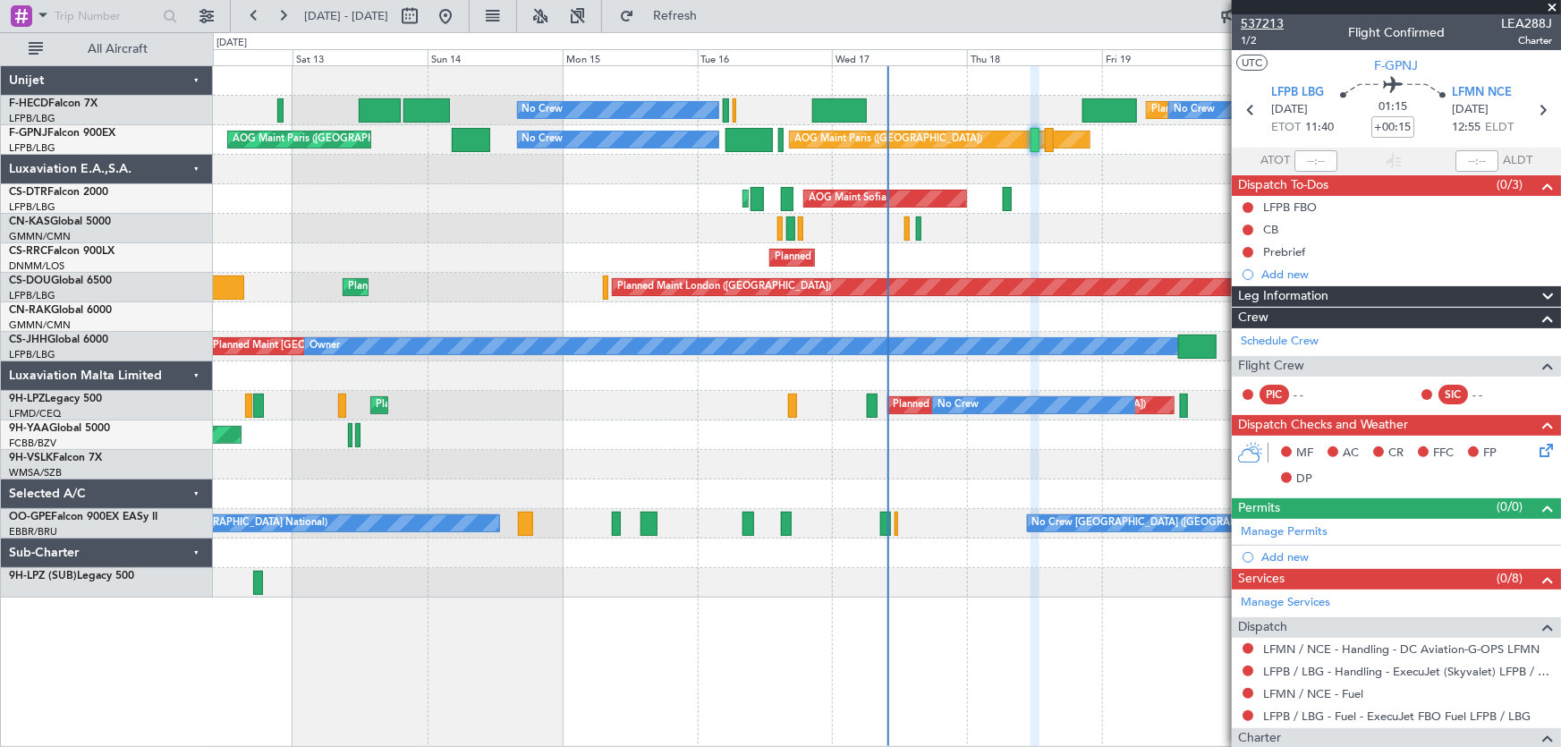
click at [1271, 26] on span "537213" at bounding box center [1262, 23] width 43 height 19
